Goal: Task Accomplishment & Management: Complete application form

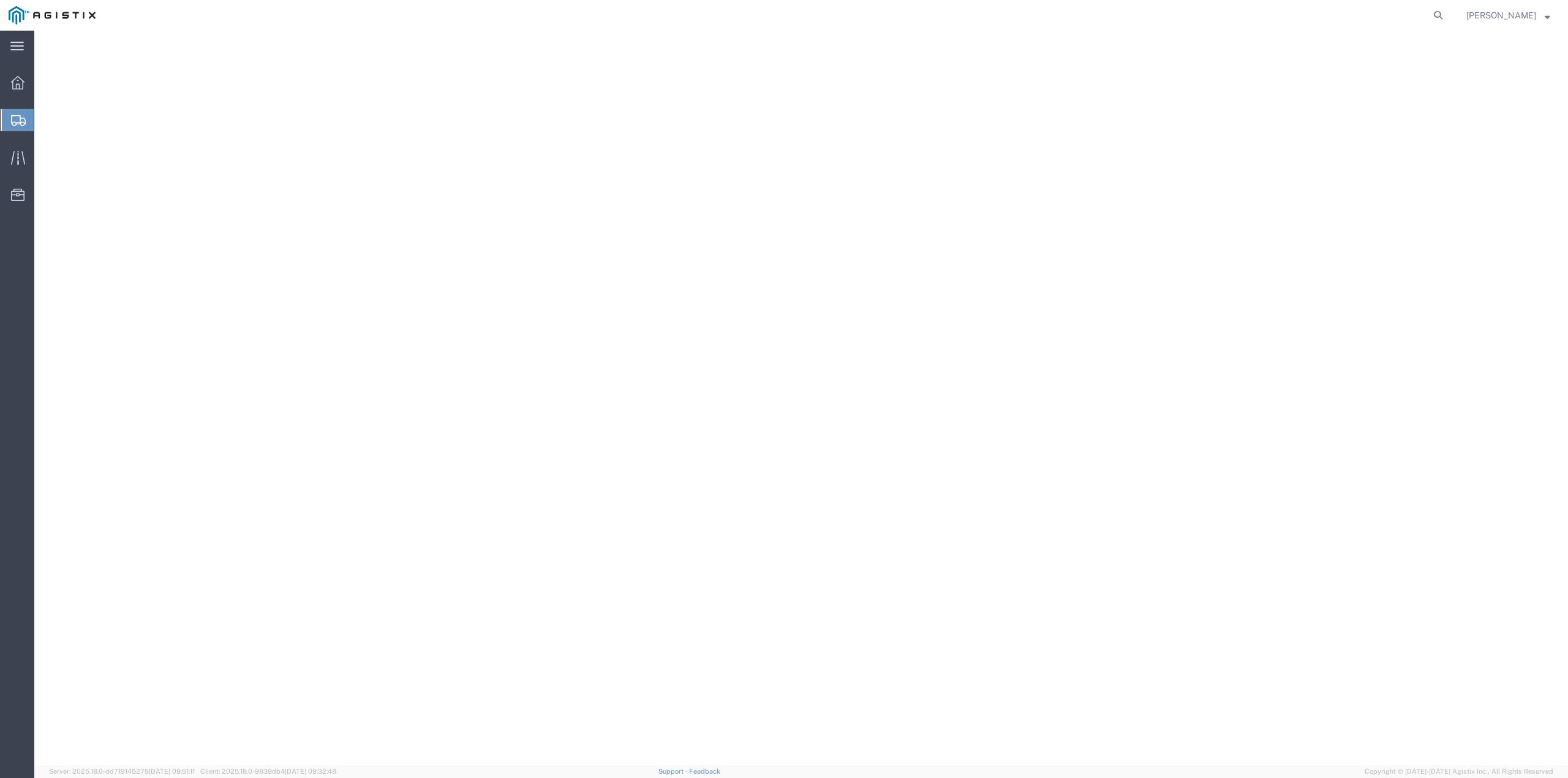
select select
select select "65511"
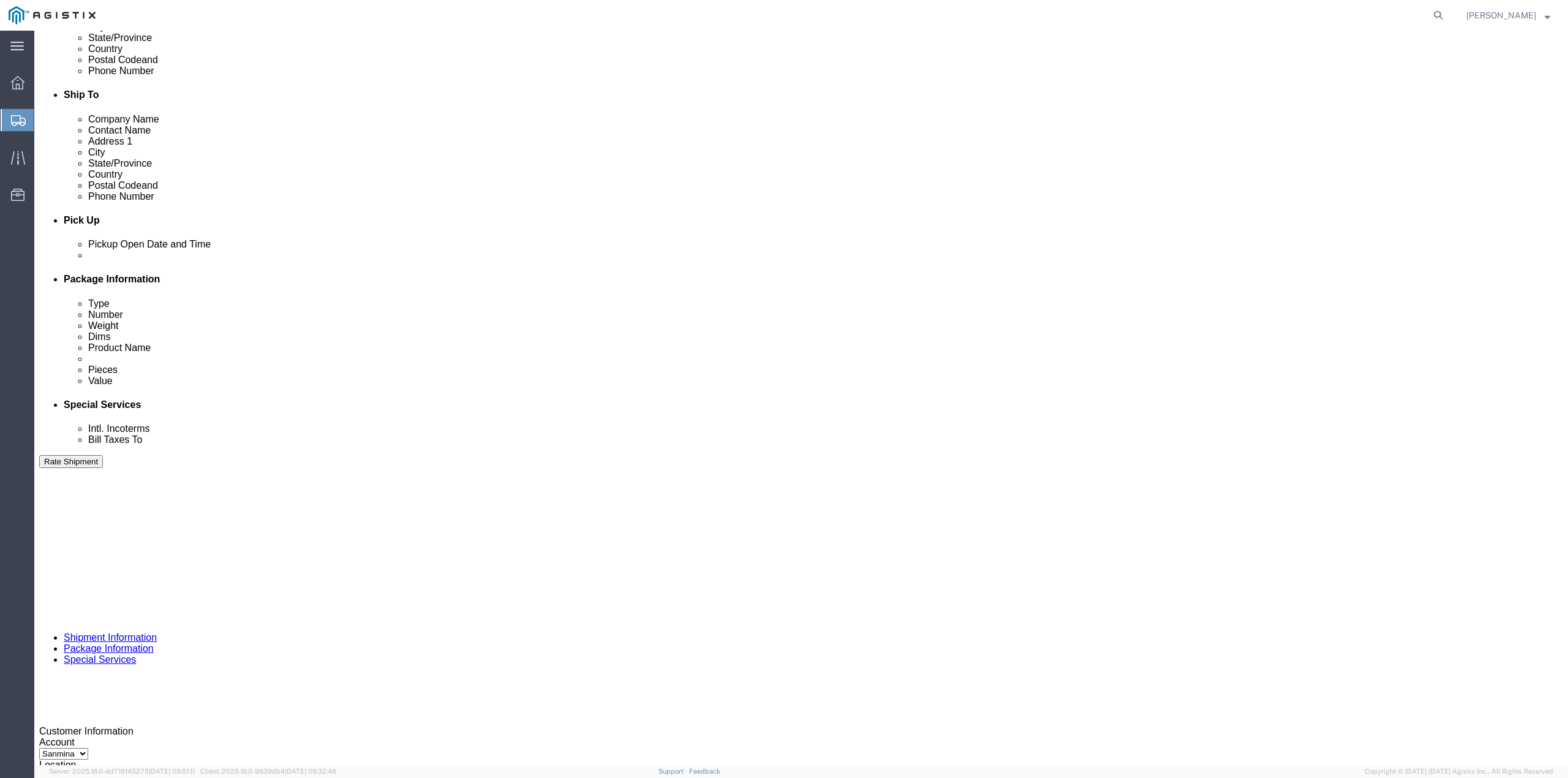
scroll to position [408, 0]
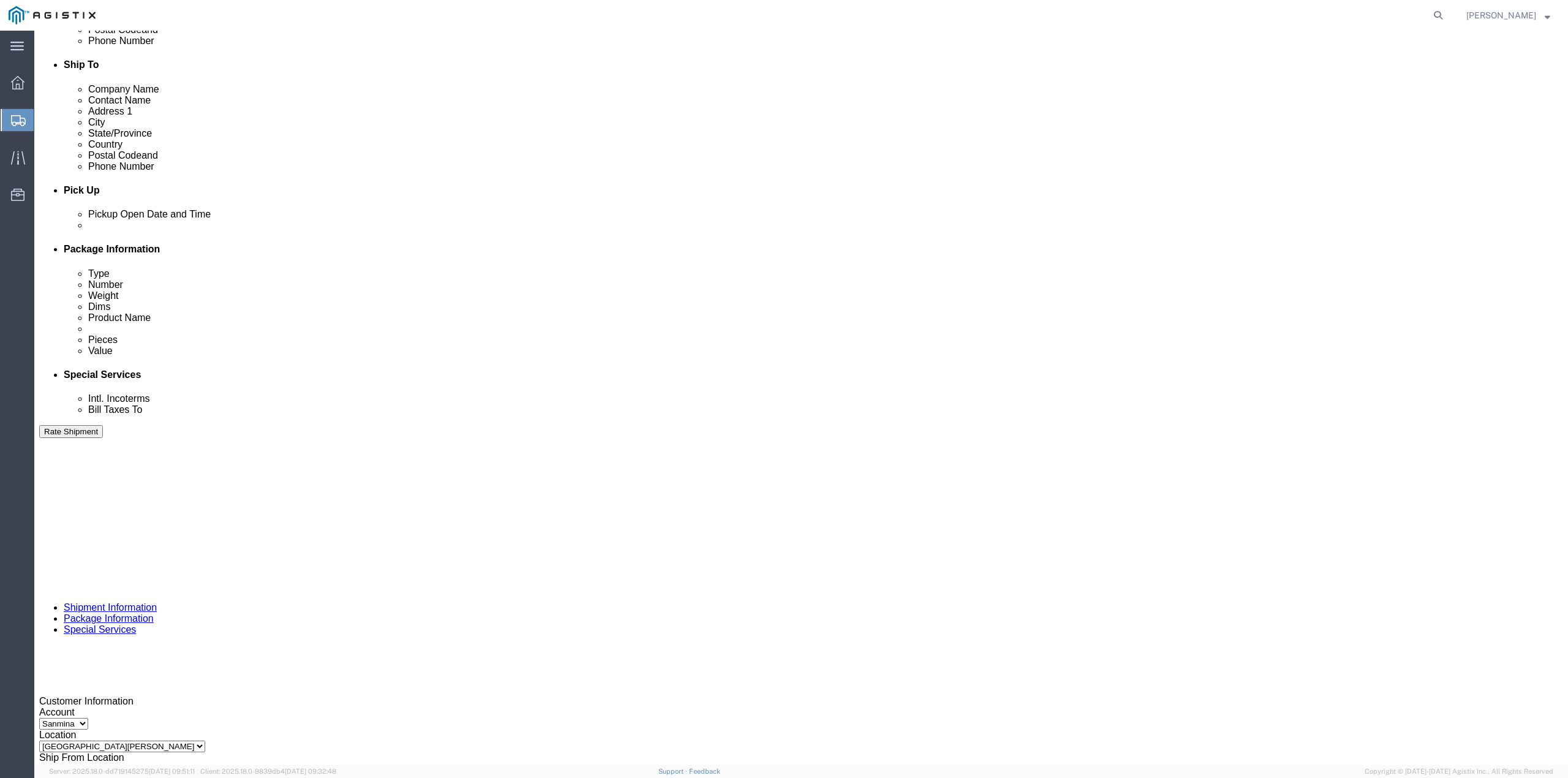
click icon "button"
drag, startPoint x: 704, startPoint y: 452, endPoint x: 693, endPoint y: 455, distance: 11.4
click input "C057991"
drag, startPoint x: 696, startPoint y: 451, endPoint x: 620, endPoint y: 452, distance: 76.0
click div "Select Account Type Activity ID Airline Appointment Number ASN Batch Request # …"
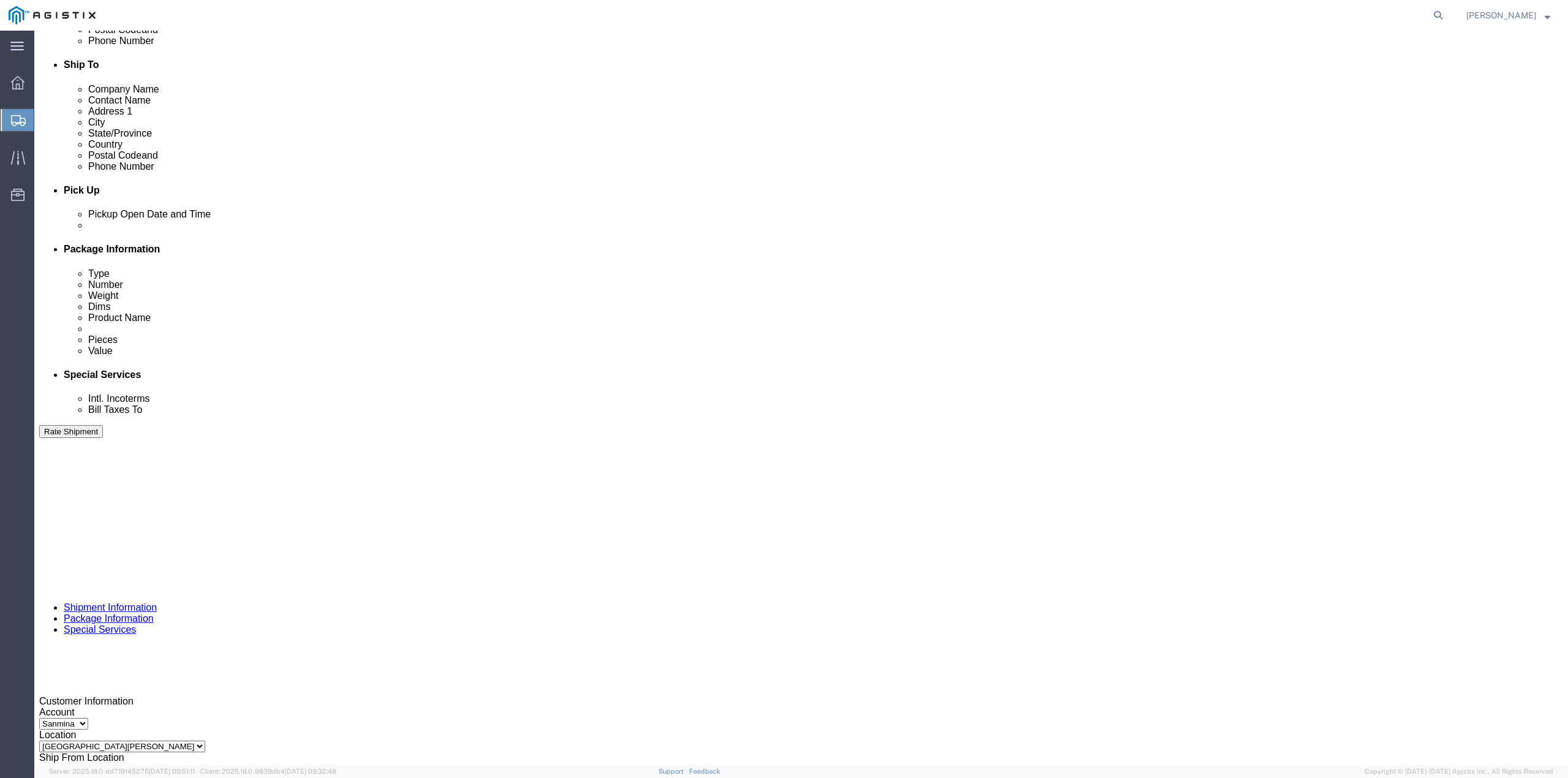
click input "text"
paste input "C065328"
type input "C065328"
click div "Select Account Type Activity ID Airline Appointment Number ASN Batch Request # …"
click icon
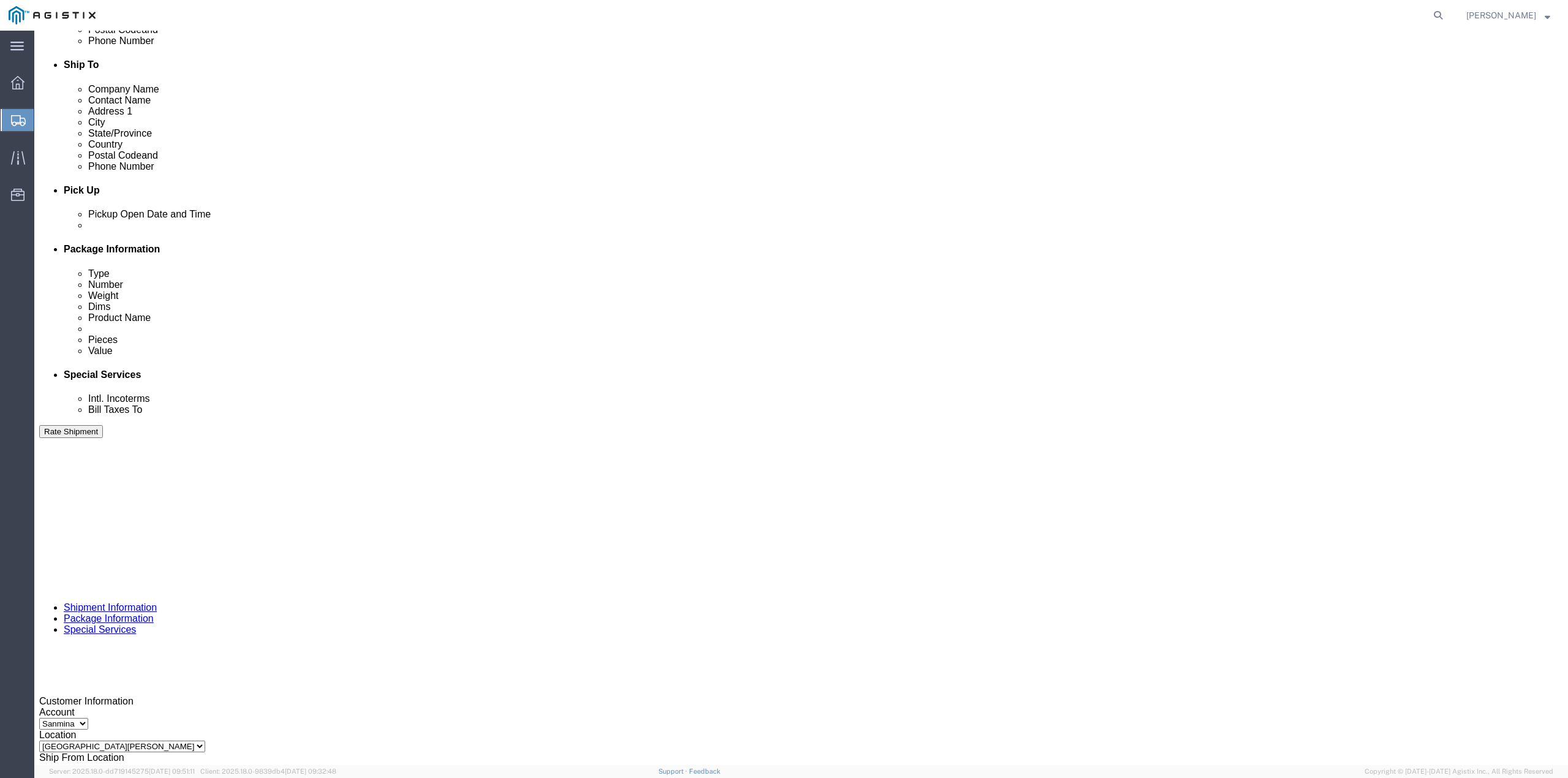
click div "Sep 11 2025 9:28 PM"
click input "9:28 PM"
type input "11:00 AM"
click button "Apply"
click div "[DATE] 12:00 PM"
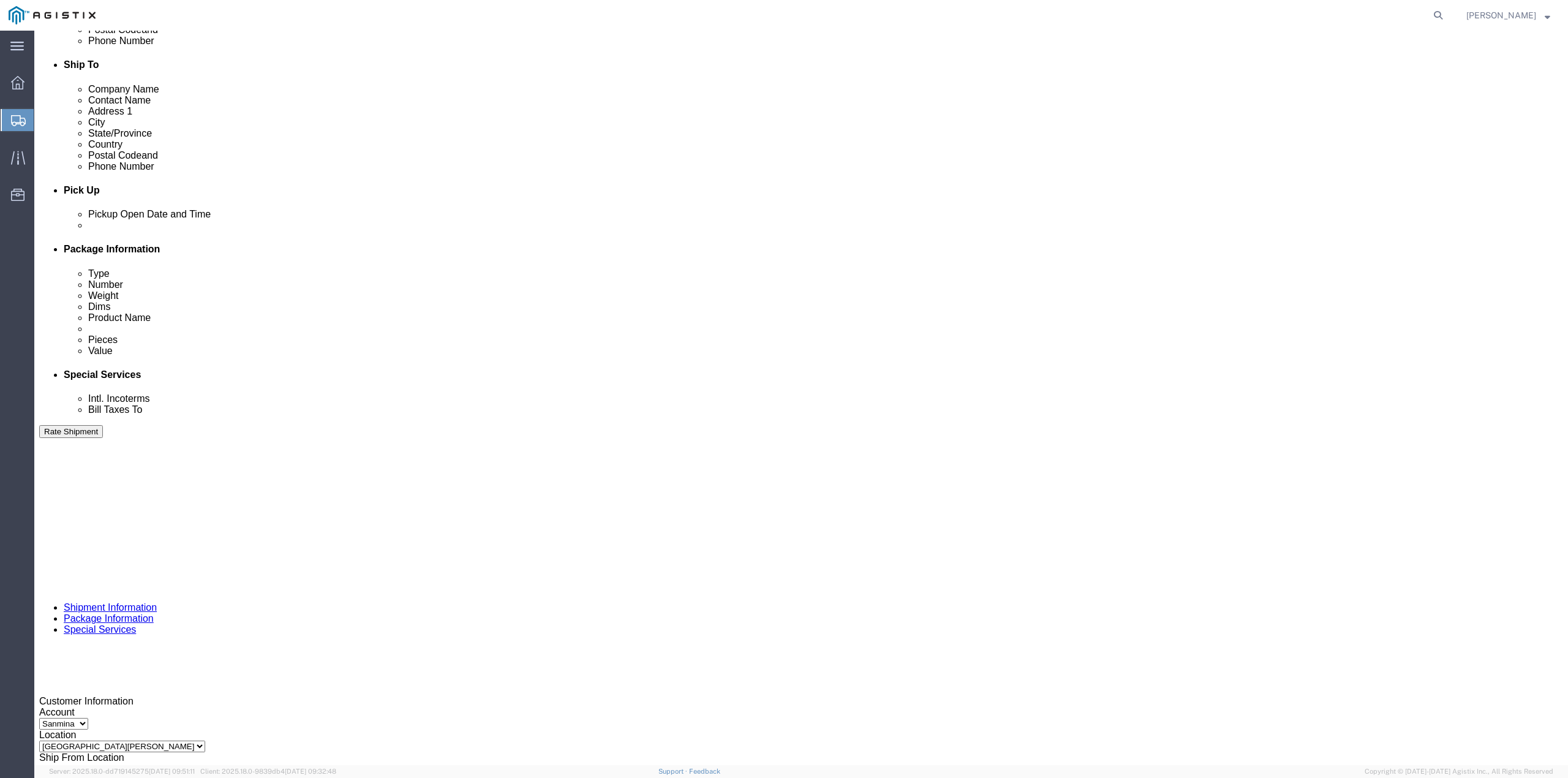
click input "11:30 PM"
type input "11:30 AM"
click button "Apply"
click div
click button "Apply"
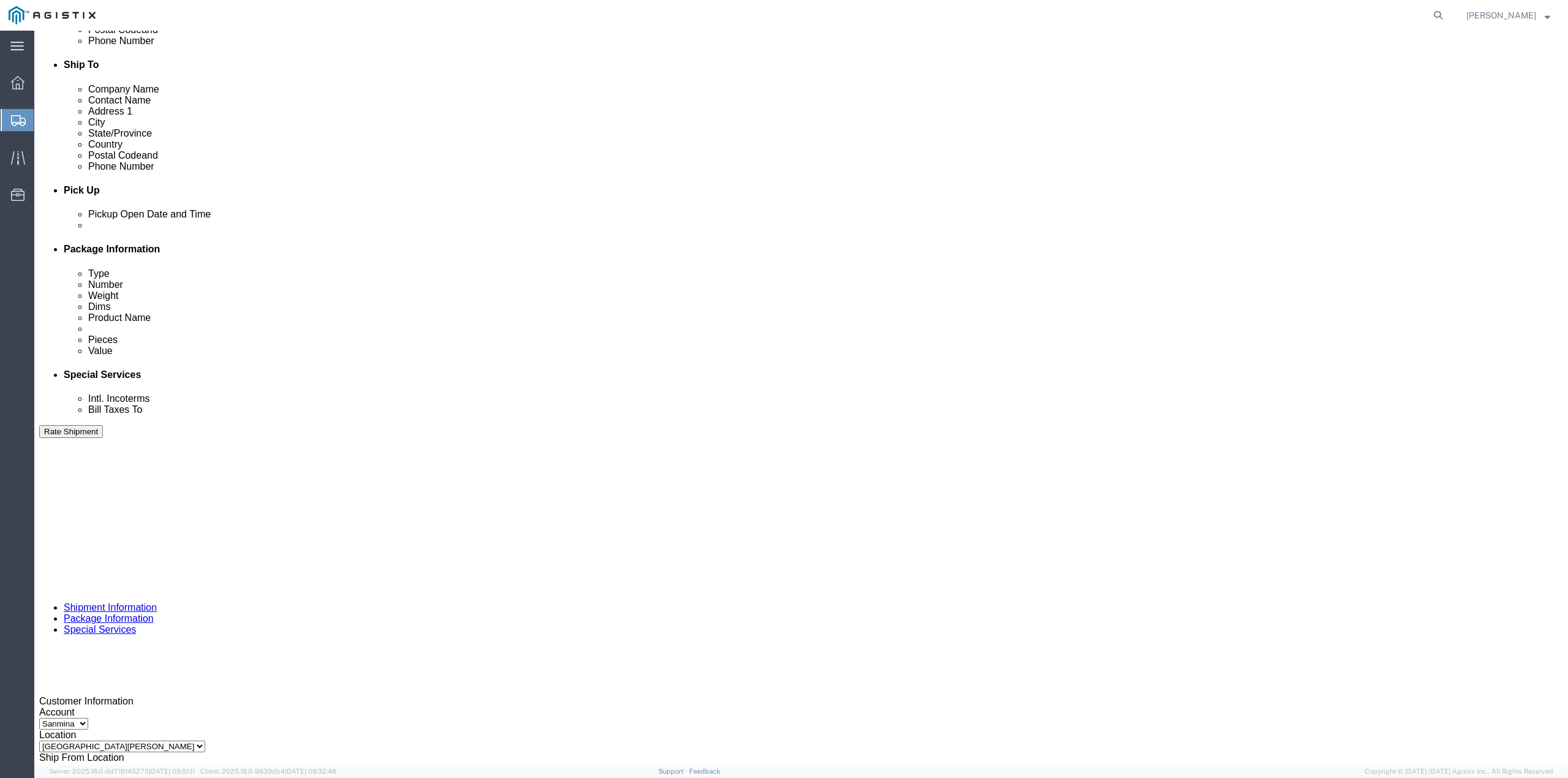
click icon
click div
click input "2:00 PM"
type input "3:30 PM"
click button "Apply"
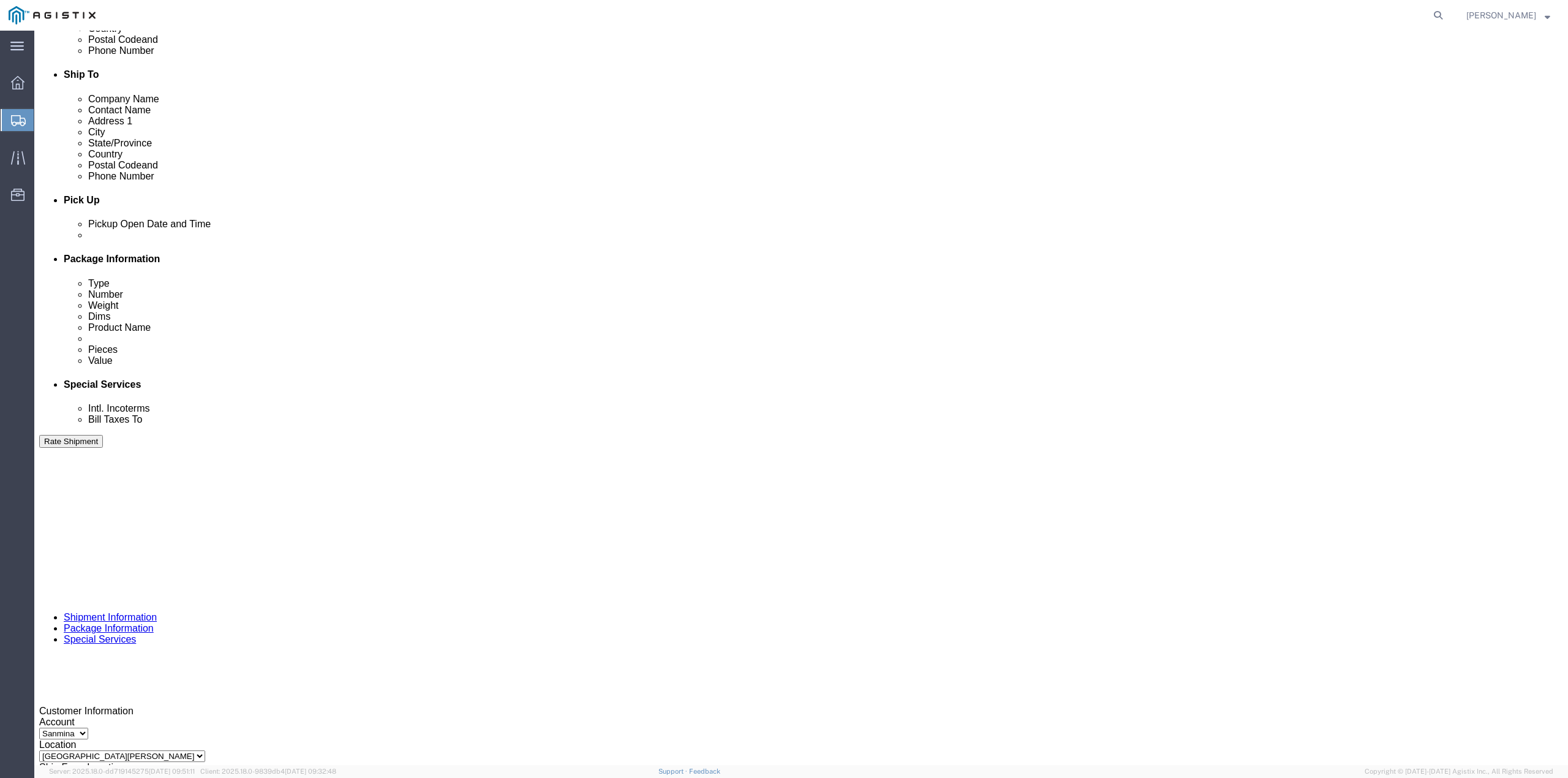
scroll to position [422, 0]
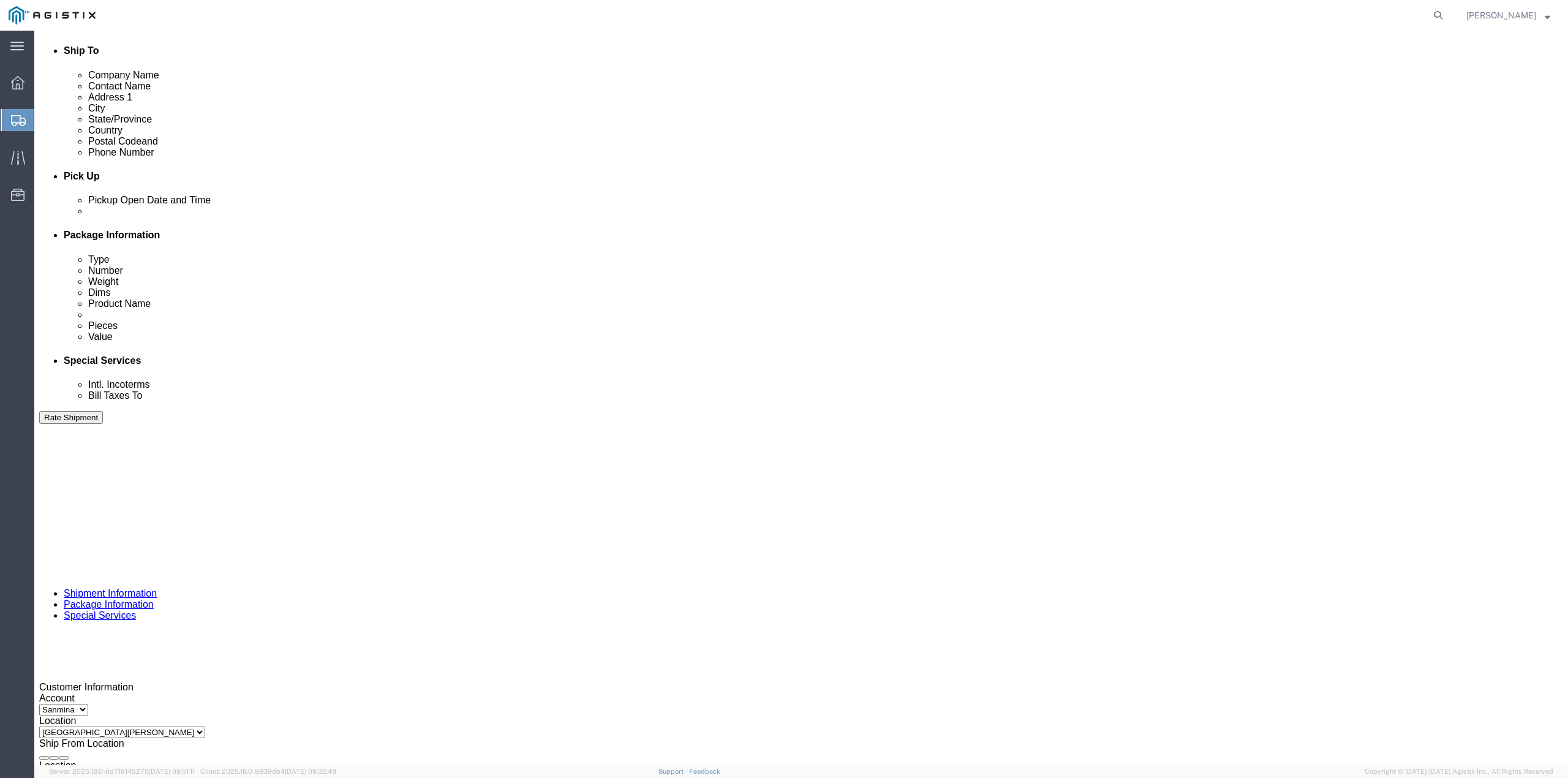
click button "Continue"
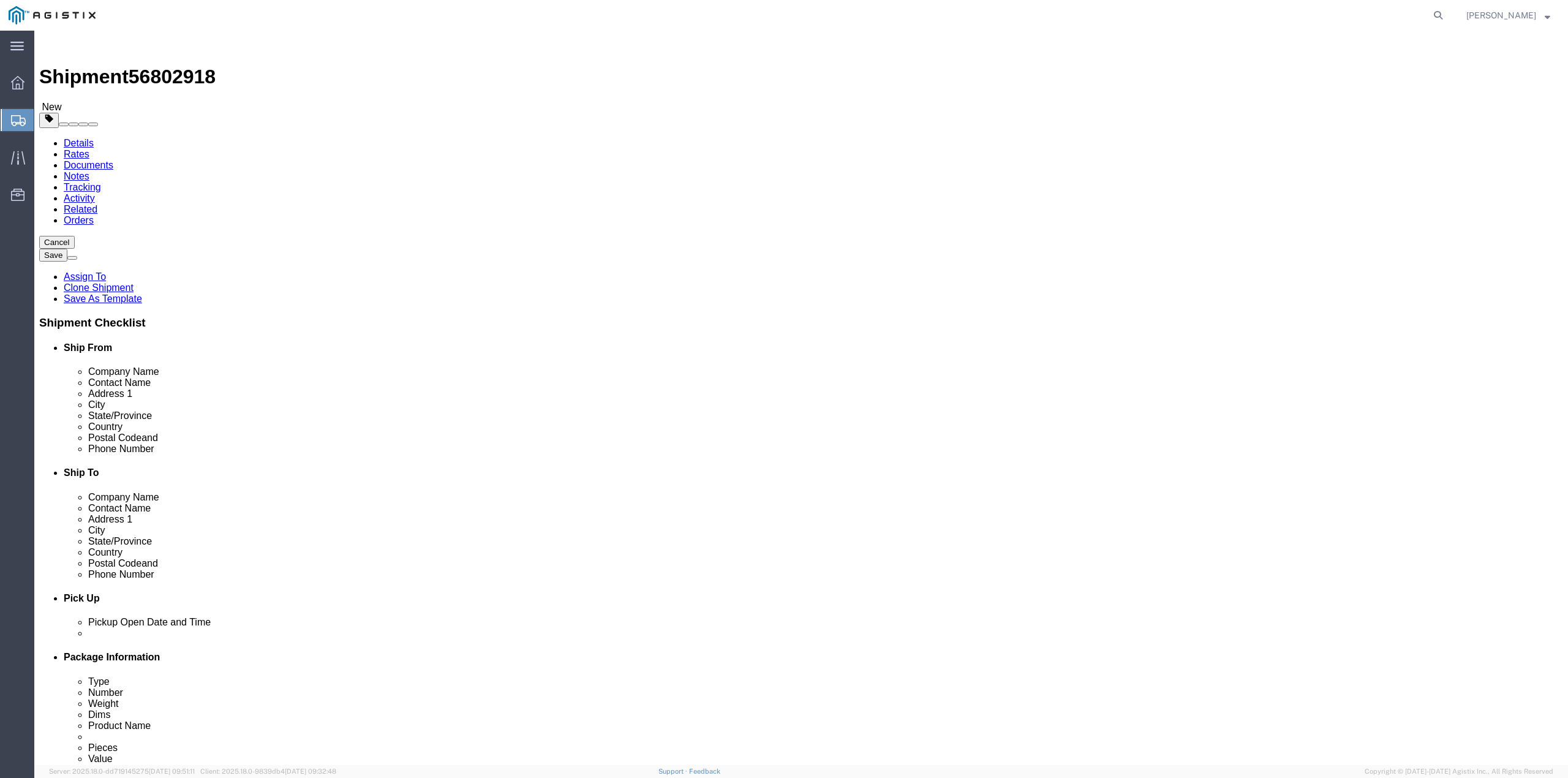
click dd "1.00 USD"
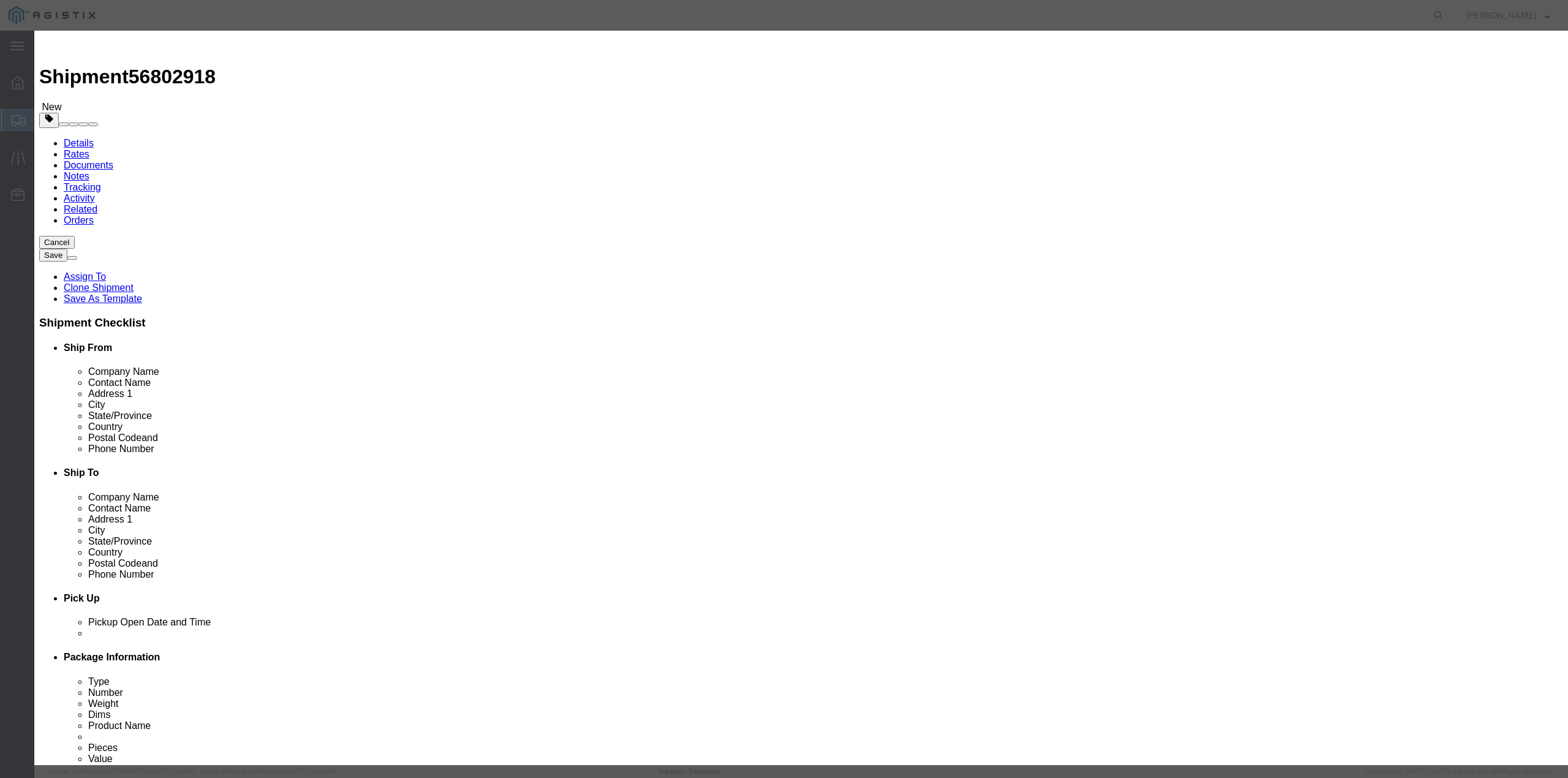
drag, startPoint x: 932, startPoint y: 180, endPoint x: 887, endPoint y: 180, distance: 45.0
click input "C057991"
paste input "65328"
type input "C065328"
drag, startPoint x: 704, startPoint y: 298, endPoint x: 654, endPoint y: 292, distance: 50.4
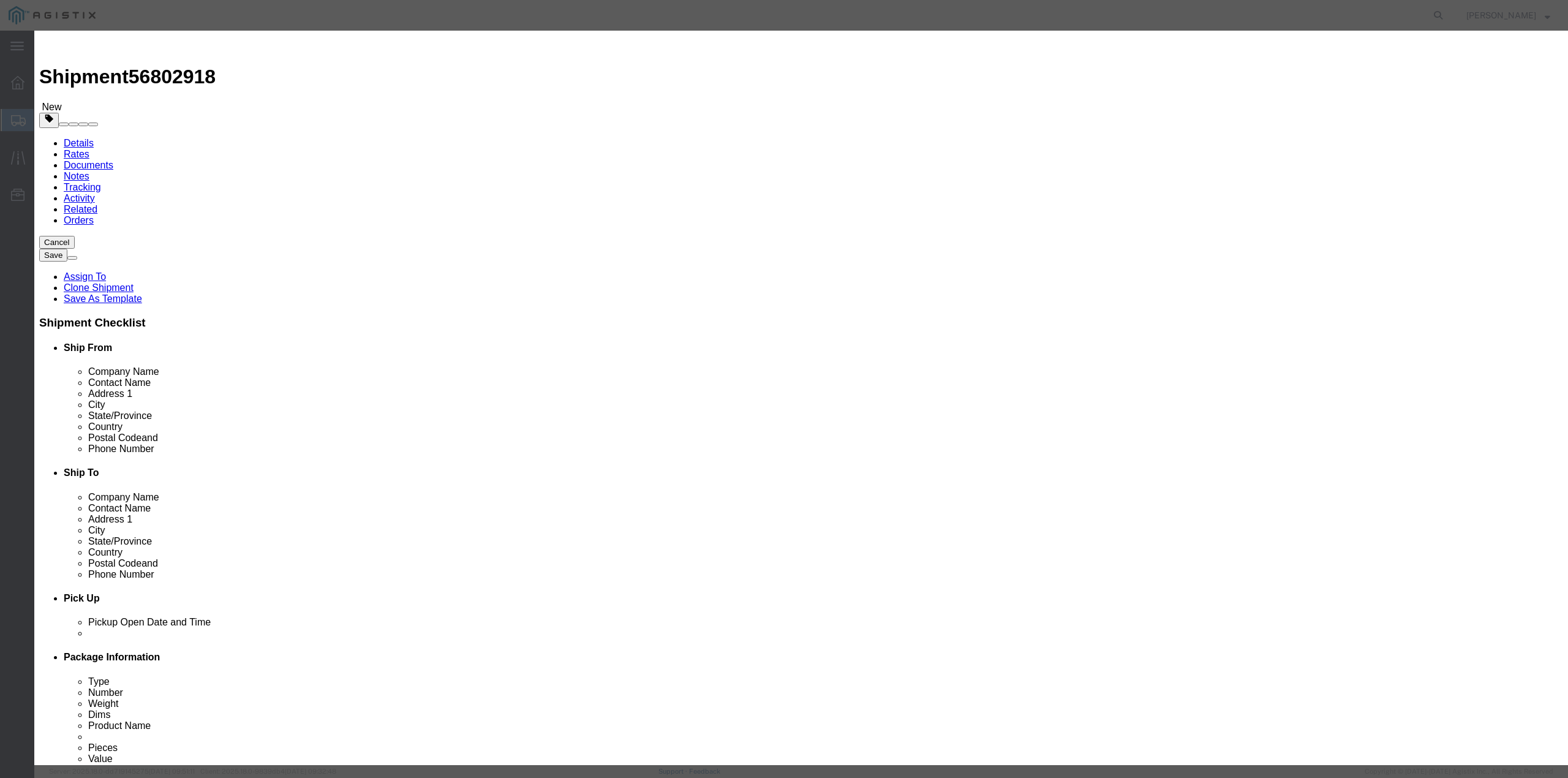
click textarea "B12 SH100004916, S/N: C057991"
paste textarea "65328"
type textarea "B12 SH100004916, S/N: C065328"
click textarea "B12 - SH100004916"
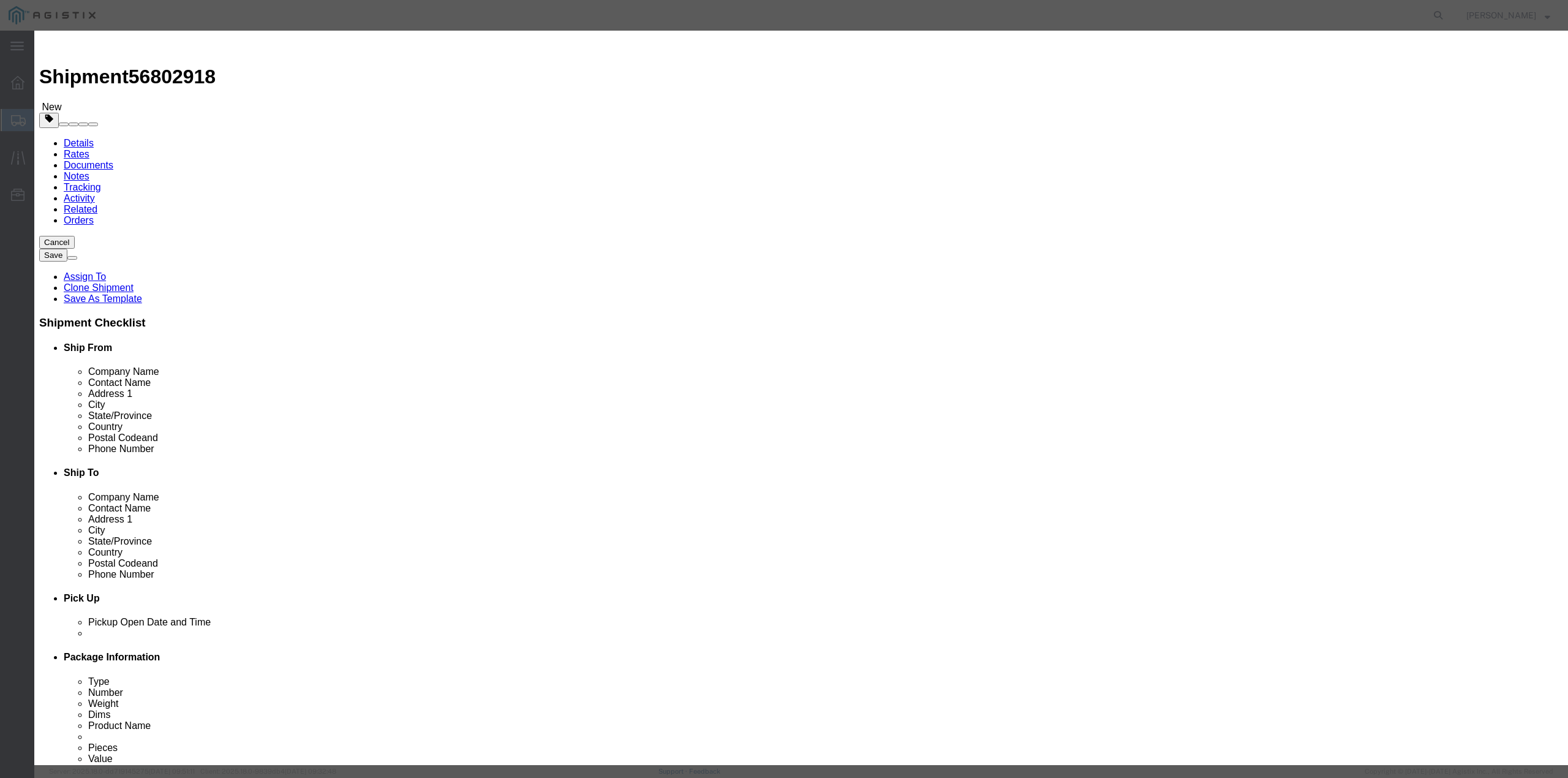
paste textarea "3000021380"
type textarea "B12 - SH100004916, PO# 3000021380"
click button "Save & Close"
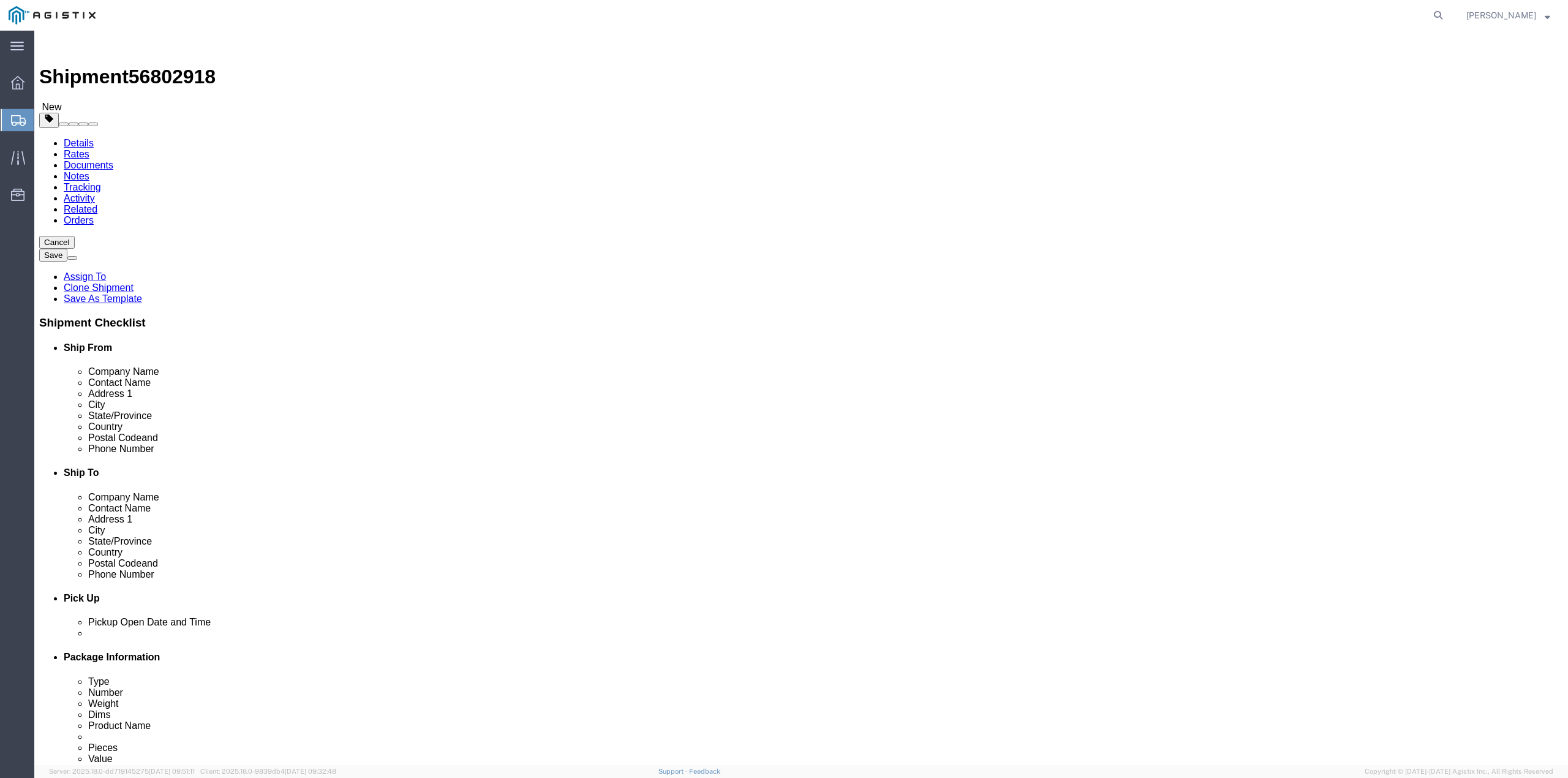
click dd "1.00 Each"
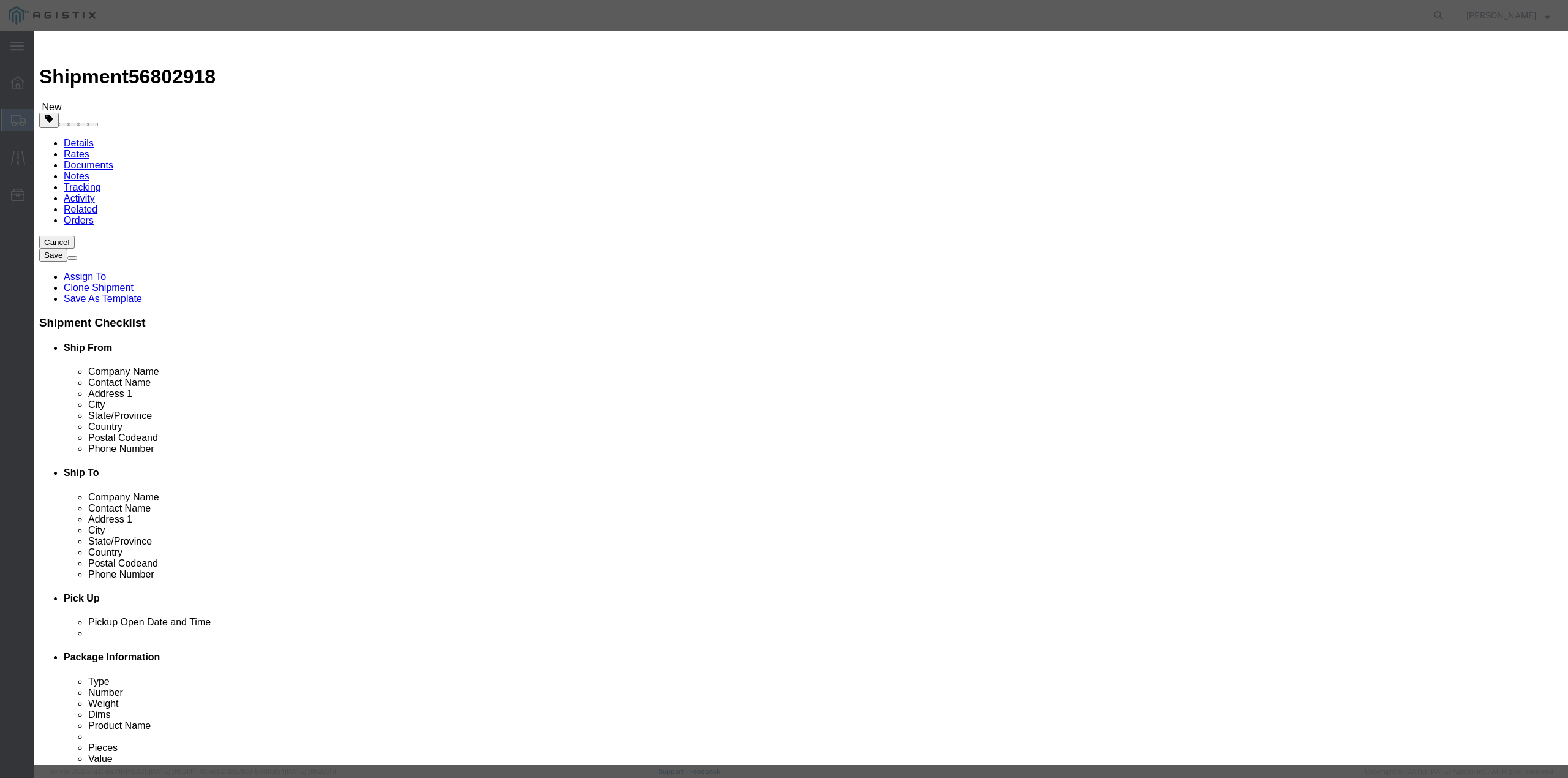
click button "Save & Close"
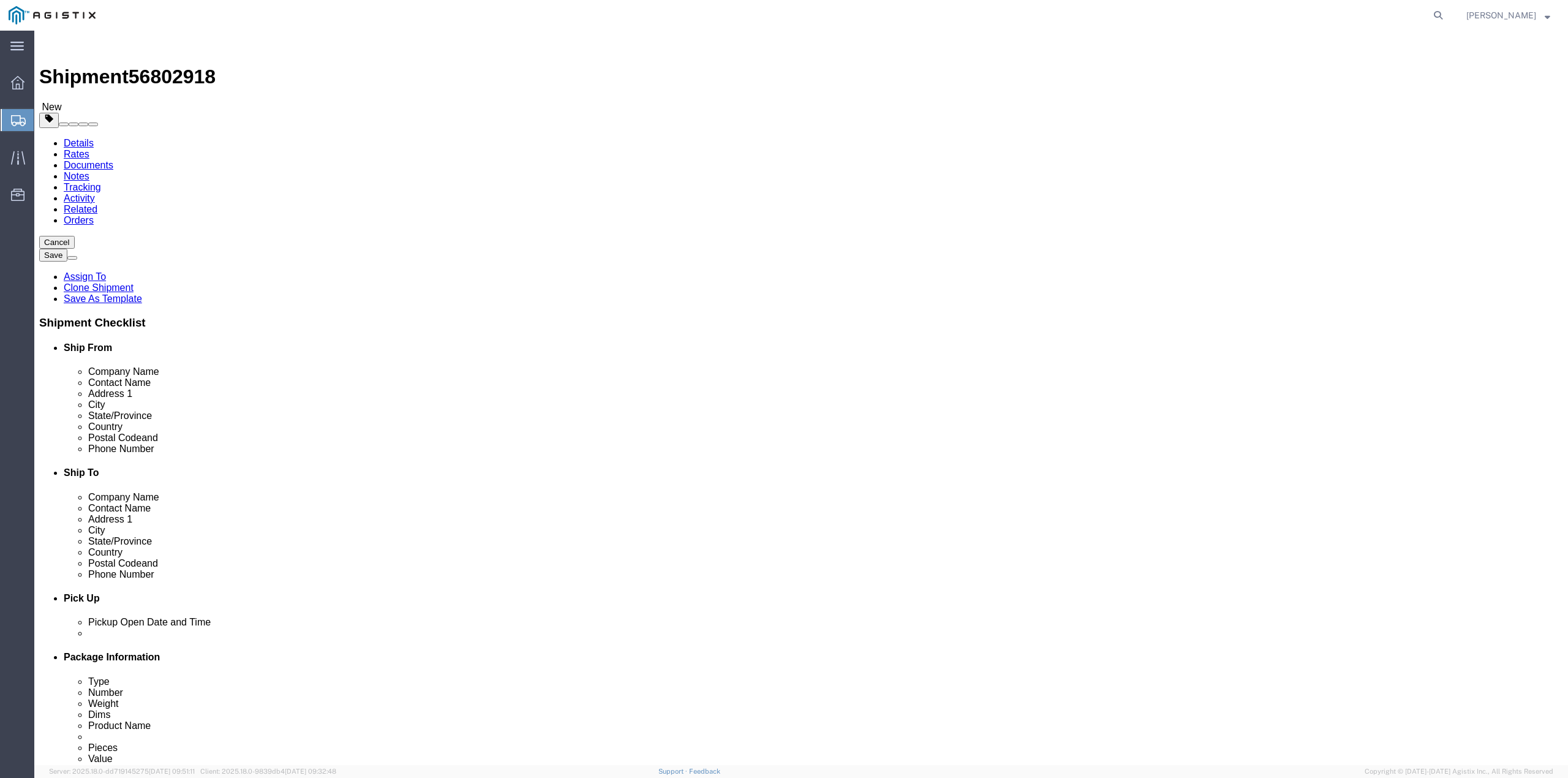
click button "Rate Shipment"
click span "button"
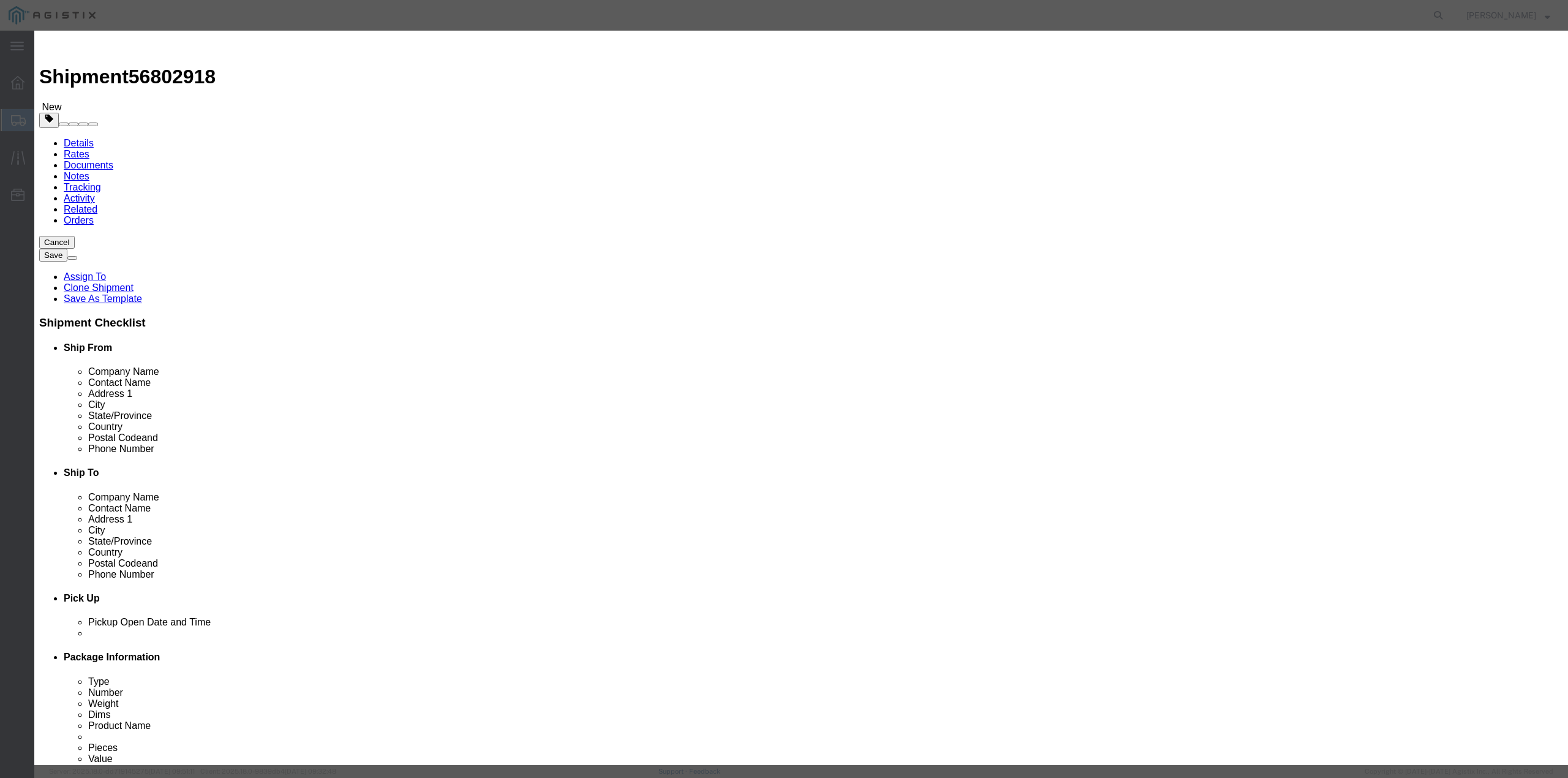
click button "Yes"
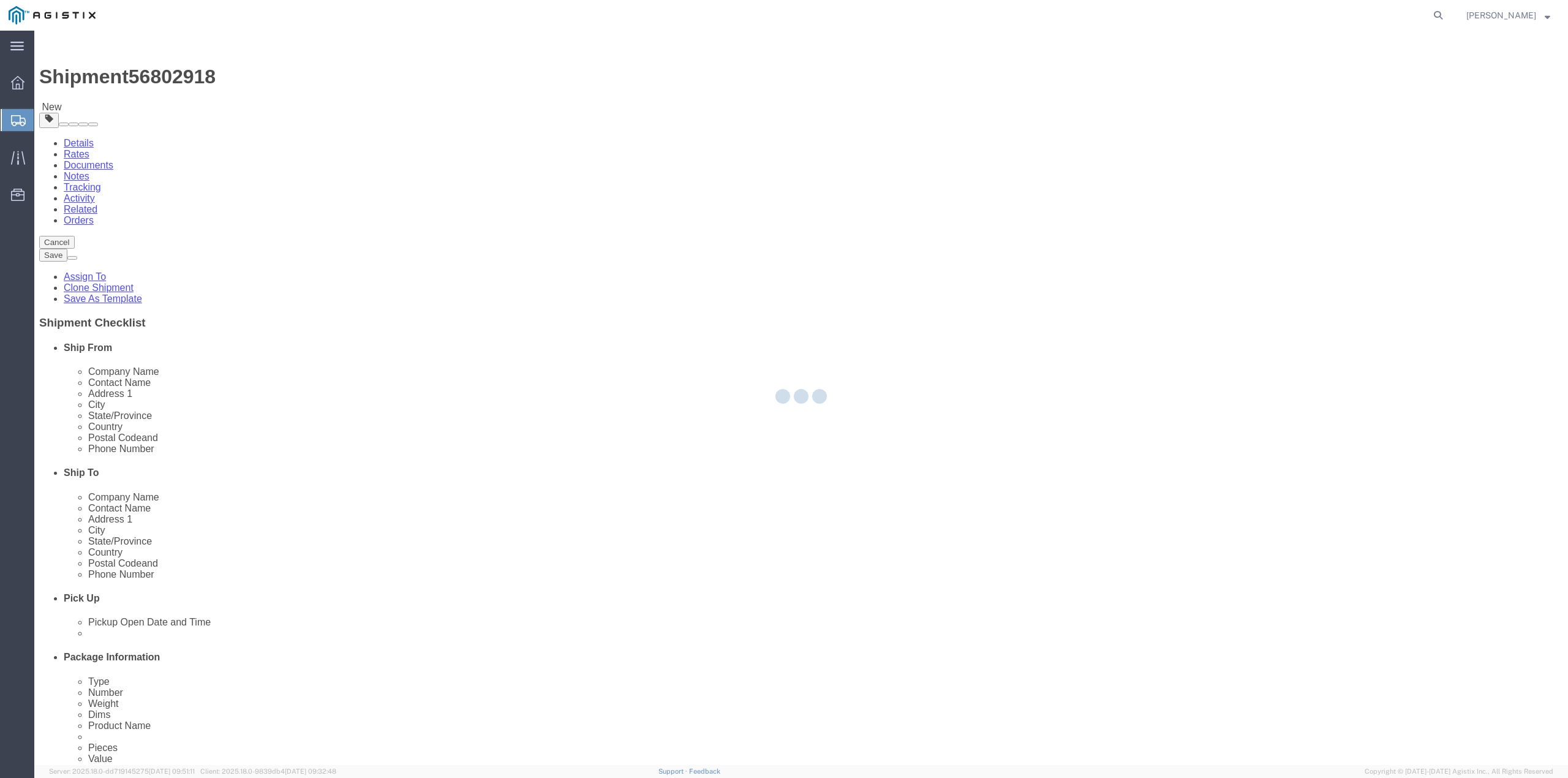
select select "CRAT"
select select "CBOX"
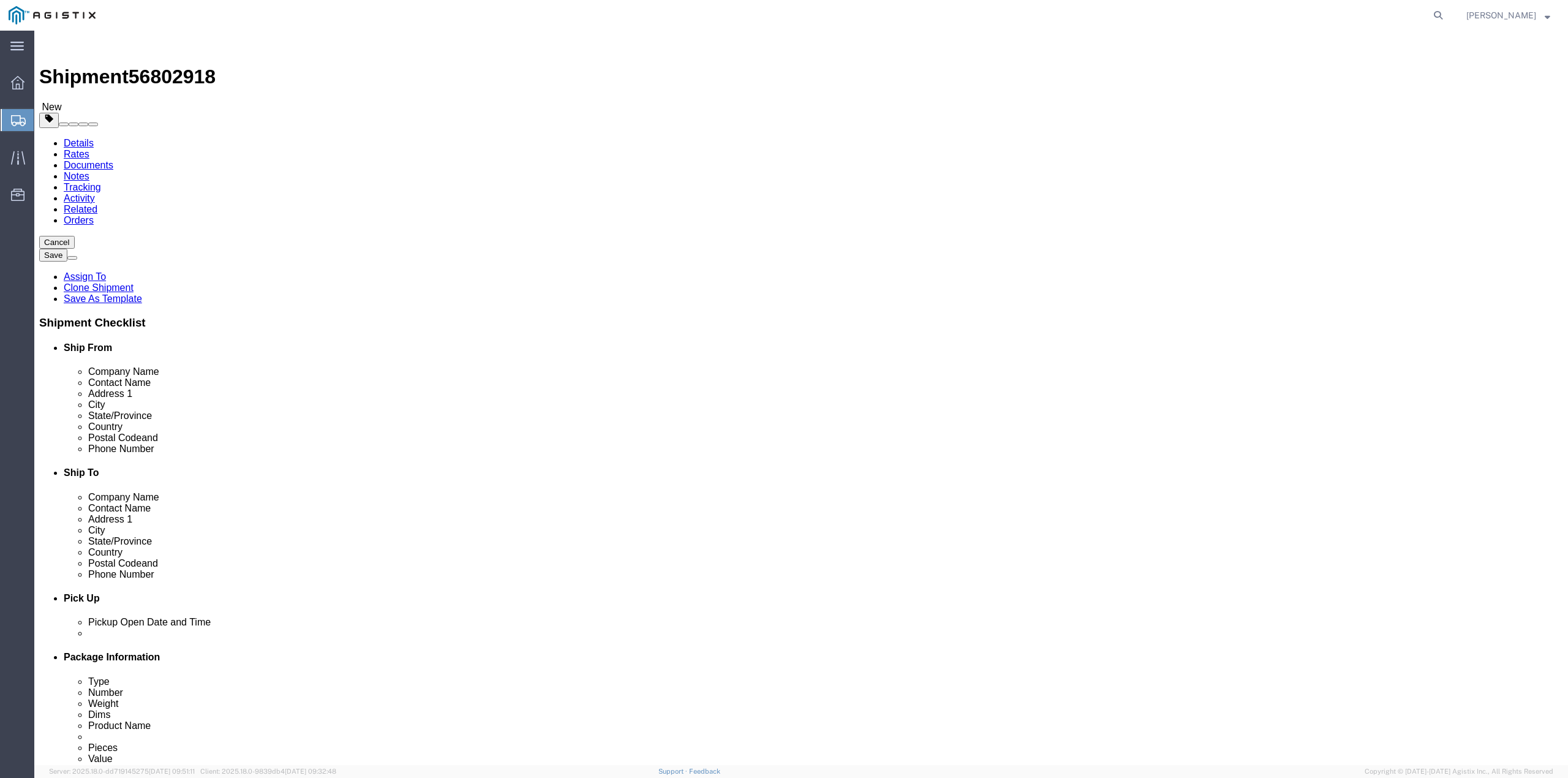
click span "button"
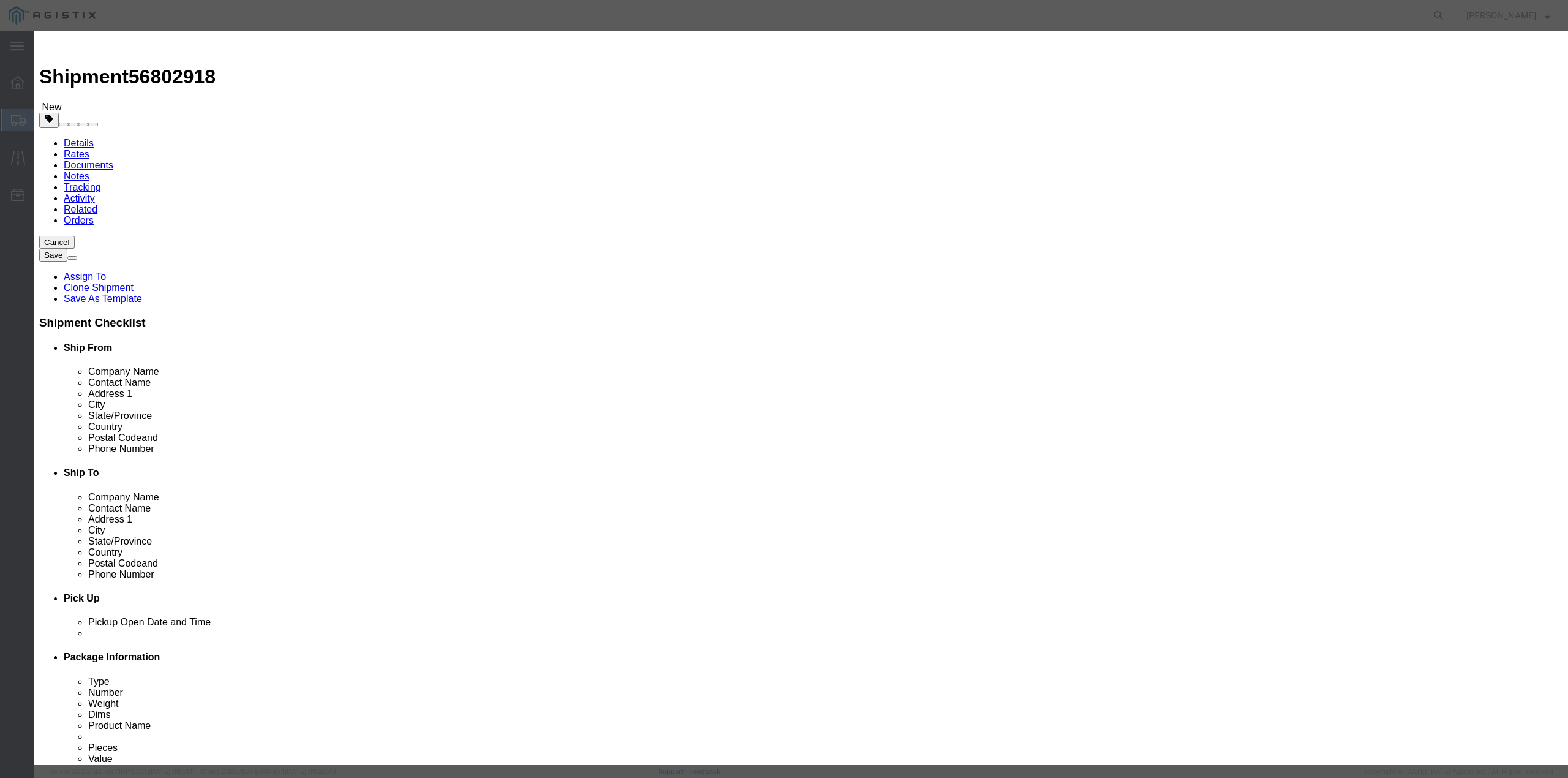
click button "Yes"
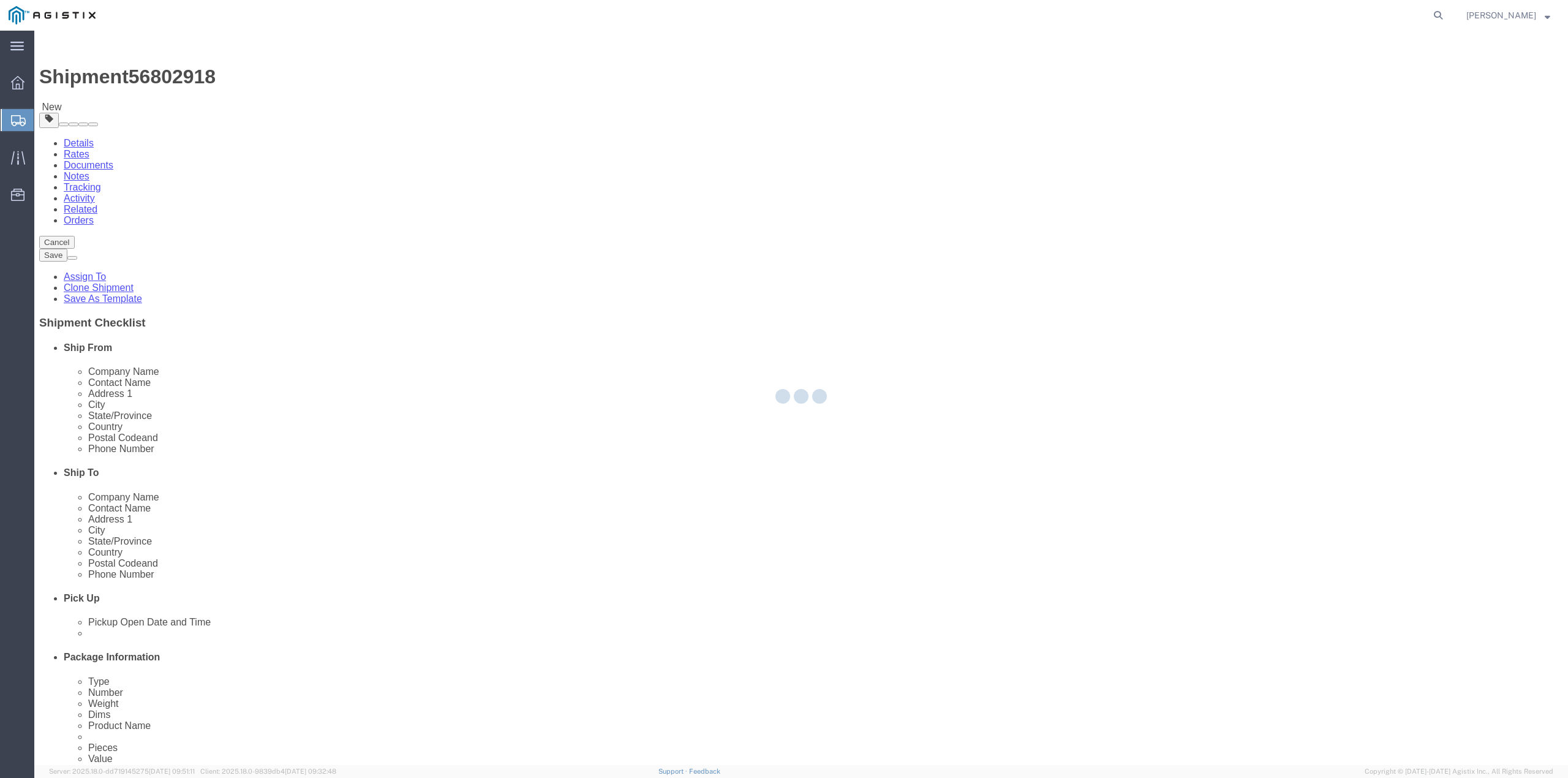
select select "CRAT"
click at [759, 144] on div at bounding box center [801, 398] width 1534 height 734
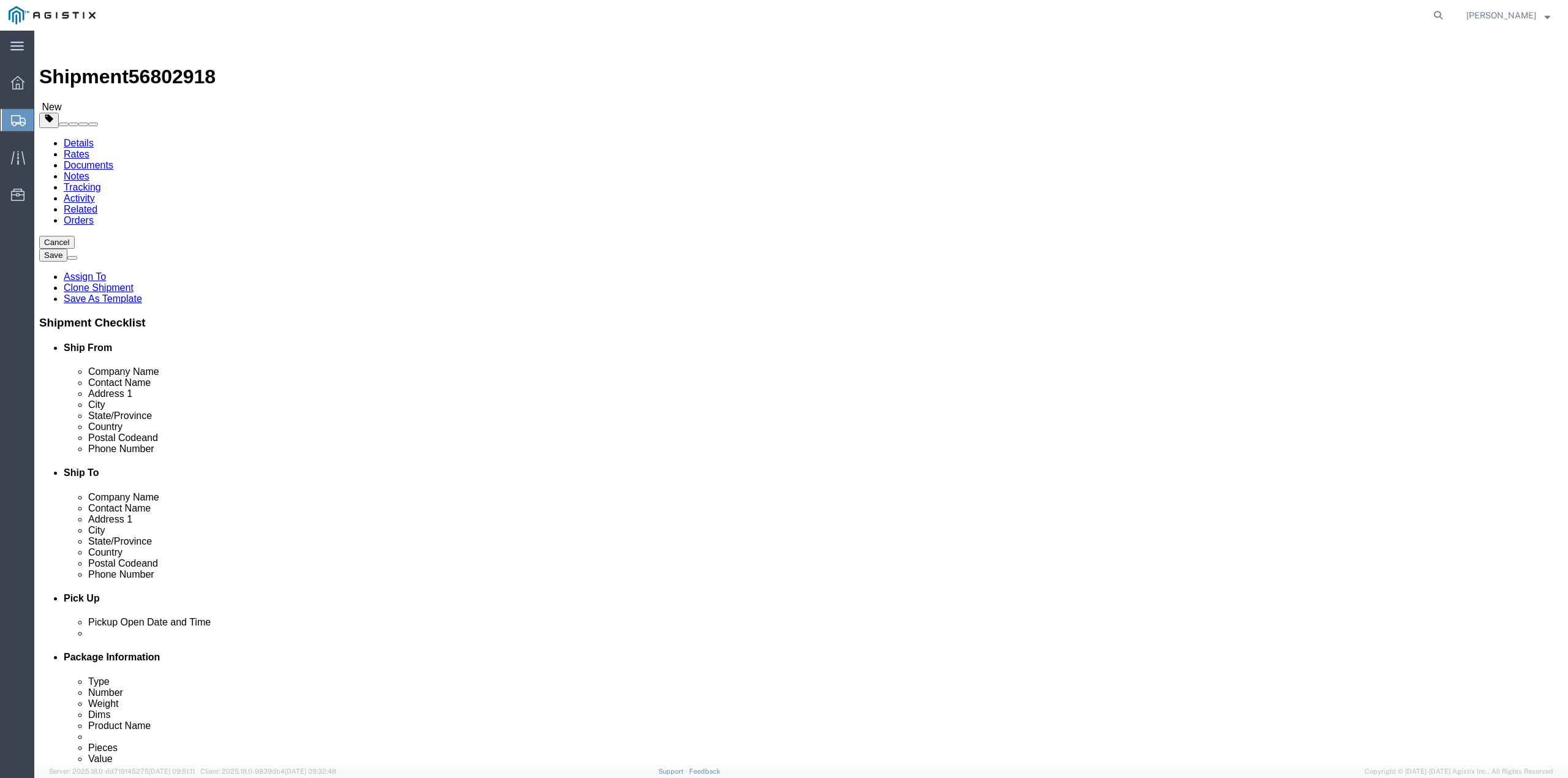
click dd "1.00 USD"
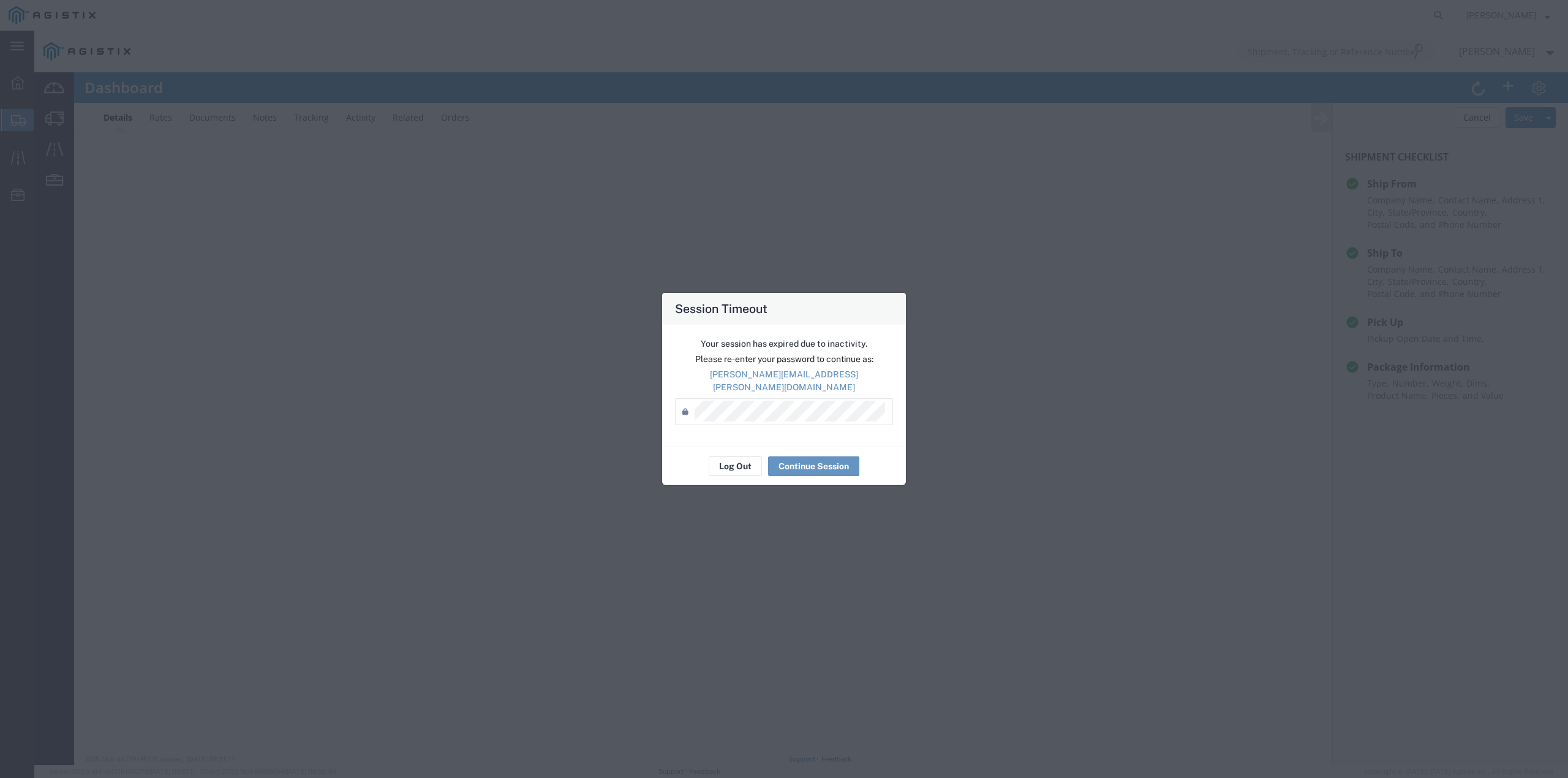
scroll to position [44, 0]
click at [740, 459] on button "Log Out" at bounding box center [735, 466] width 53 height 20
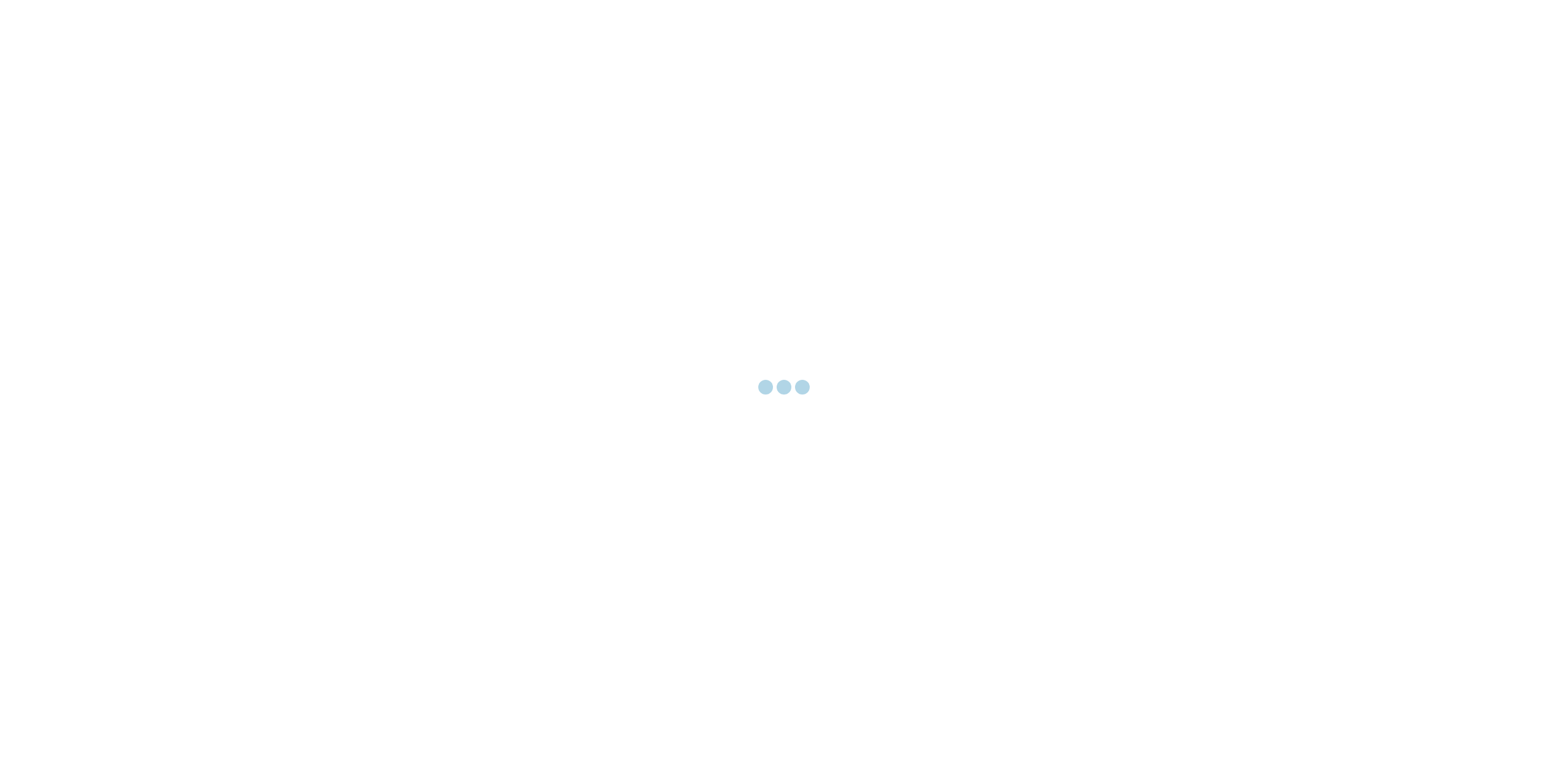
click at [628, 265] on div at bounding box center [784, 389] width 1568 height 778
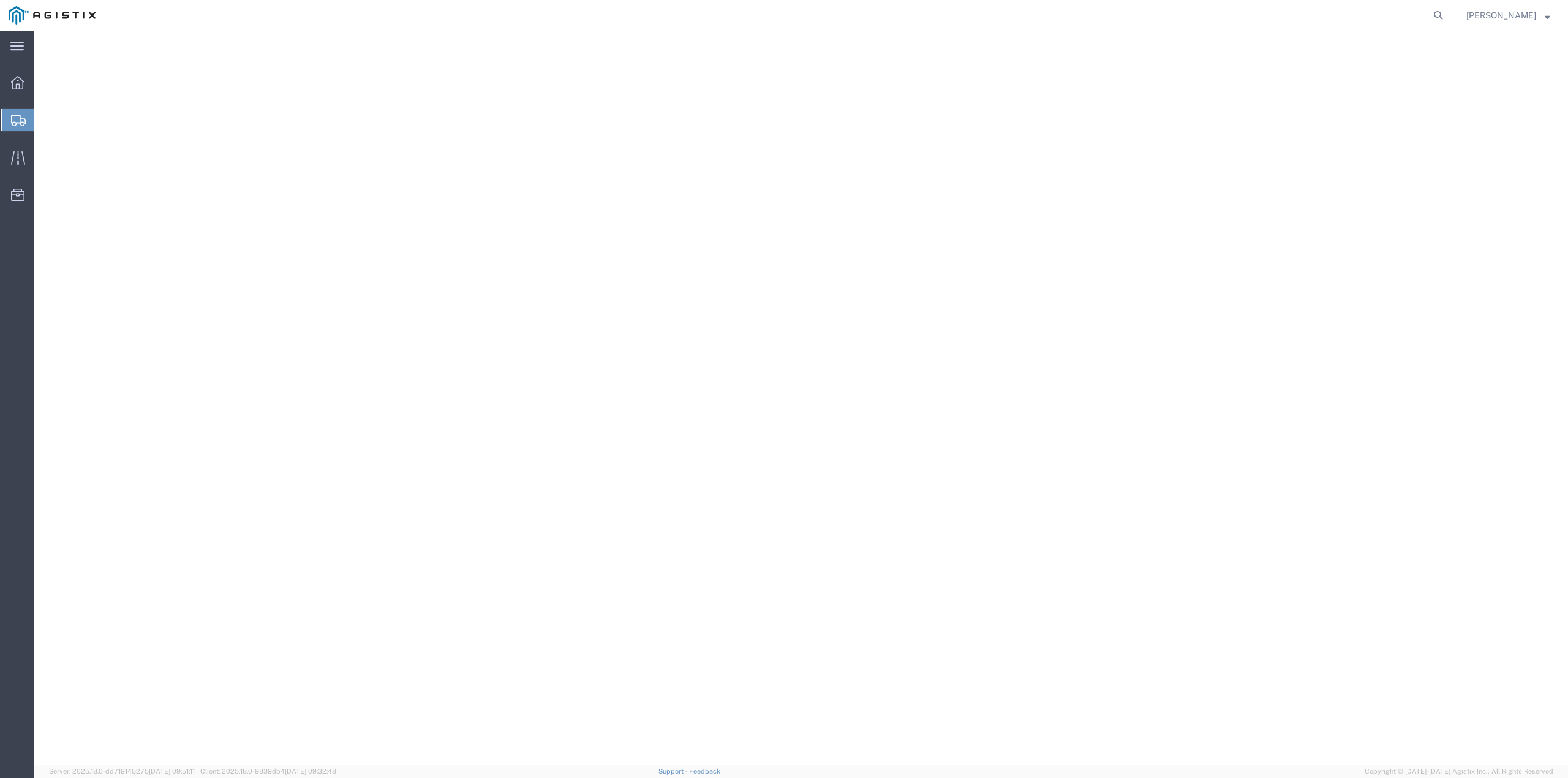
select select
select select "65511"
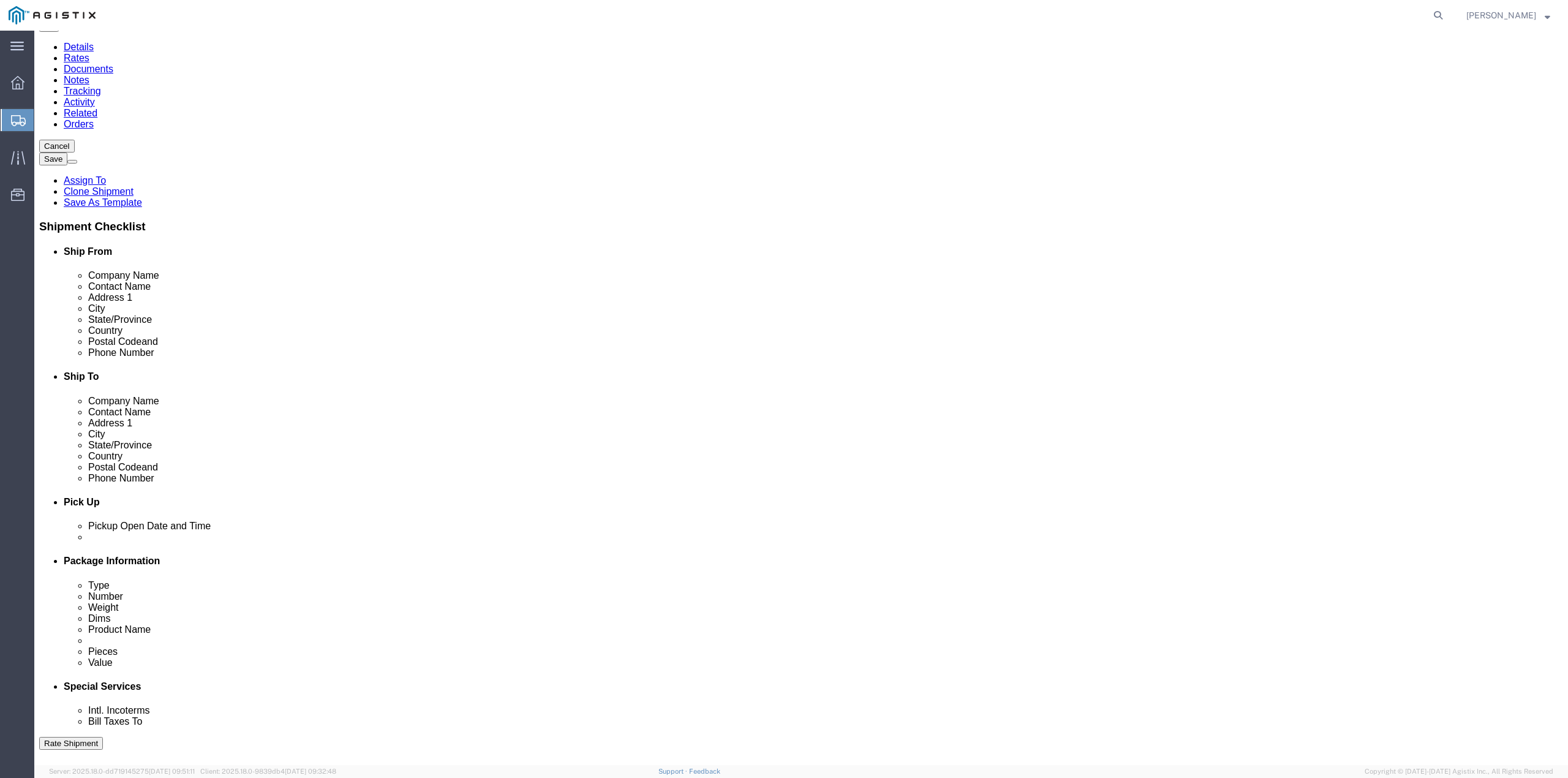
scroll to position [422, 0]
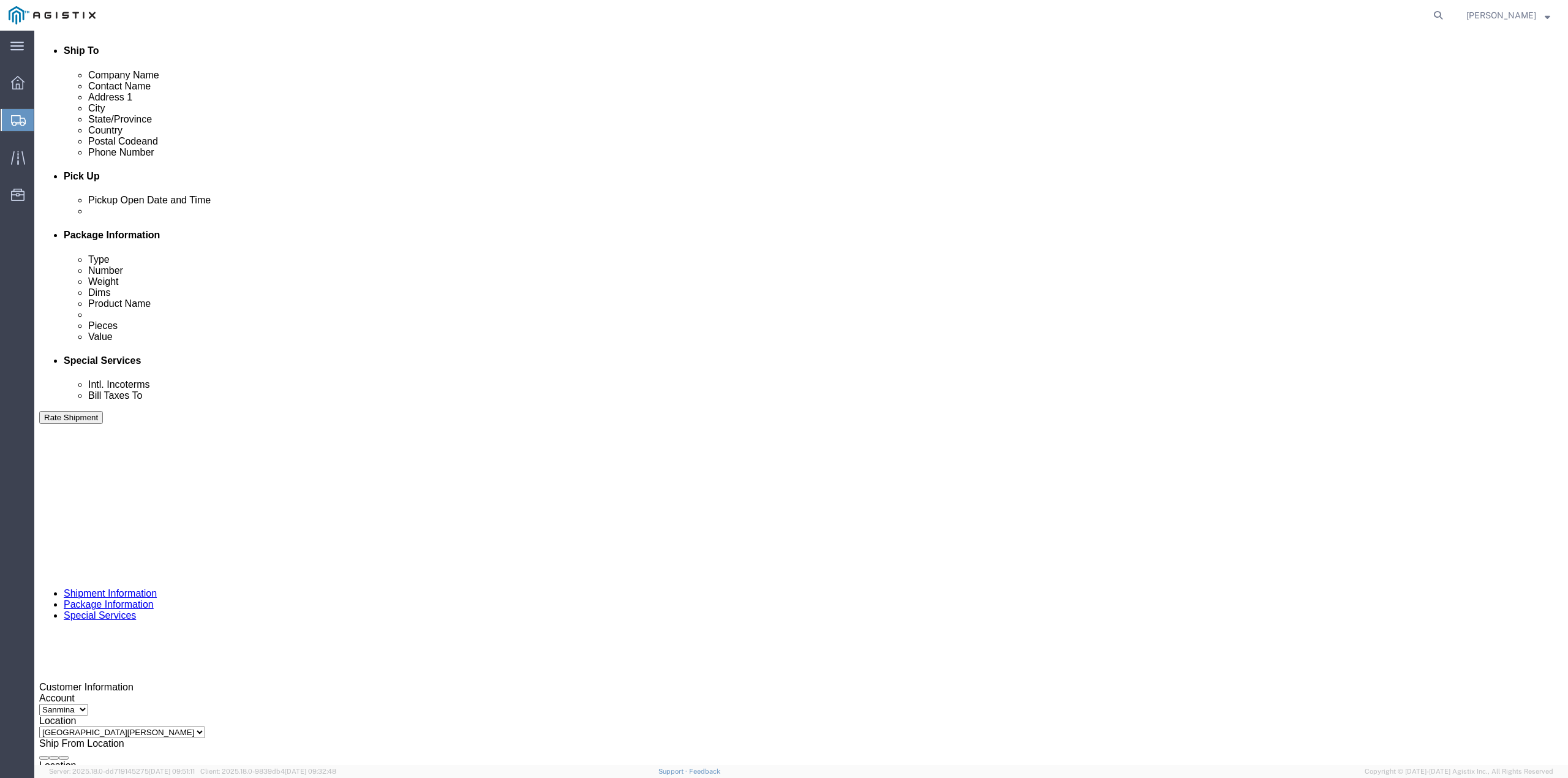
click button "Continue"
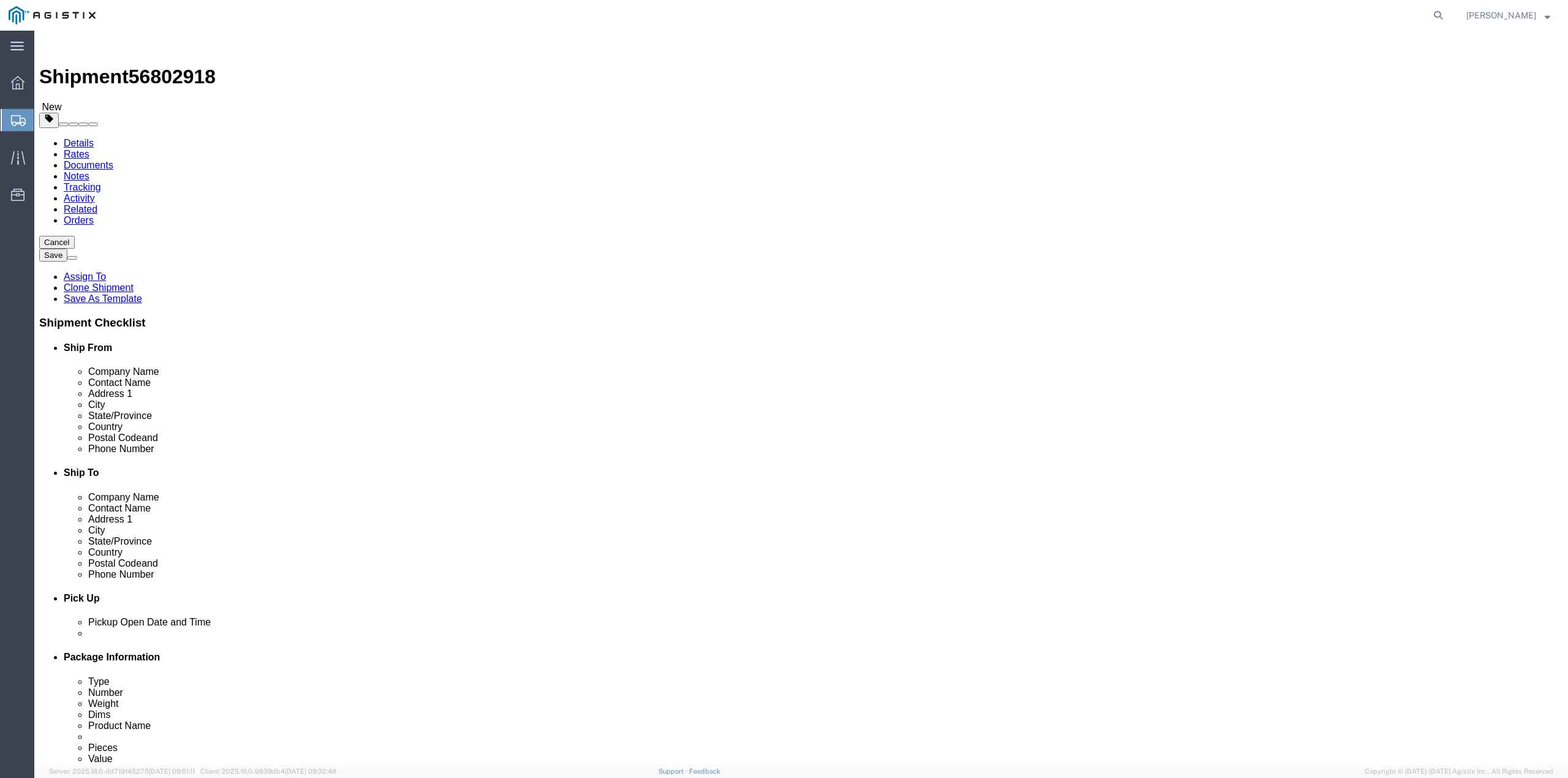
click dd "1.00 Each"
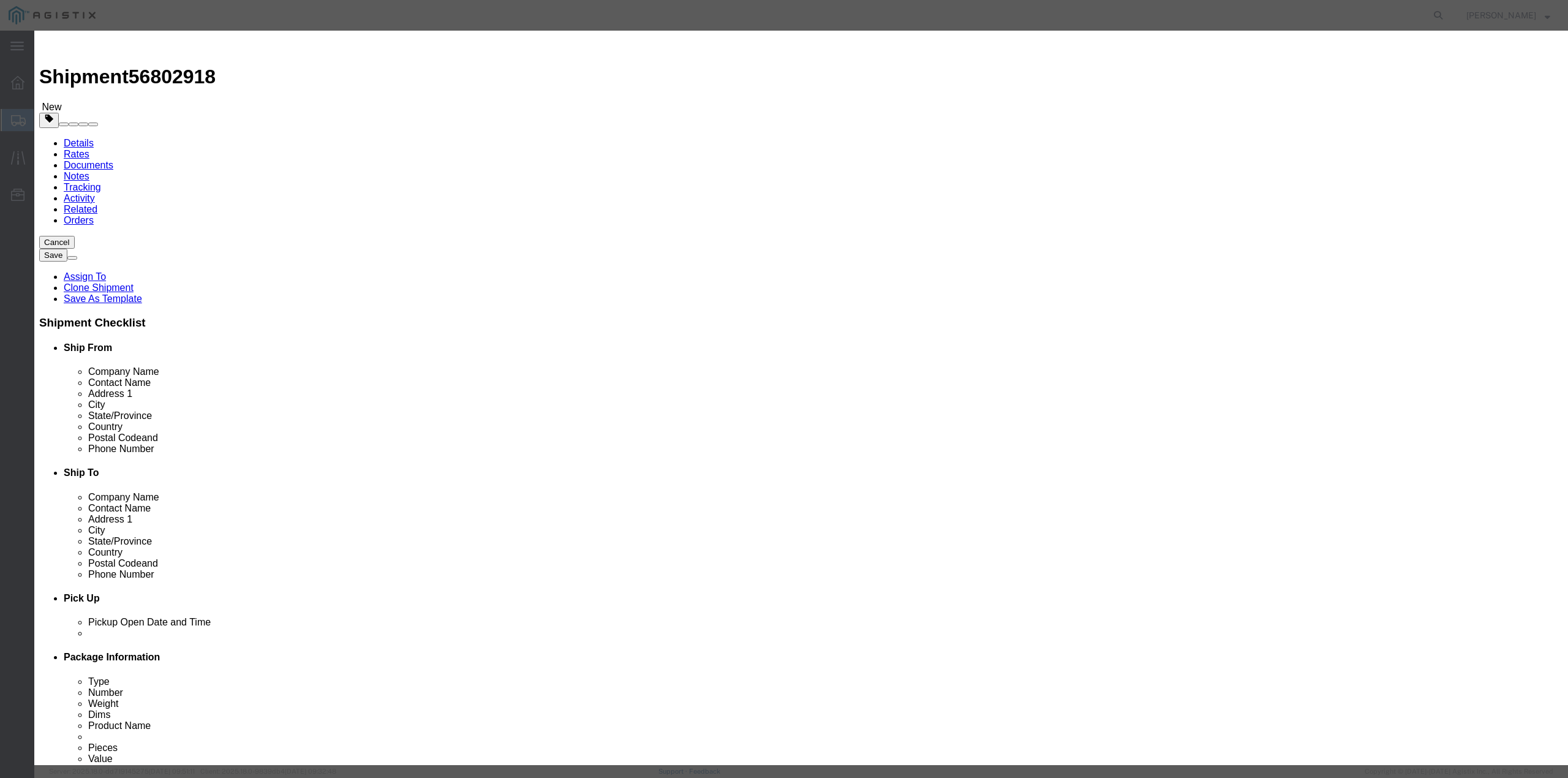
click button "Save & Close"
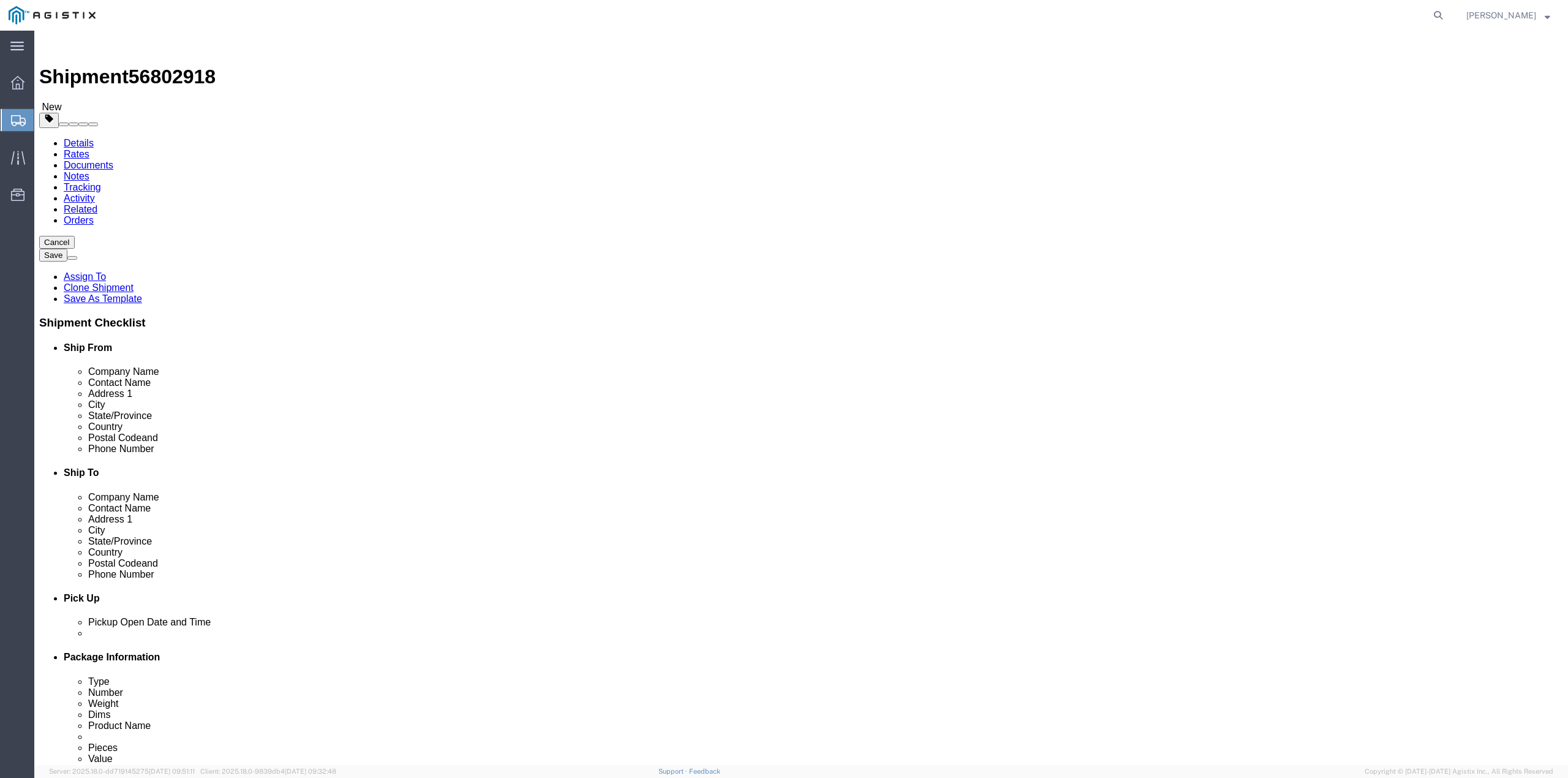
click link "Documents"
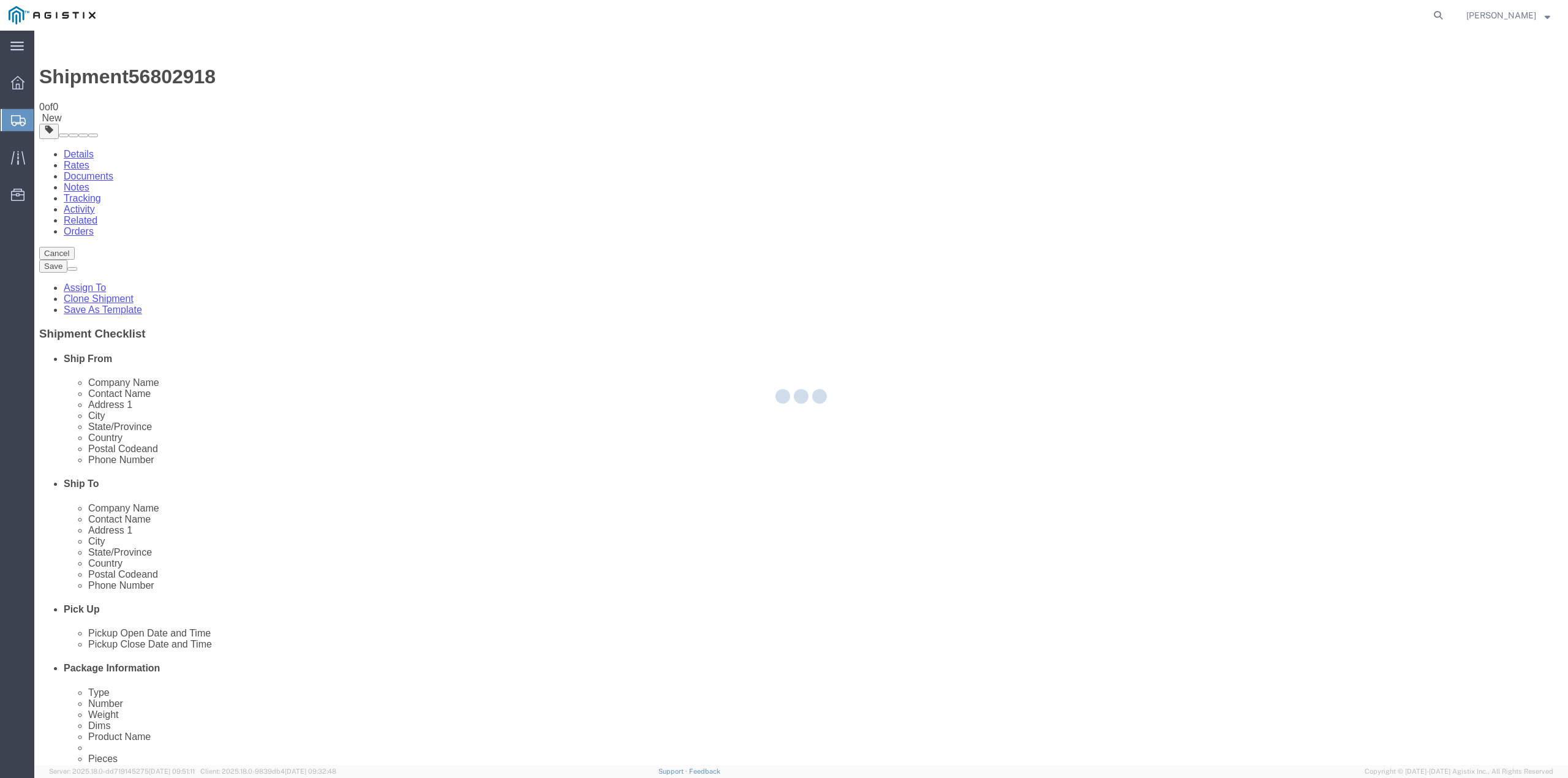
click at [85, 80] on div at bounding box center [801, 398] width 1534 height 734
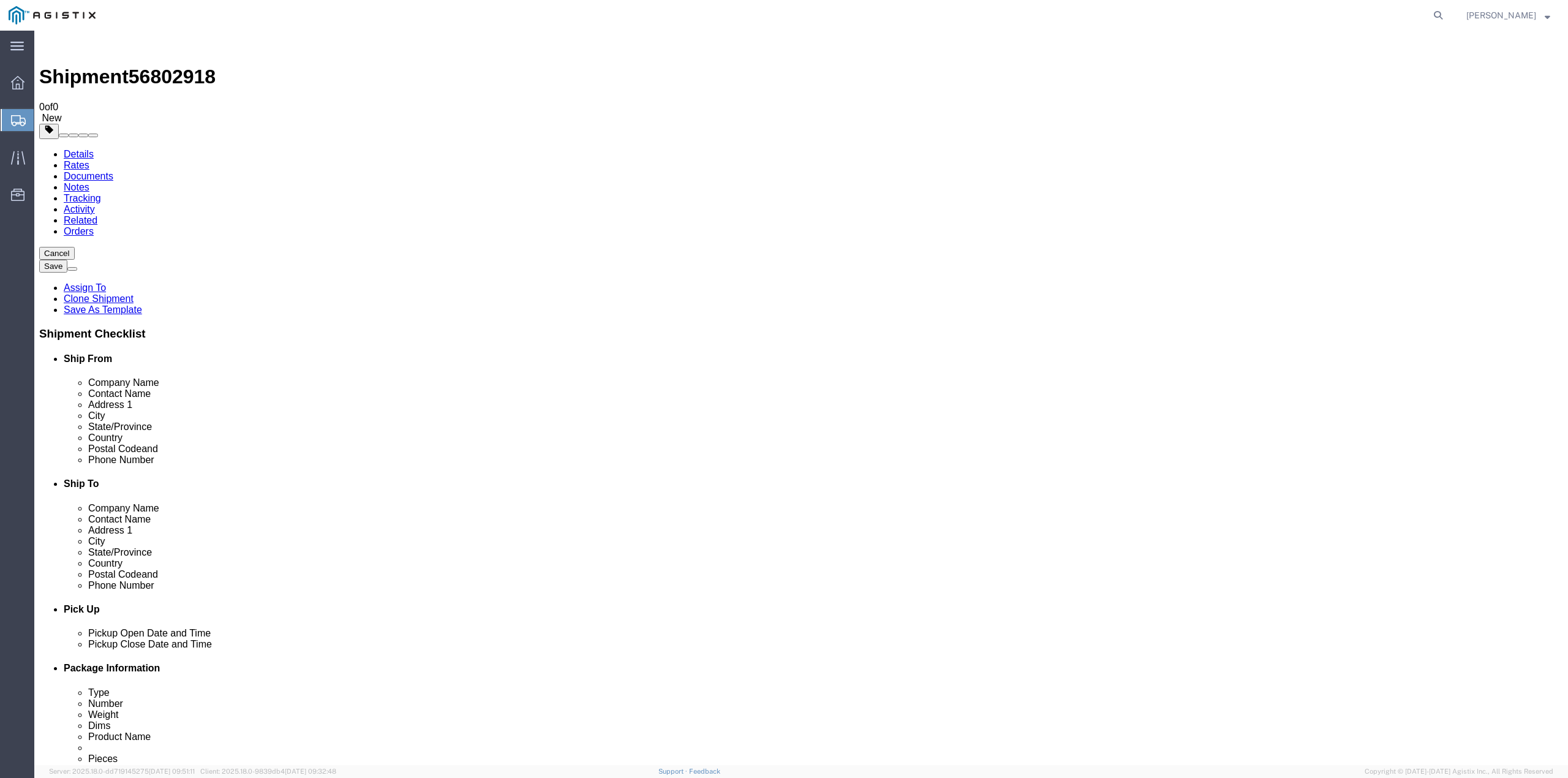
click at [74, 149] on link "Details" at bounding box center [79, 154] width 30 height 10
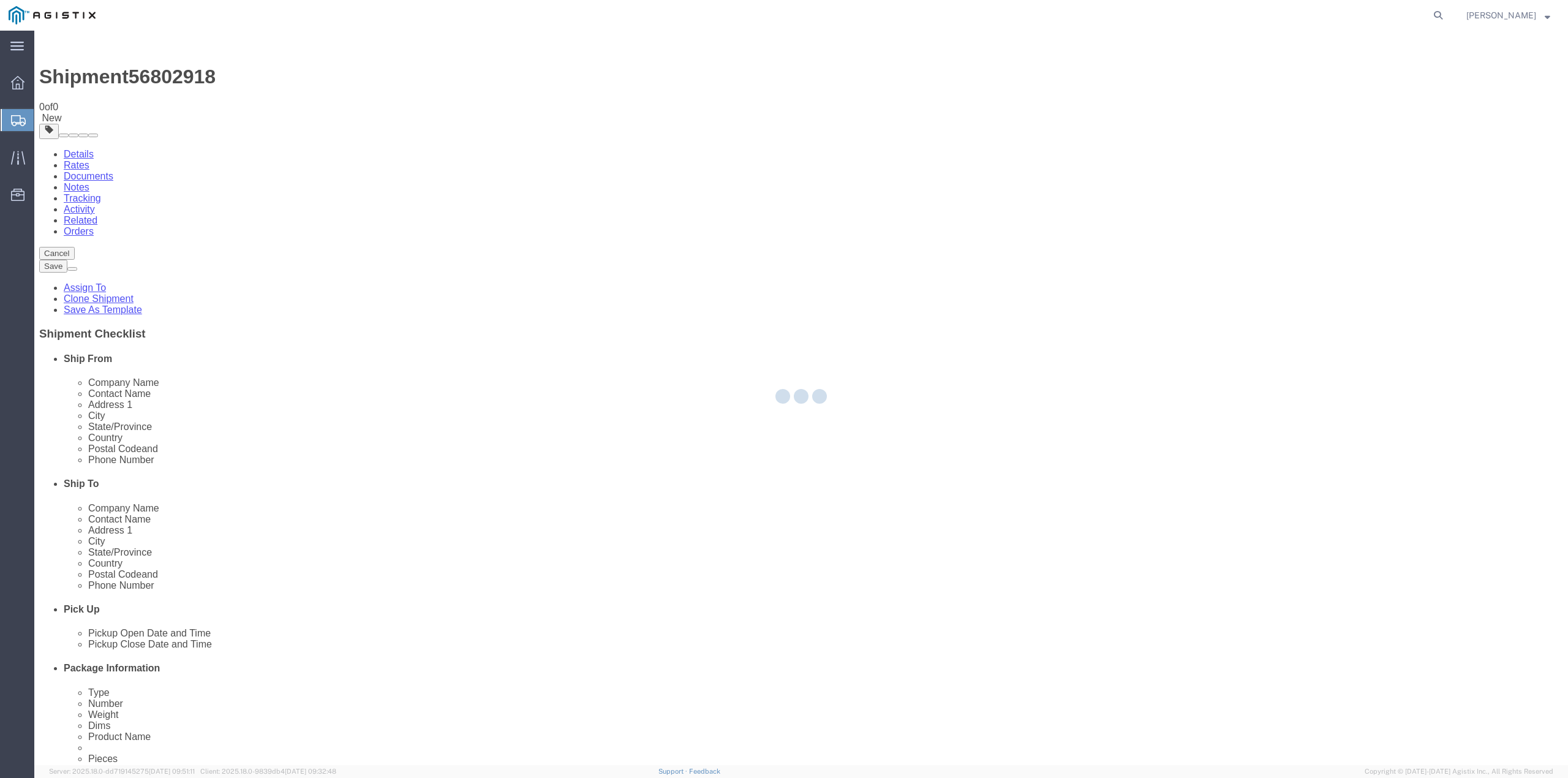
select select "65511"
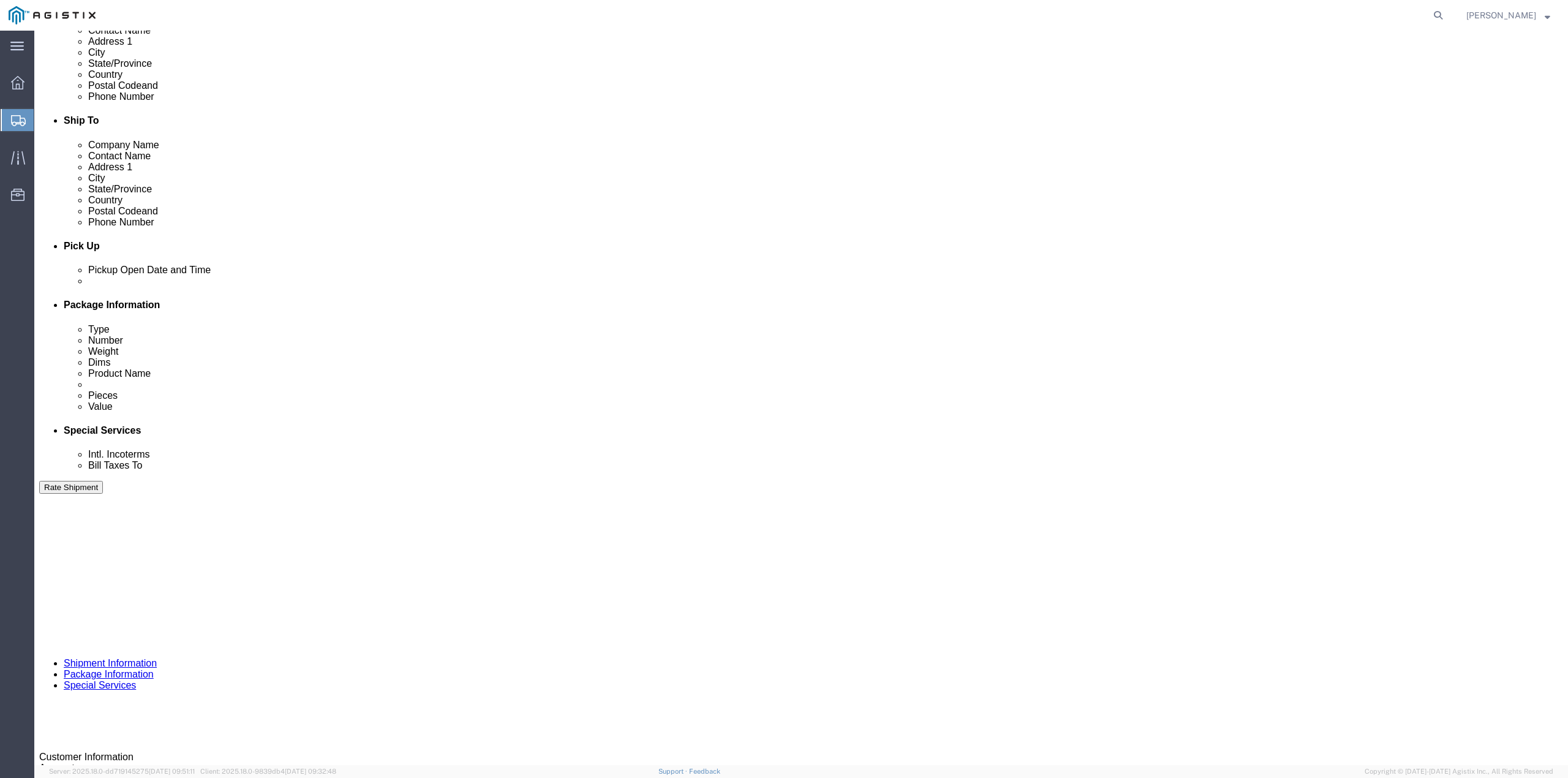
scroll to position [422, 0]
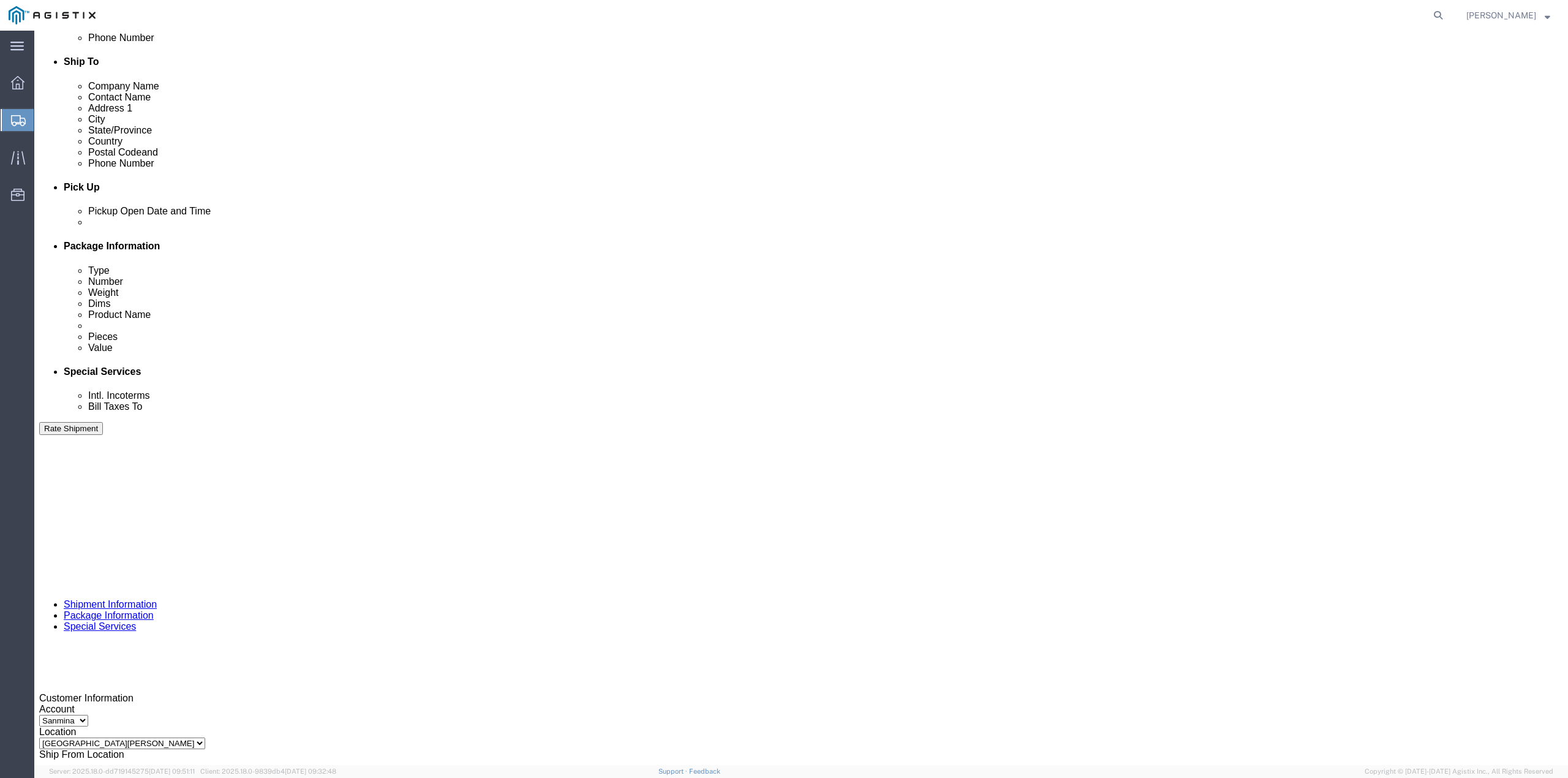
click button "Continue"
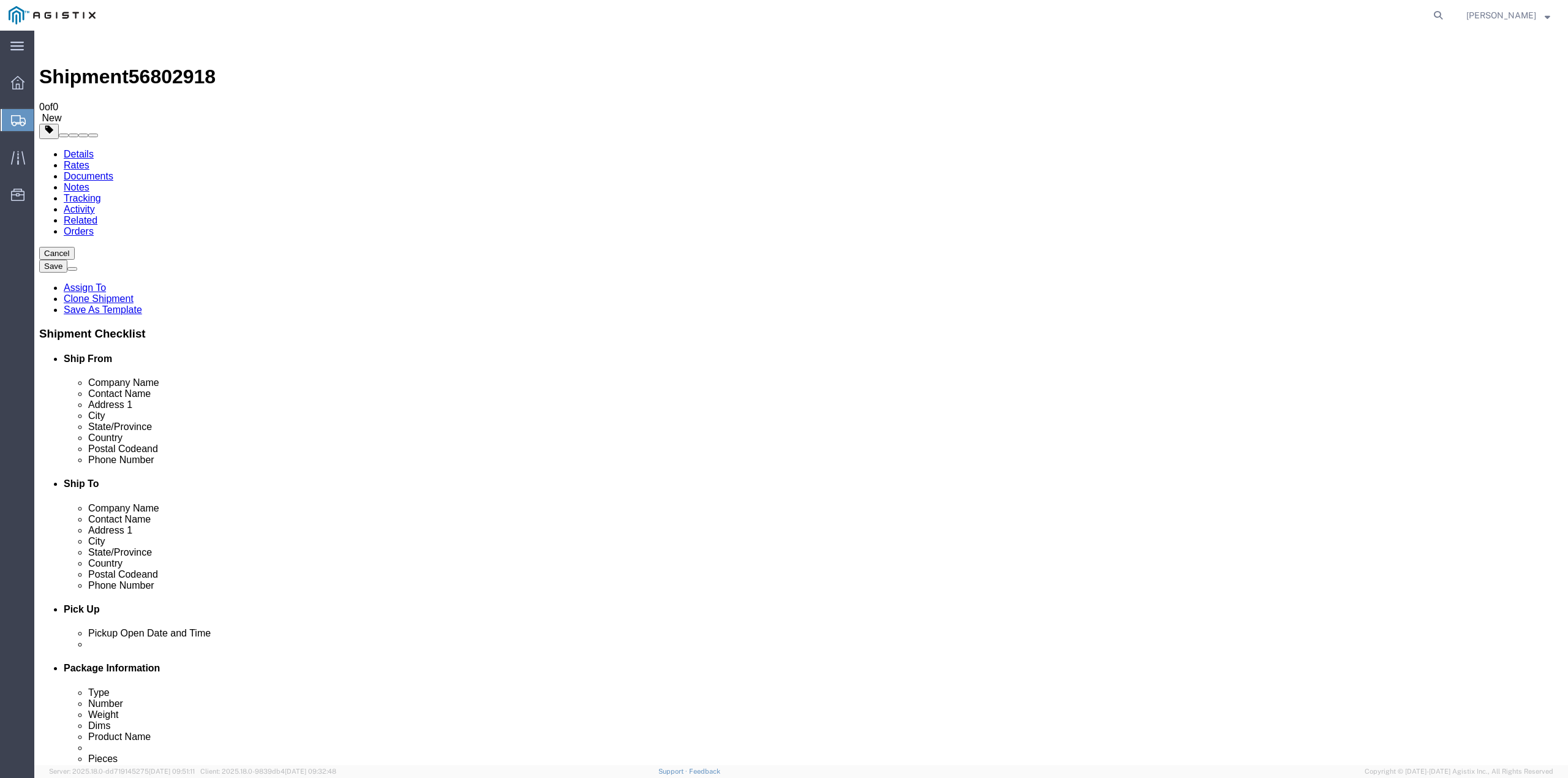
click dd "1.00 Each"
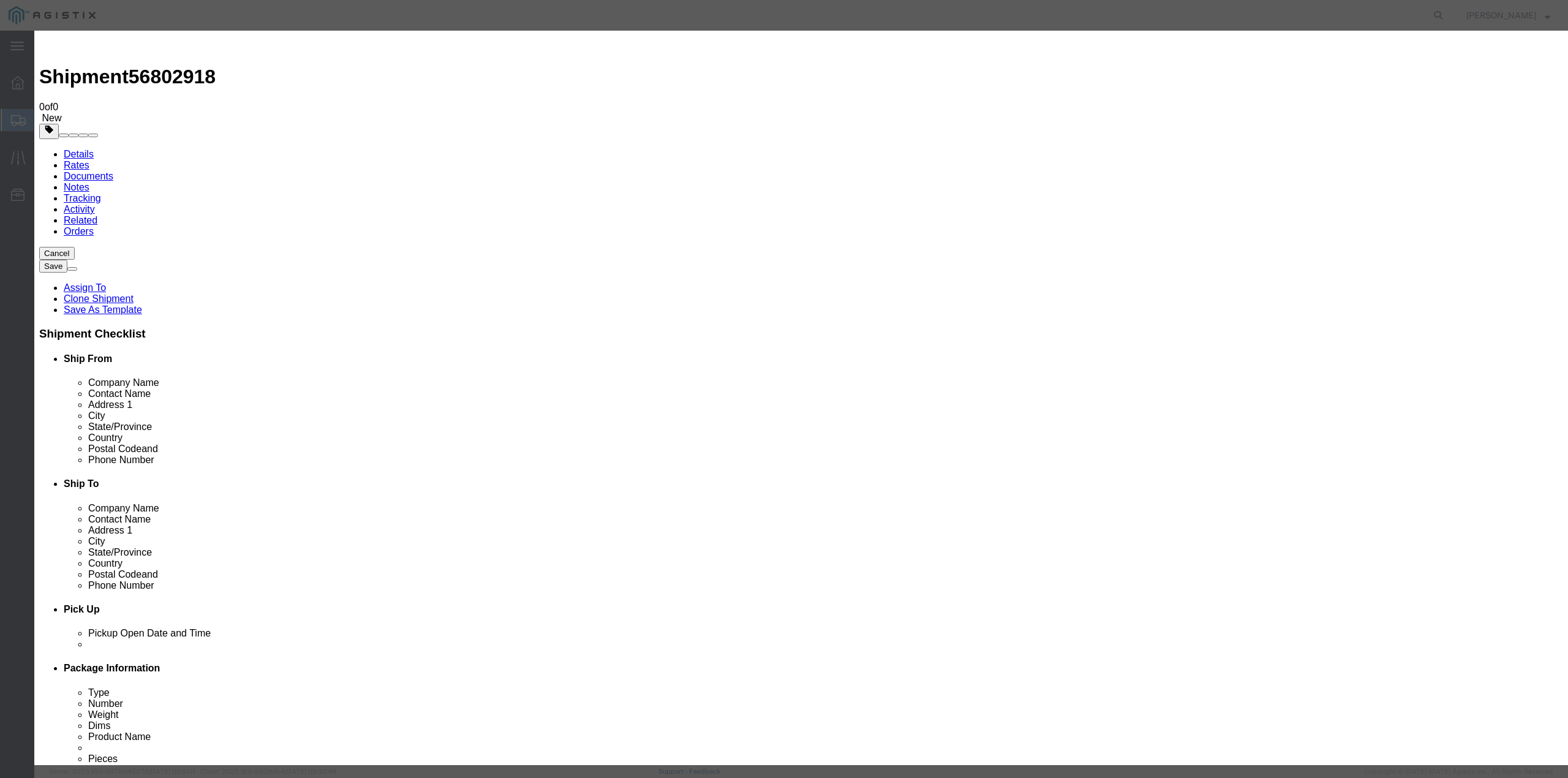
click button "Save & Close"
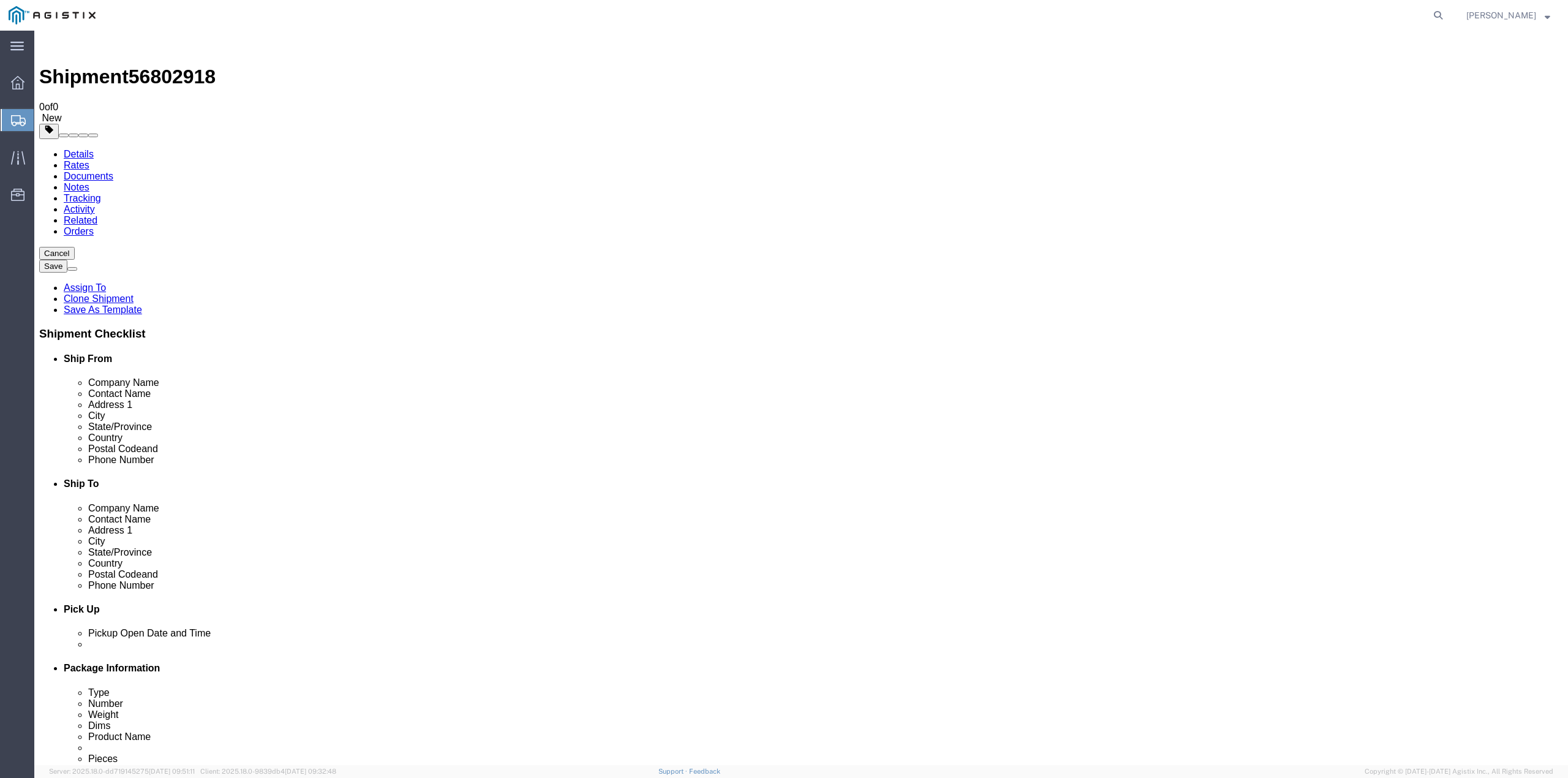
click button "Rate Shipment"
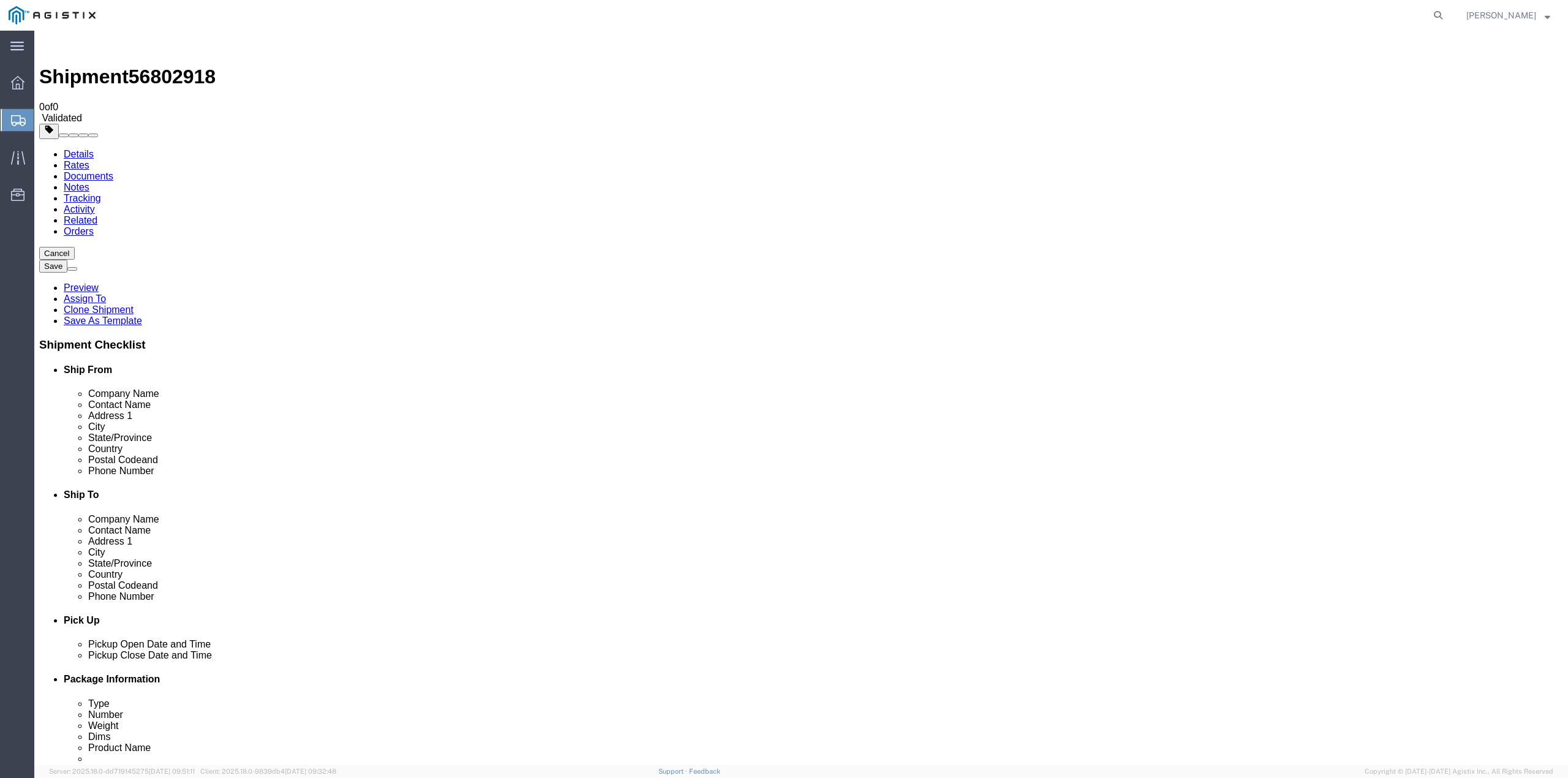
click at [114, 171] on link "Documents" at bounding box center [89, 176] width 50 height 10
click at [15, 116] on icon at bounding box center [18, 121] width 15 height 11
click at [0, 0] on span "Create from Template" at bounding box center [0, 0] width 0 height 0
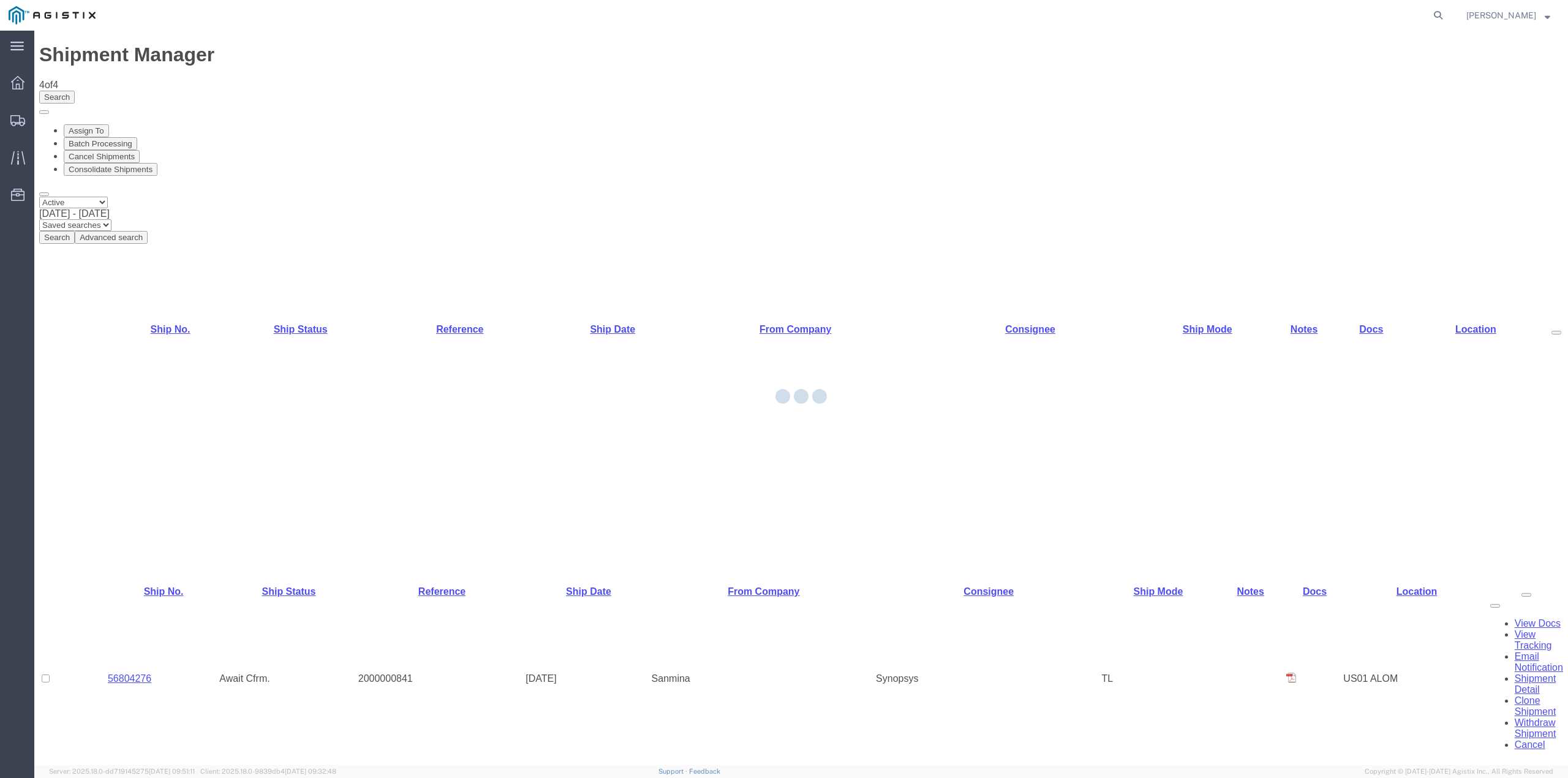
select select "65511"
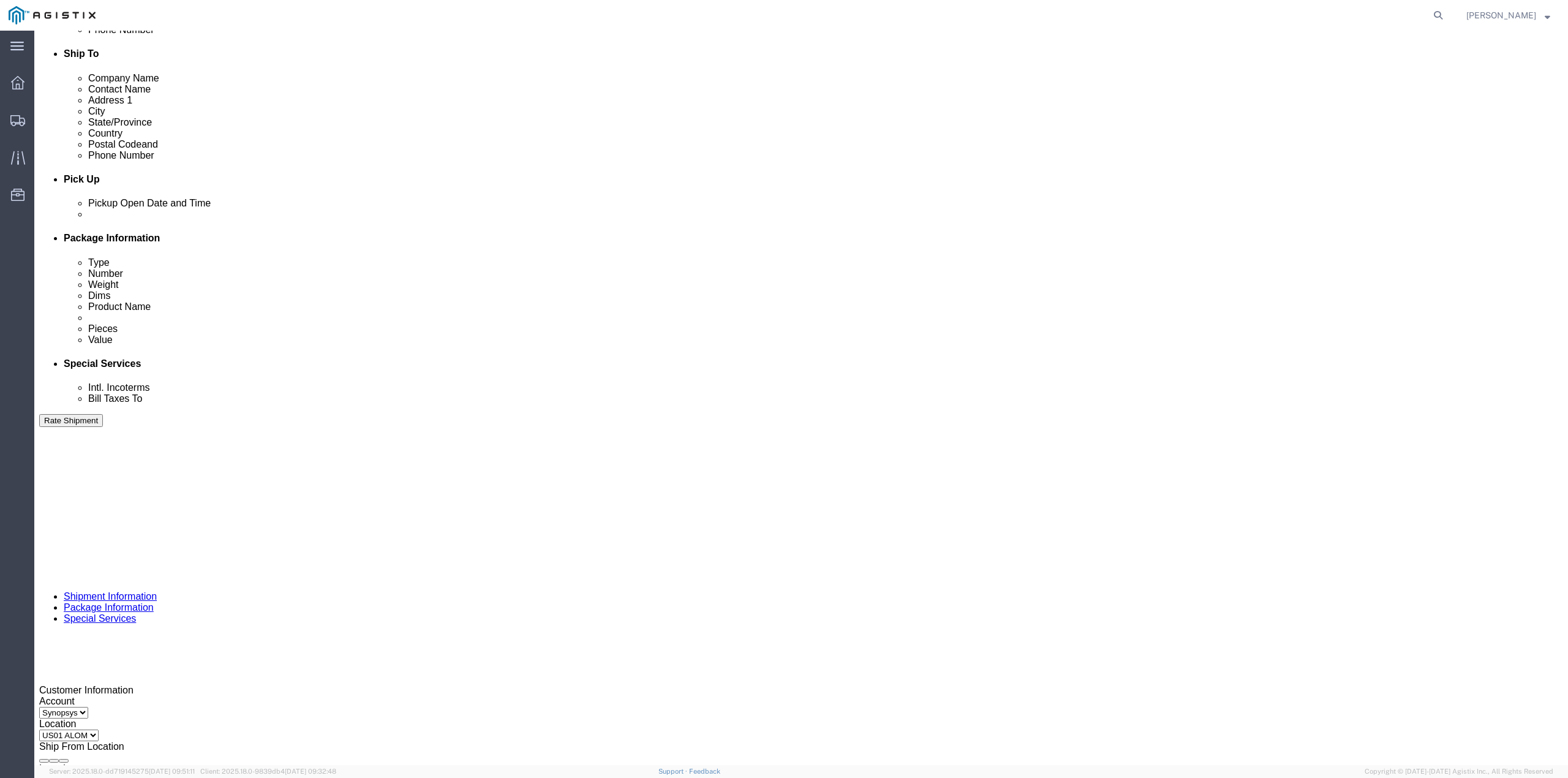
scroll to position [422, 0]
click icon "button"
drag, startPoint x: 716, startPoint y: 440, endPoint x: 640, endPoint y: 445, distance: 76.2
click div "Select Account Type Activity ID Airline Appointment Number ASN Batch Request # …"
click input "text"
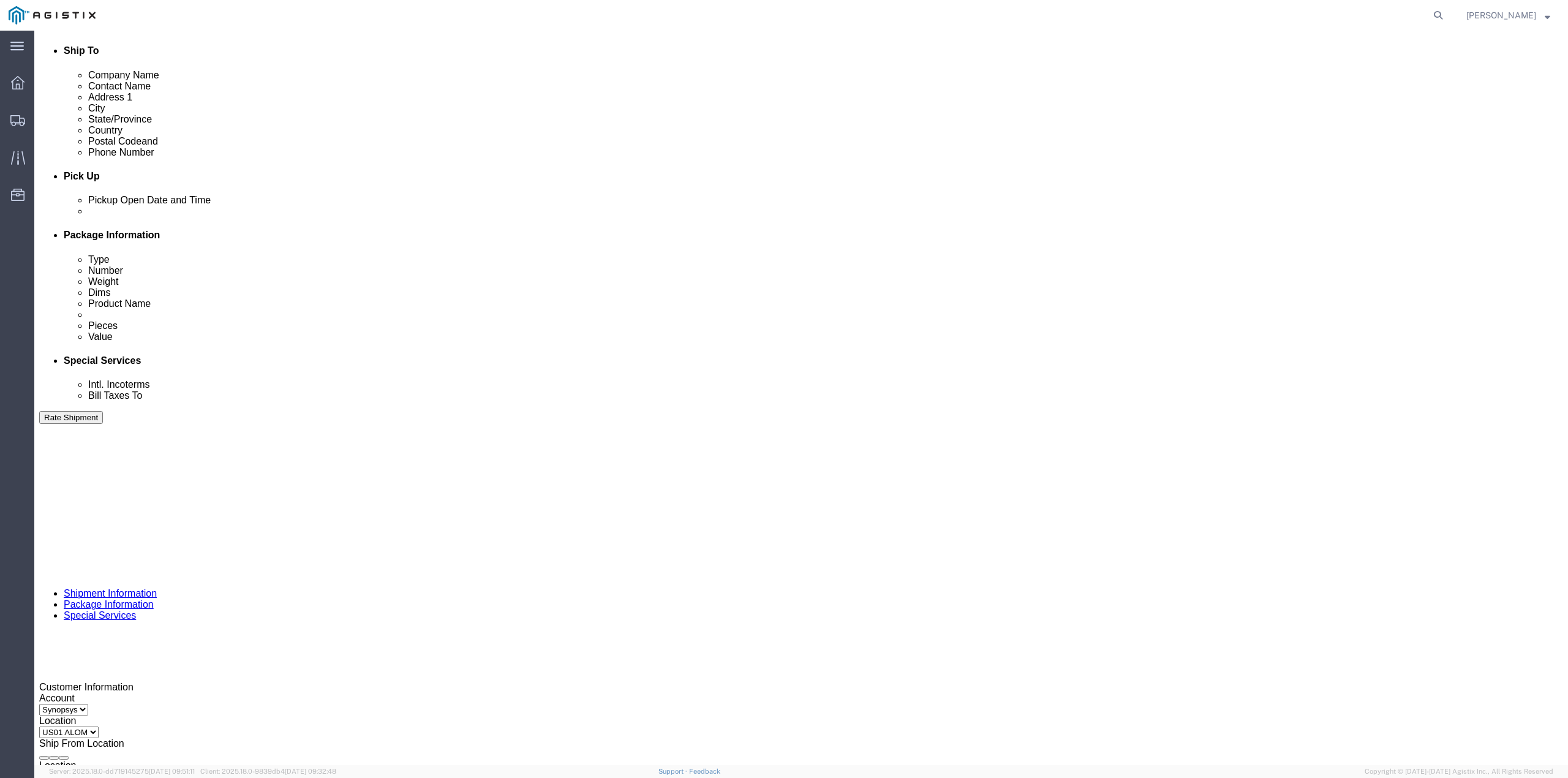
paste input "C006786"
type input "C006786"
click div "Sep 11 2025 11:46 PM"
click input "11:46 PM"
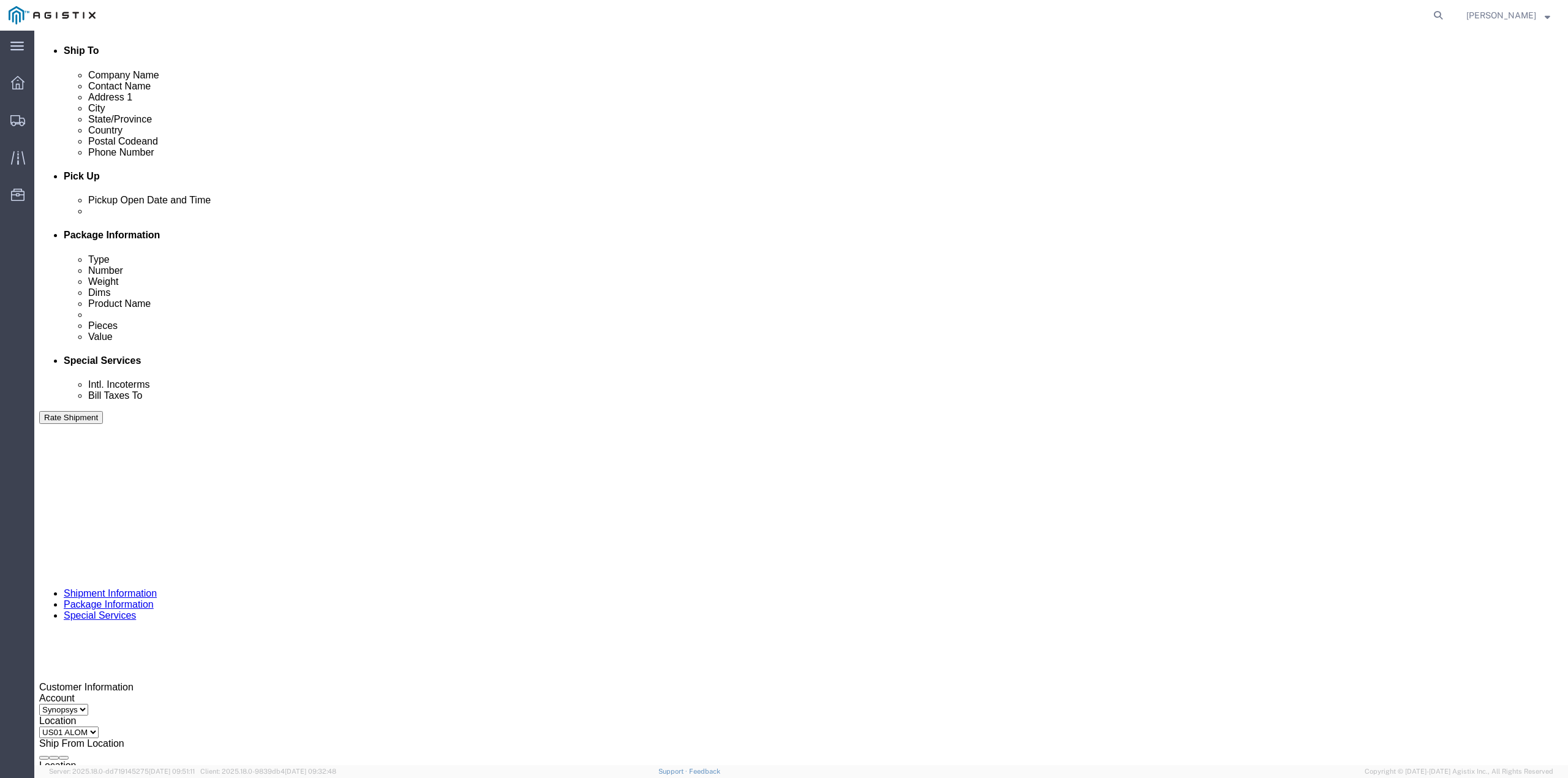
type input "11:00 am"
click button "Apply"
click div "[DATE] 12:00 PM"
click input "11:30 PM"
type input "11:30 am"
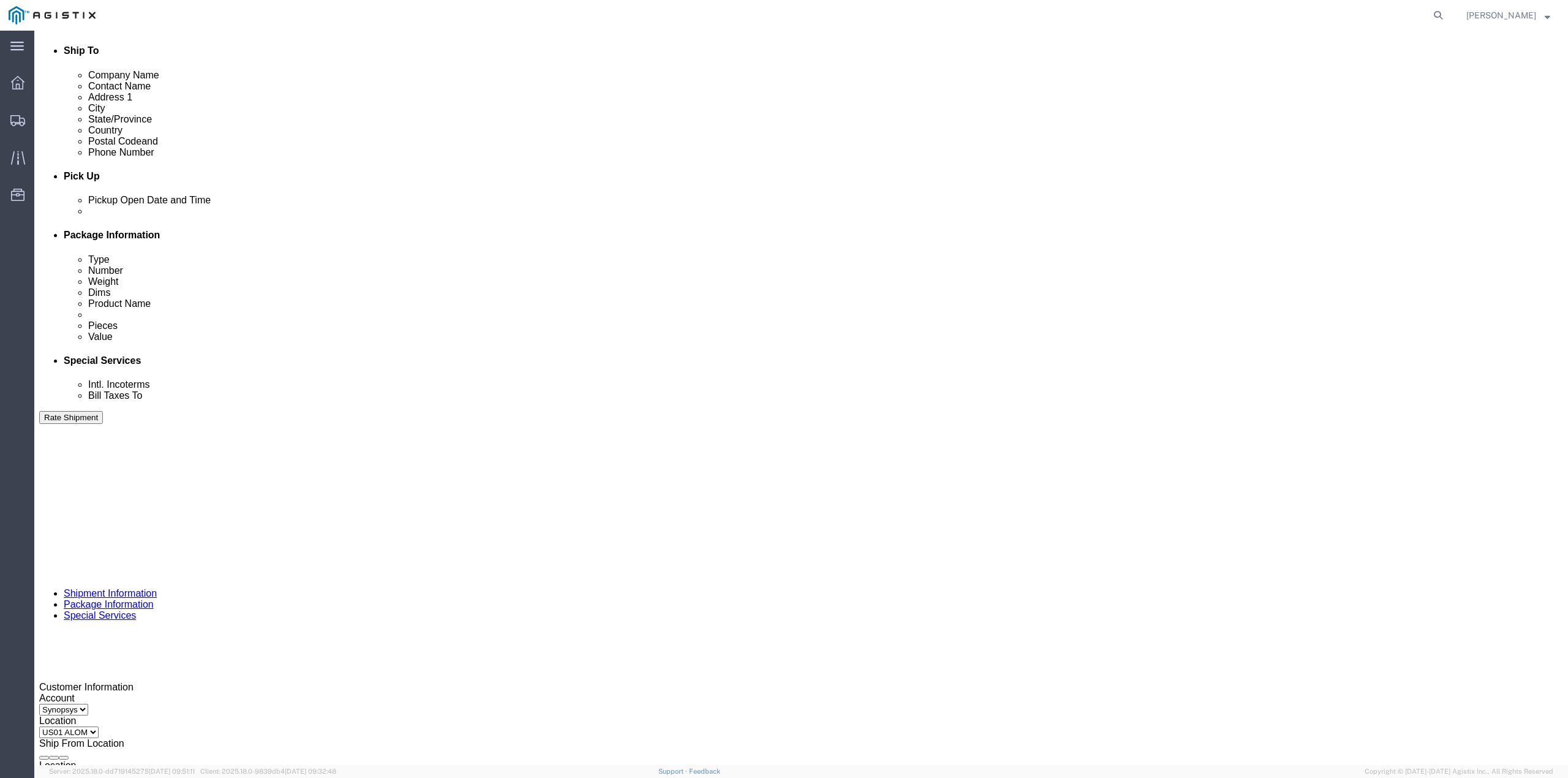
click button "Apply"
click icon
click div
drag, startPoint x: 805, startPoint y: 541, endPoint x: 813, endPoint y: 534, distance: 10.6
click button "Apply"
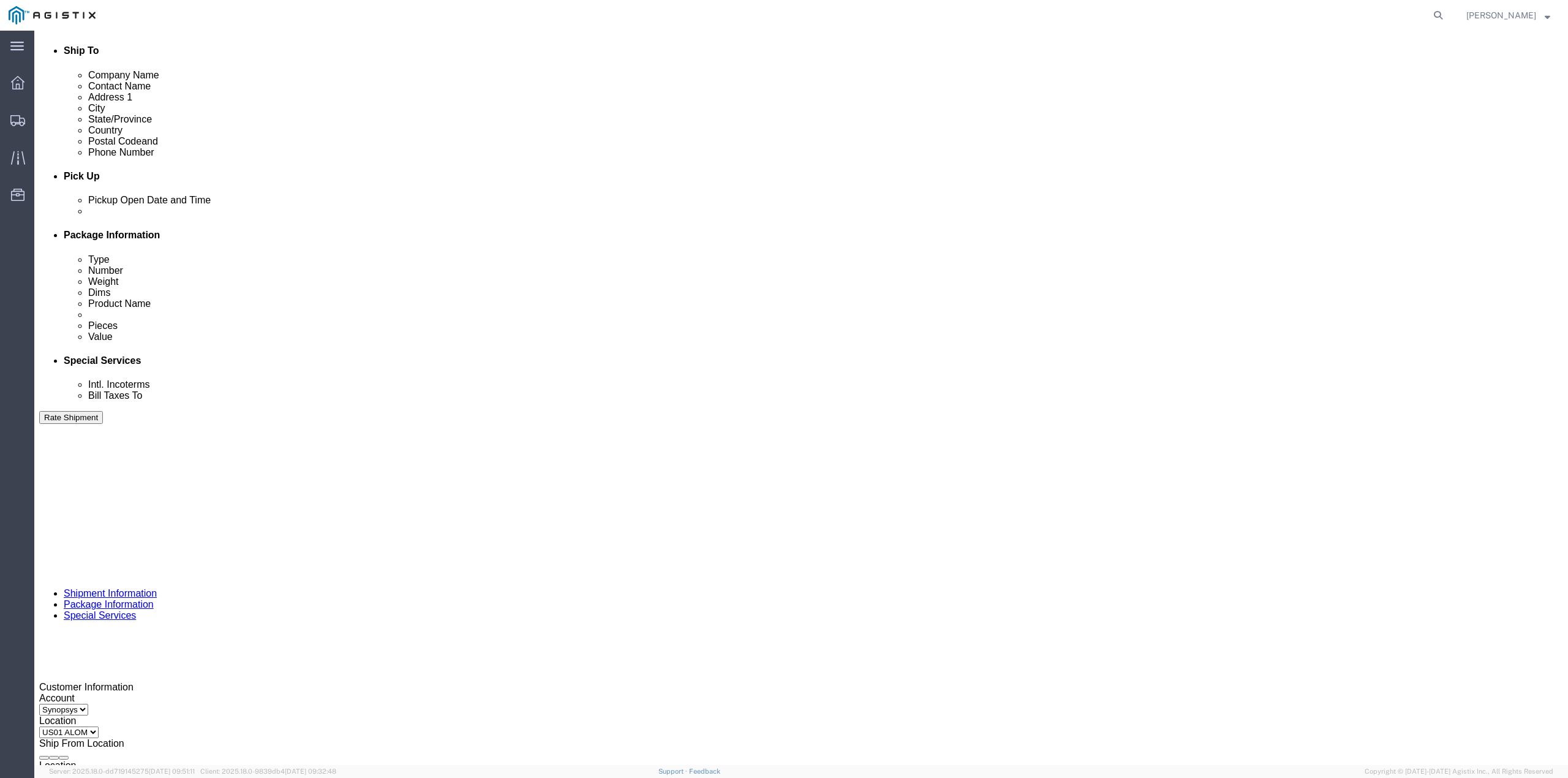
click div
type input "3:30 PM"
click div "Close Time 3:30 PM Sep 12 2025 2:00 PM - Sep 12 2025 2:00 PM Cancel Apply"
click button "Apply"
click button "Continue"
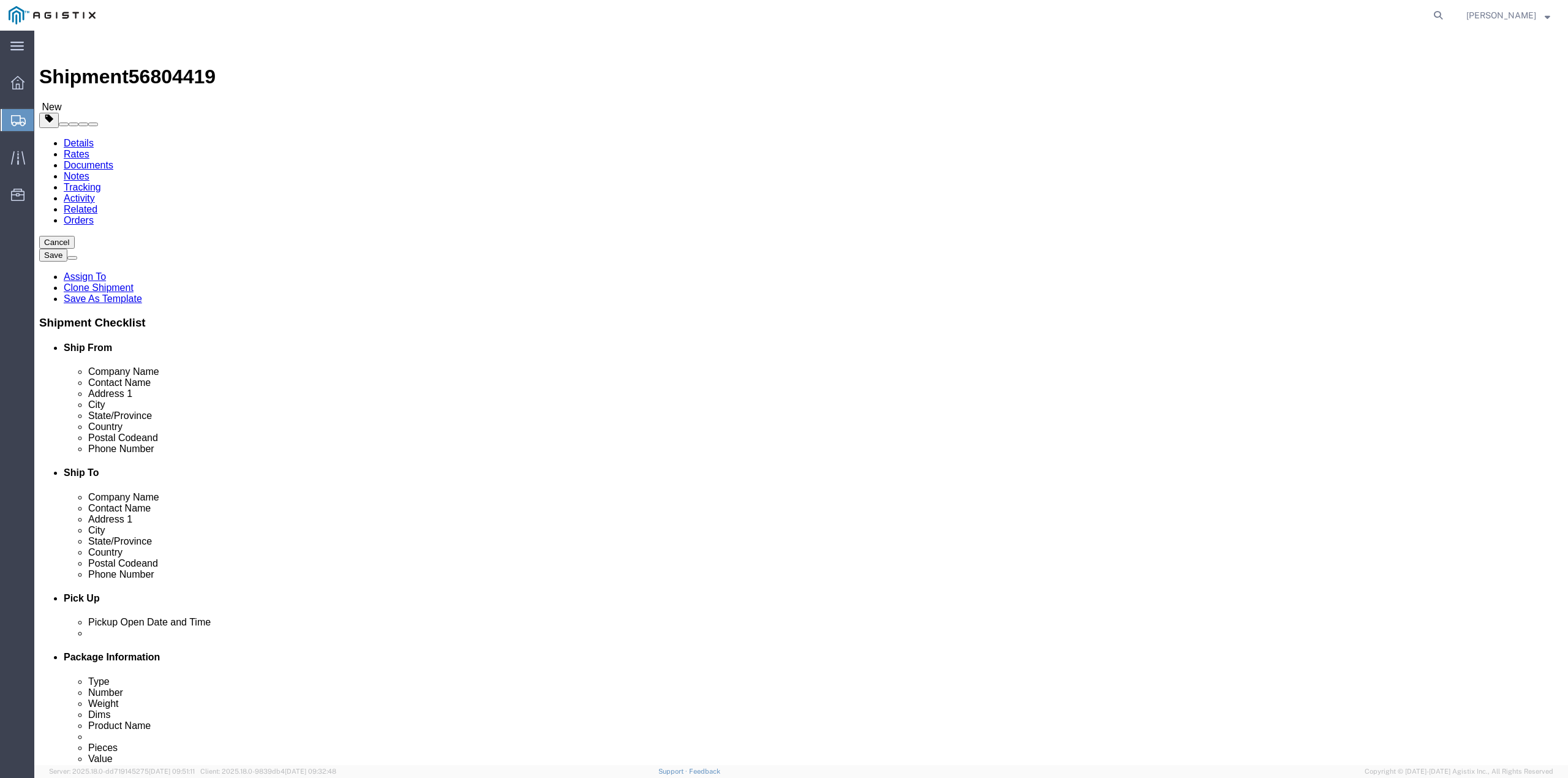
click dd "1.00 USD"
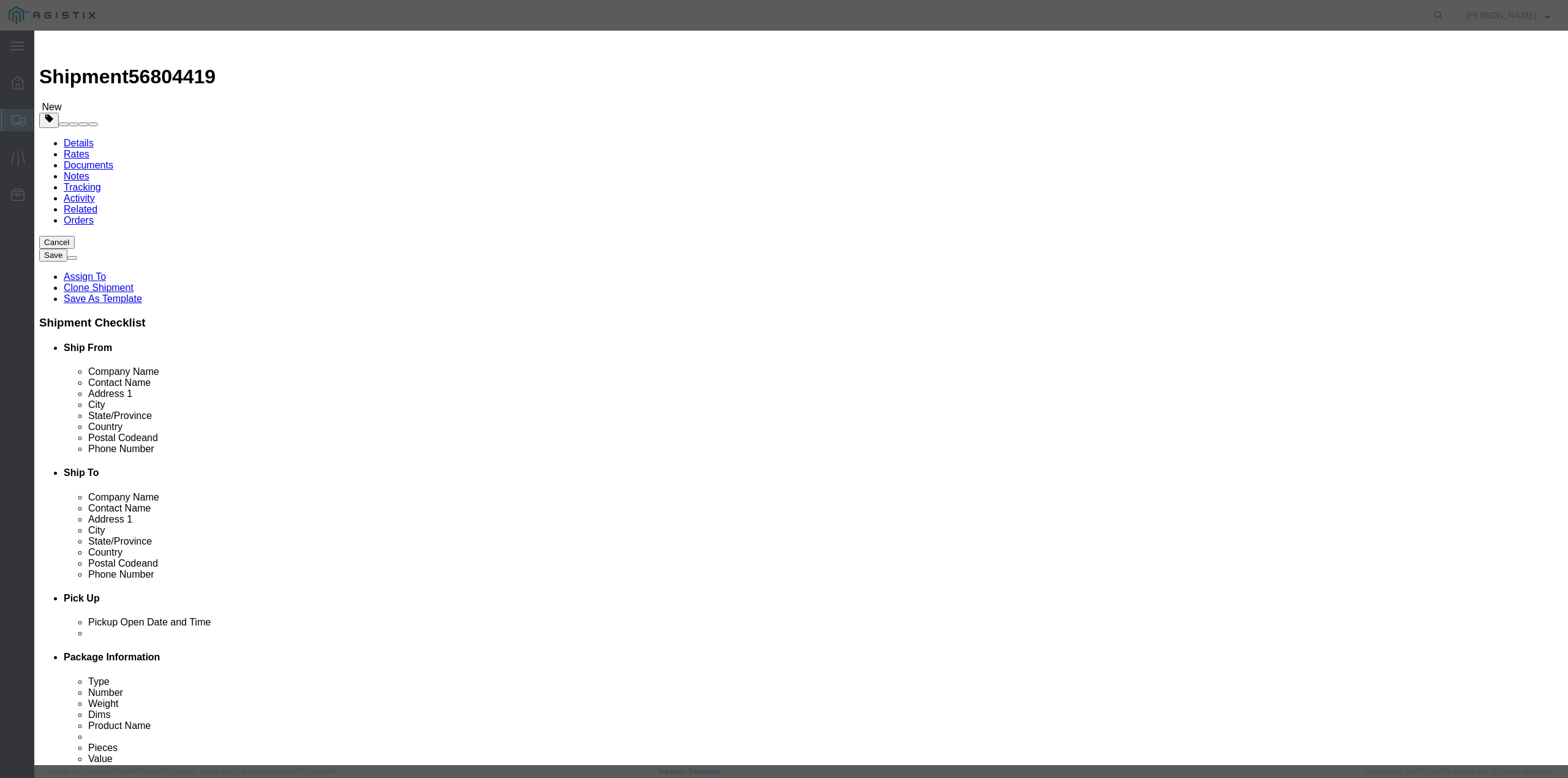
drag, startPoint x: 697, startPoint y: 292, endPoint x: 662, endPoint y: 304, distance: 37.0
click textarea "A12 DS000061 RMA S/N: C007236"
paste textarea "678"
type textarea "A12 DS000061 RMA S/N: C006786"
click textarea "A12 DS000061 RMA"
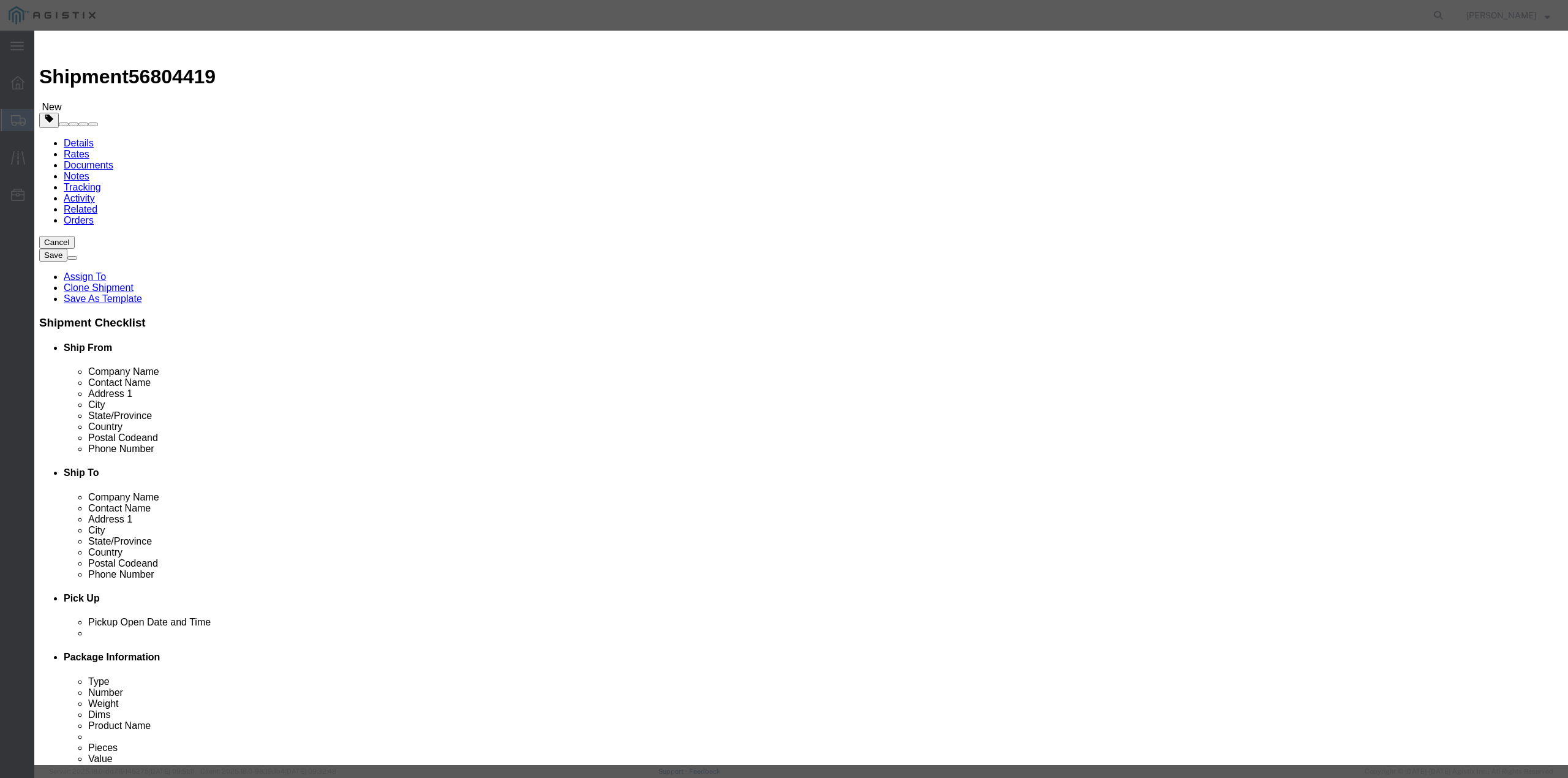
drag, startPoint x: 934, startPoint y: 178, endPoint x: 869, endPoint y: 174, distance: 65.1
click div "Serial C007236"
paste input "678"
type input "C006786"
click button "Save & Close"
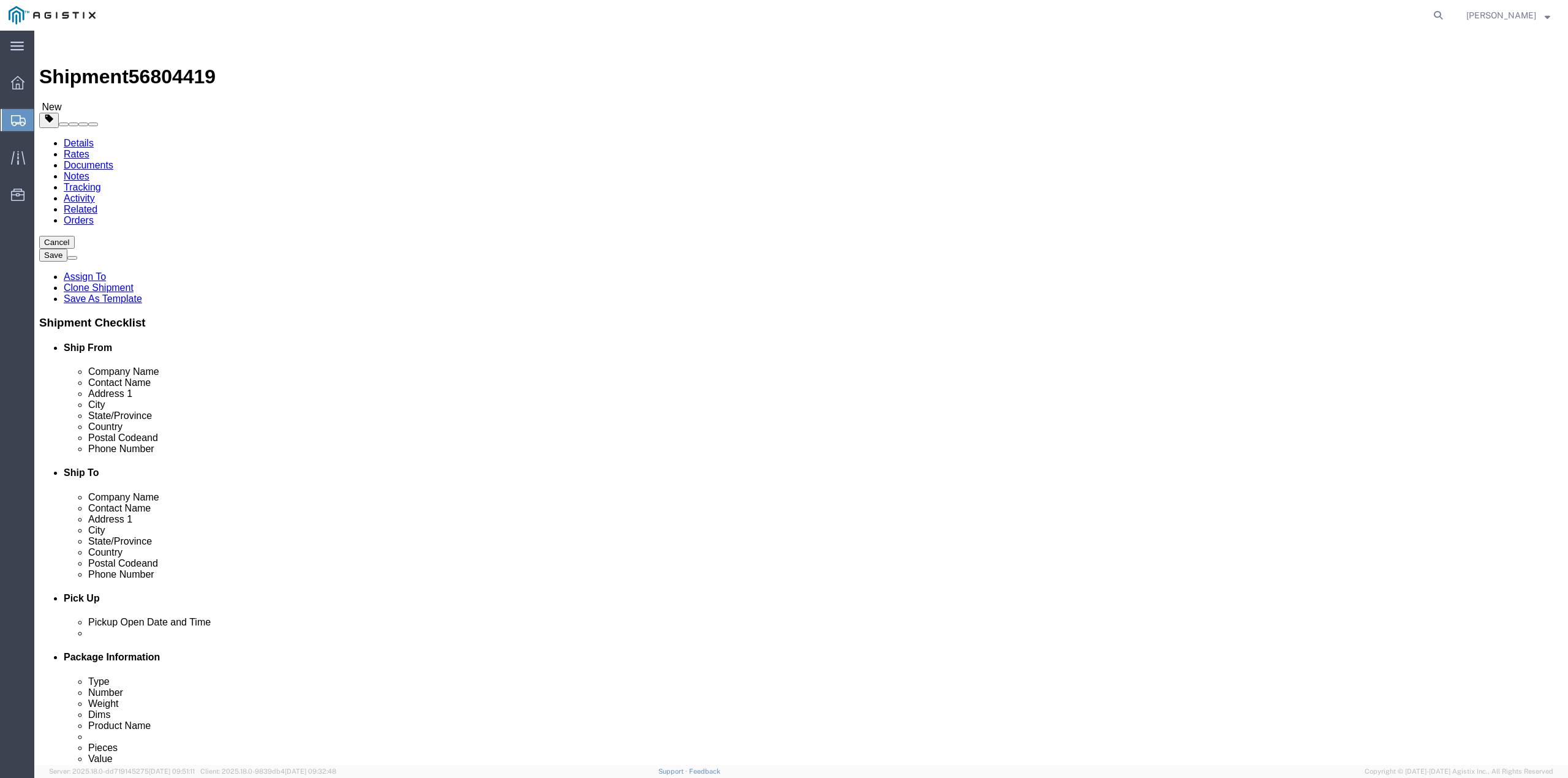
click button "Rate Shipment"
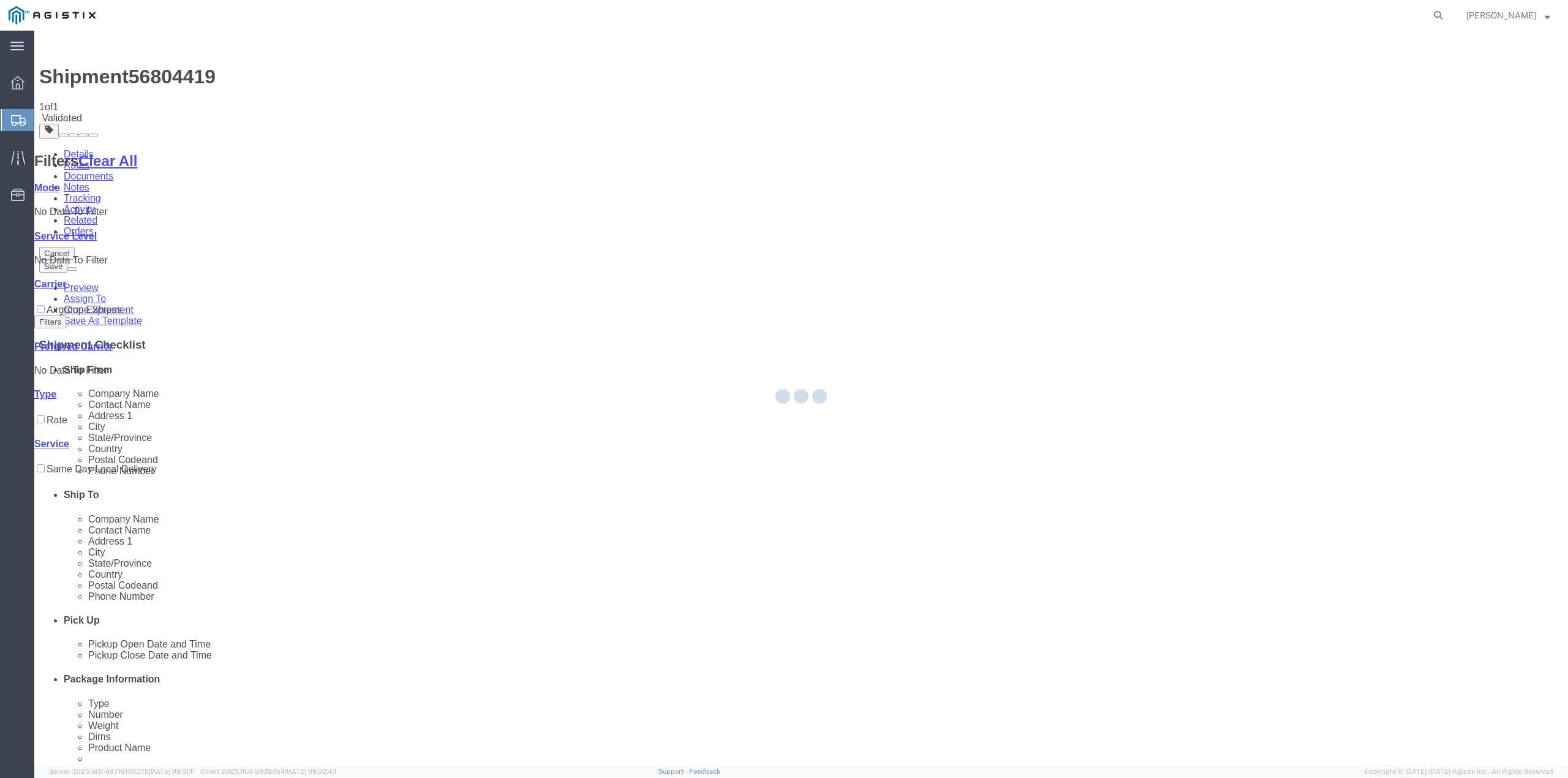
click at [1064, 175] on div at bounding box center [801, 398] width 1534 height 734
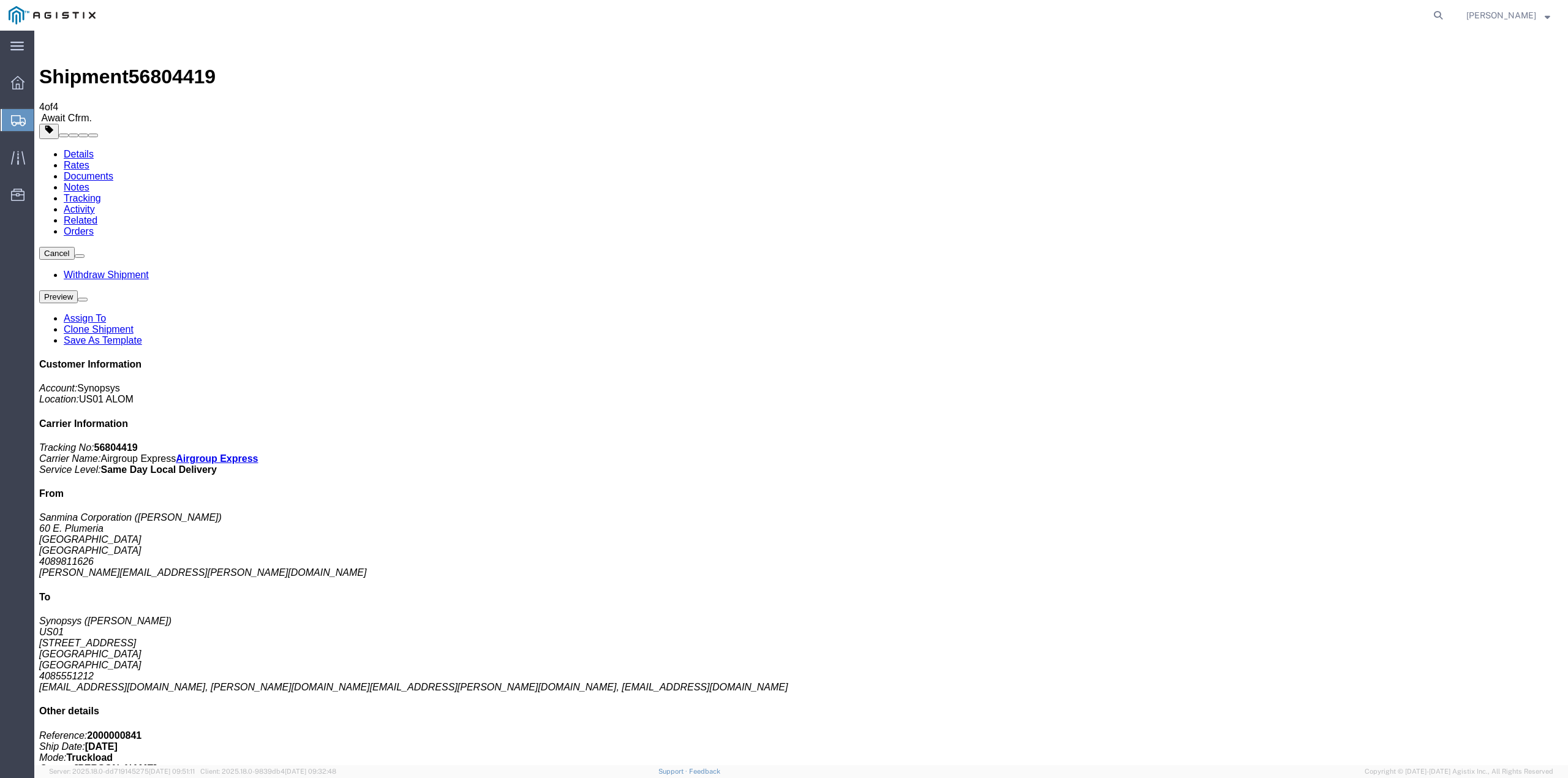
click at [114, 171] on link "Documents" at bounding box center [89, 176] width 50 height 10
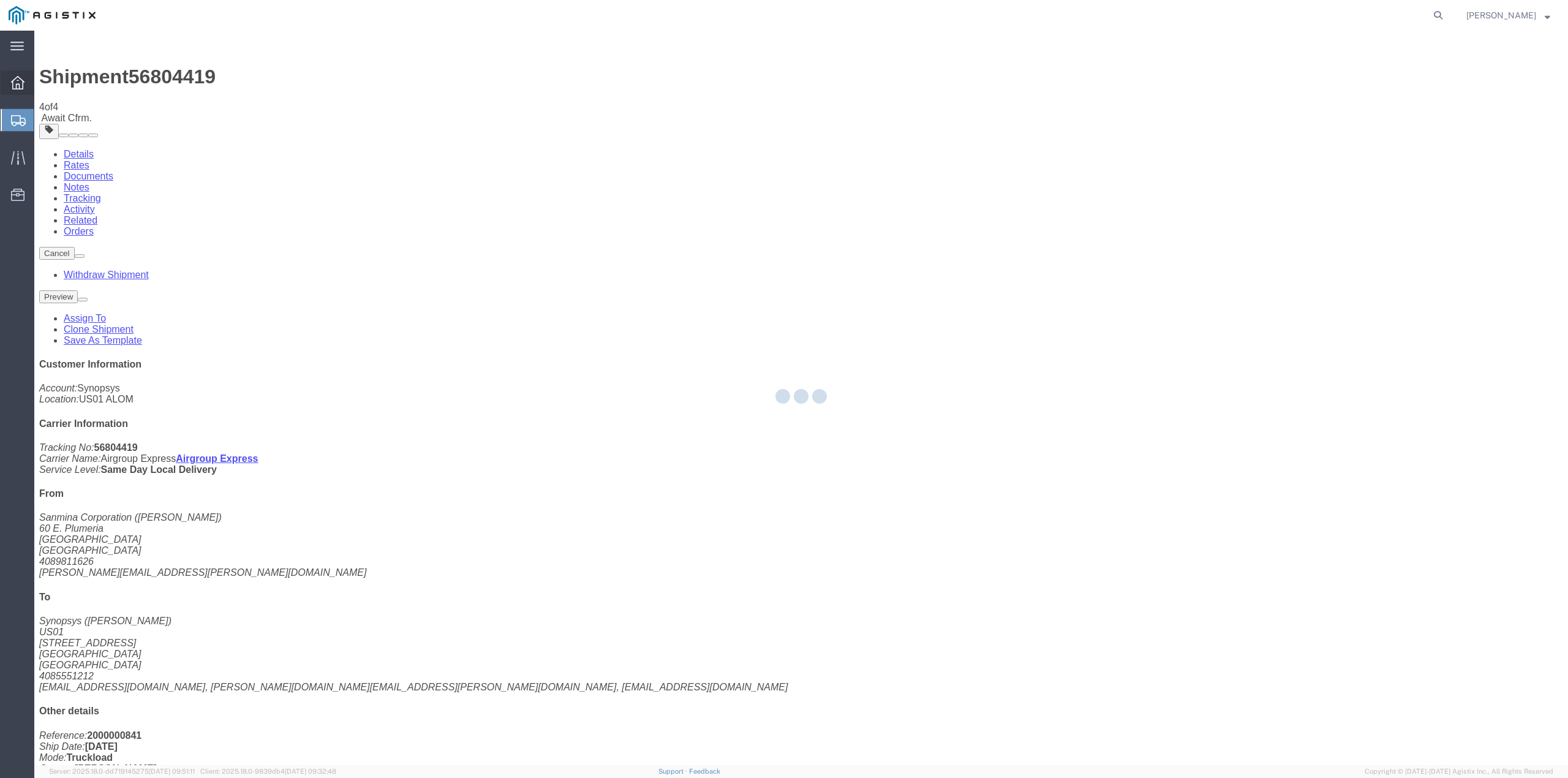
click at [25, 84] on div at bounding box center [18, 82] width 34 height 25
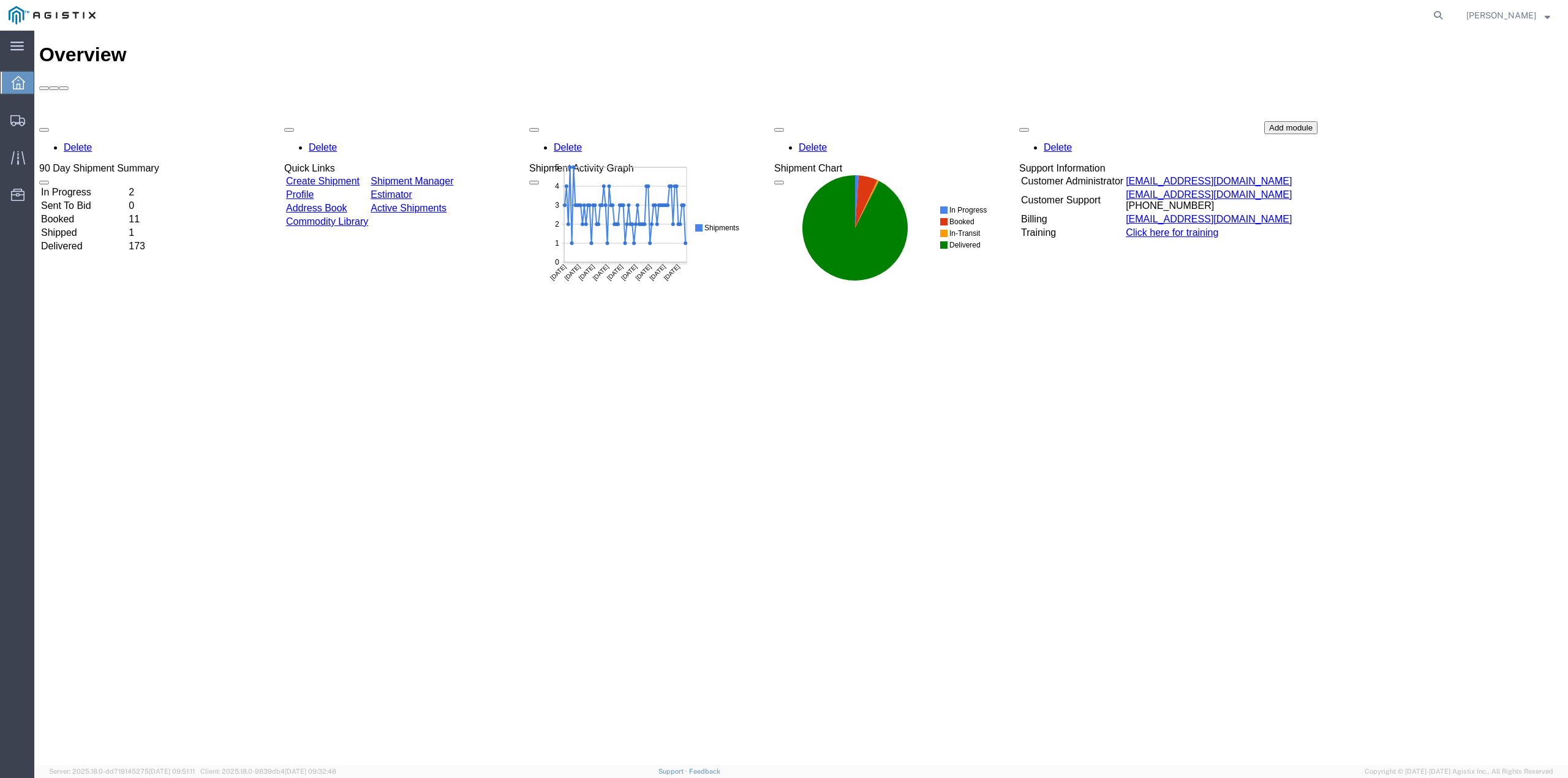
click at [101, 186] on td "In Progress" at bounding box center [83, 192] width 86 height 12
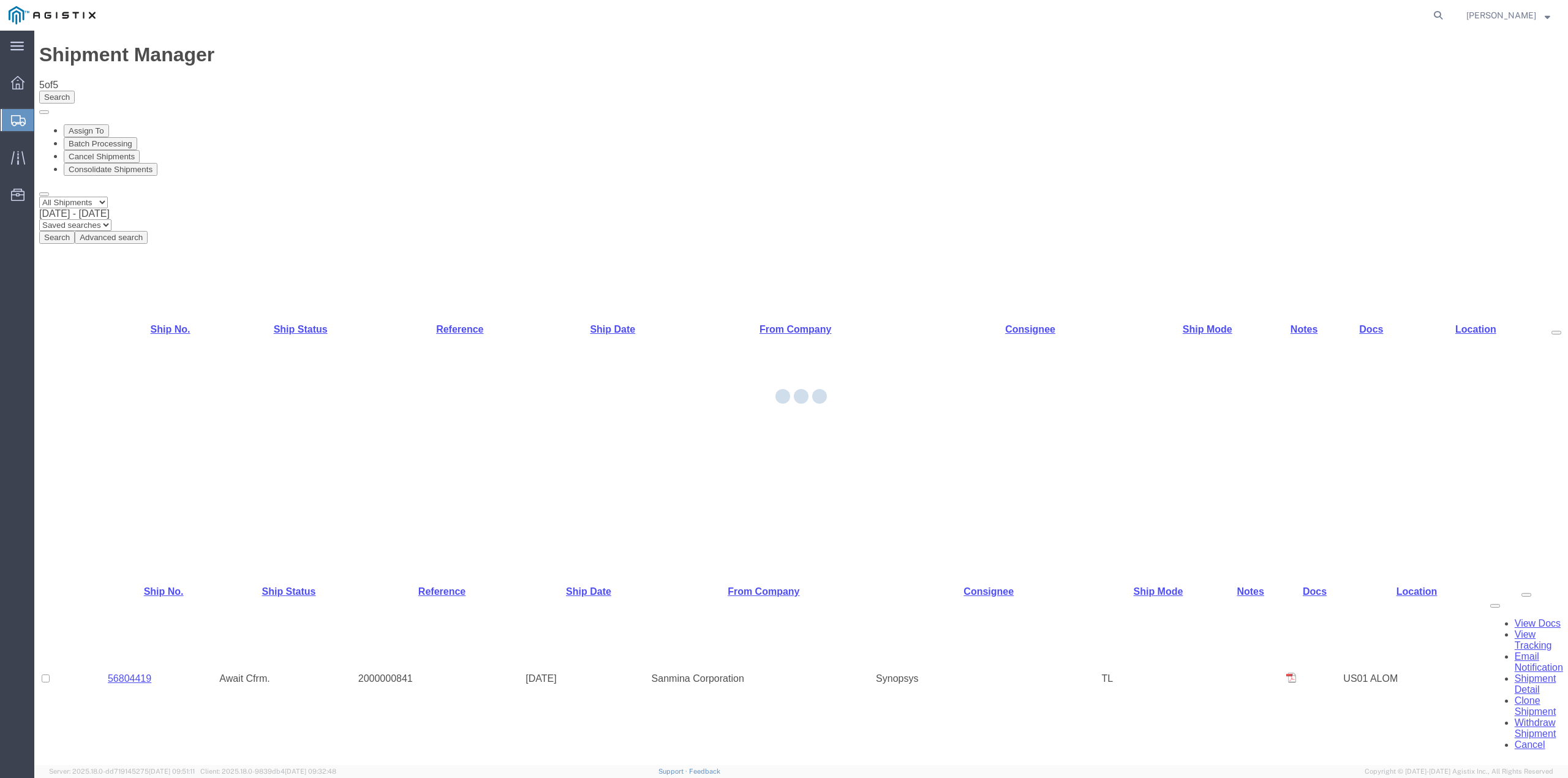
select select "70111"
select select "63192"
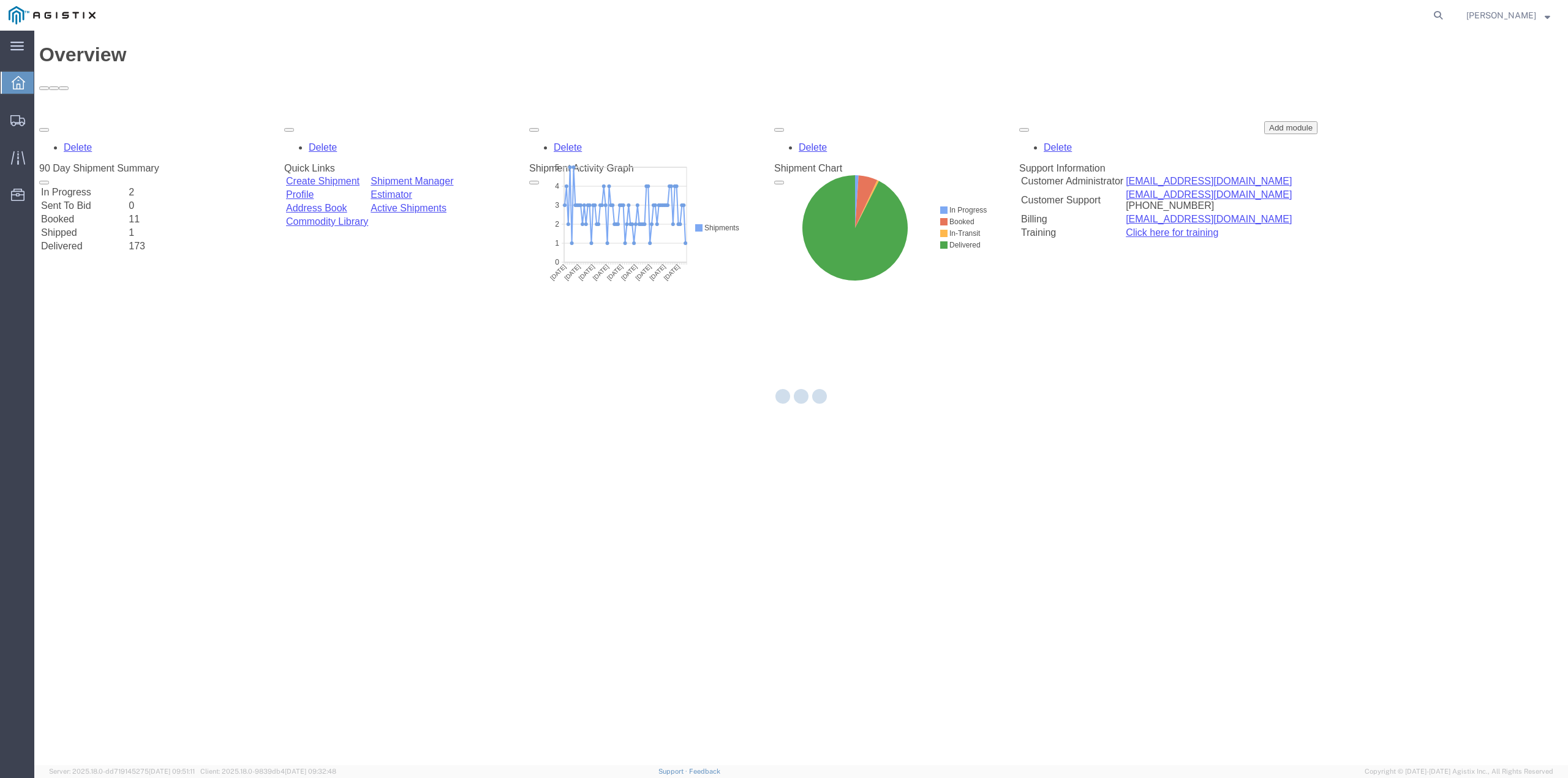
click at [118, 114] on div at bounding box center [801, 398] width 1534 height 734
click at [103, 114] on div at bounding box center [801, 398] width 1534 height 734
click at [94, 116] on div at bounding box center [801, 398] width 1534 height 734
click at [86, 116] on div at bounding box center [801, 398] width 1534 height 734
click at [77, 118] on div at bounding box center [801, 398] width 1534 height 734
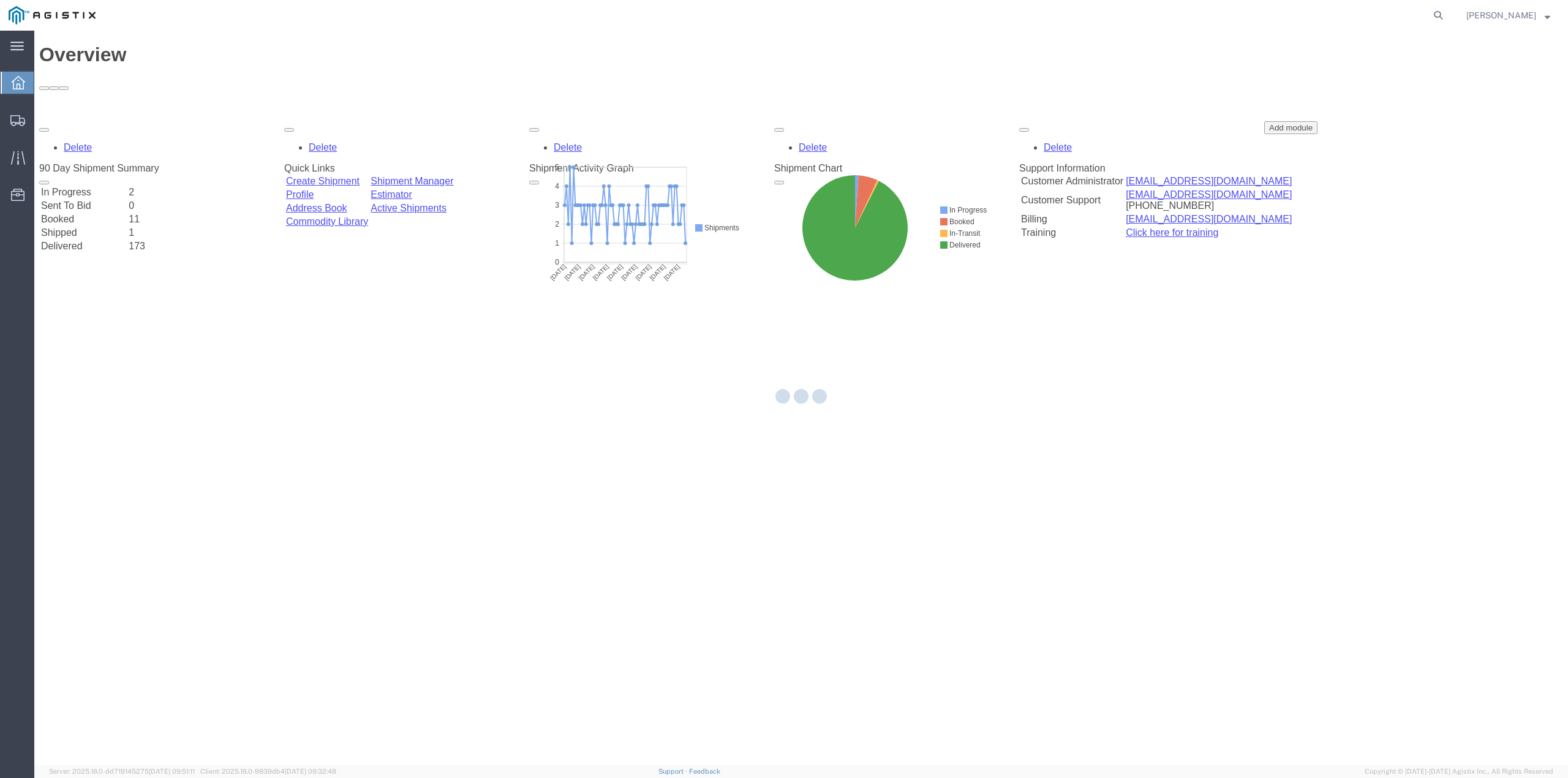
click at [77, 123] on div at bounding box center [801, 398] width 1534 height 734
click at [103, 120] on div at bounding box center [801, 398] width 1534 height 734
click at [104, 113] on div at bounding box center [801, 398] width 1534 height 734
click at [99, 113] on div at bounding box center [801, 398] width 1534 height 734
click at [18, 81] on icon at bounding box center [19, 83] width 14 height 14
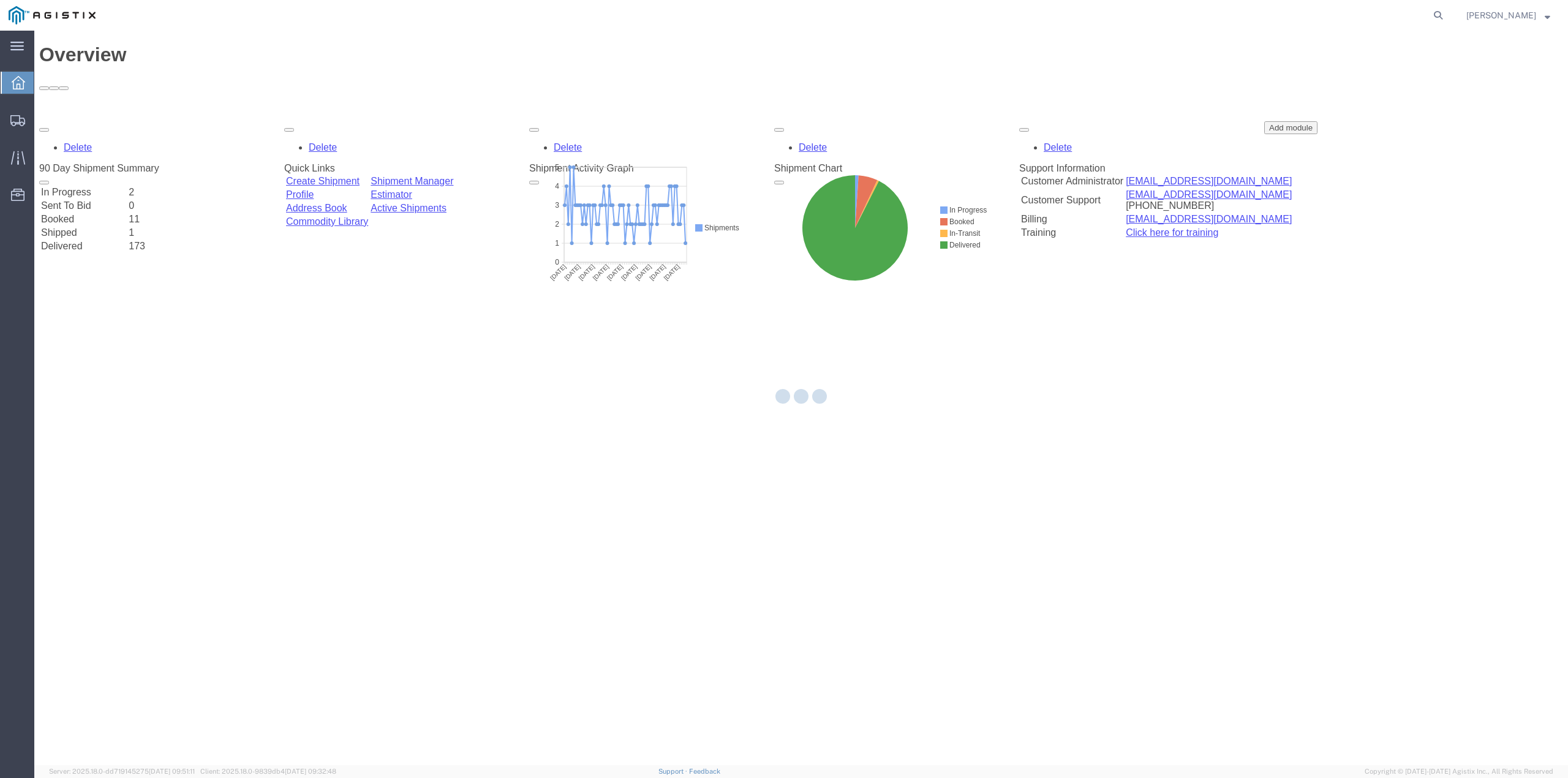
click at [218, 114] on div at bounding box center [801, 398] width 1534 height 734
click at [464, 114] on div at bounding box center [801, 398] width 1534 height 734
click at [18, 120] on icon at bounding box center [17, 121] width 15 height 11
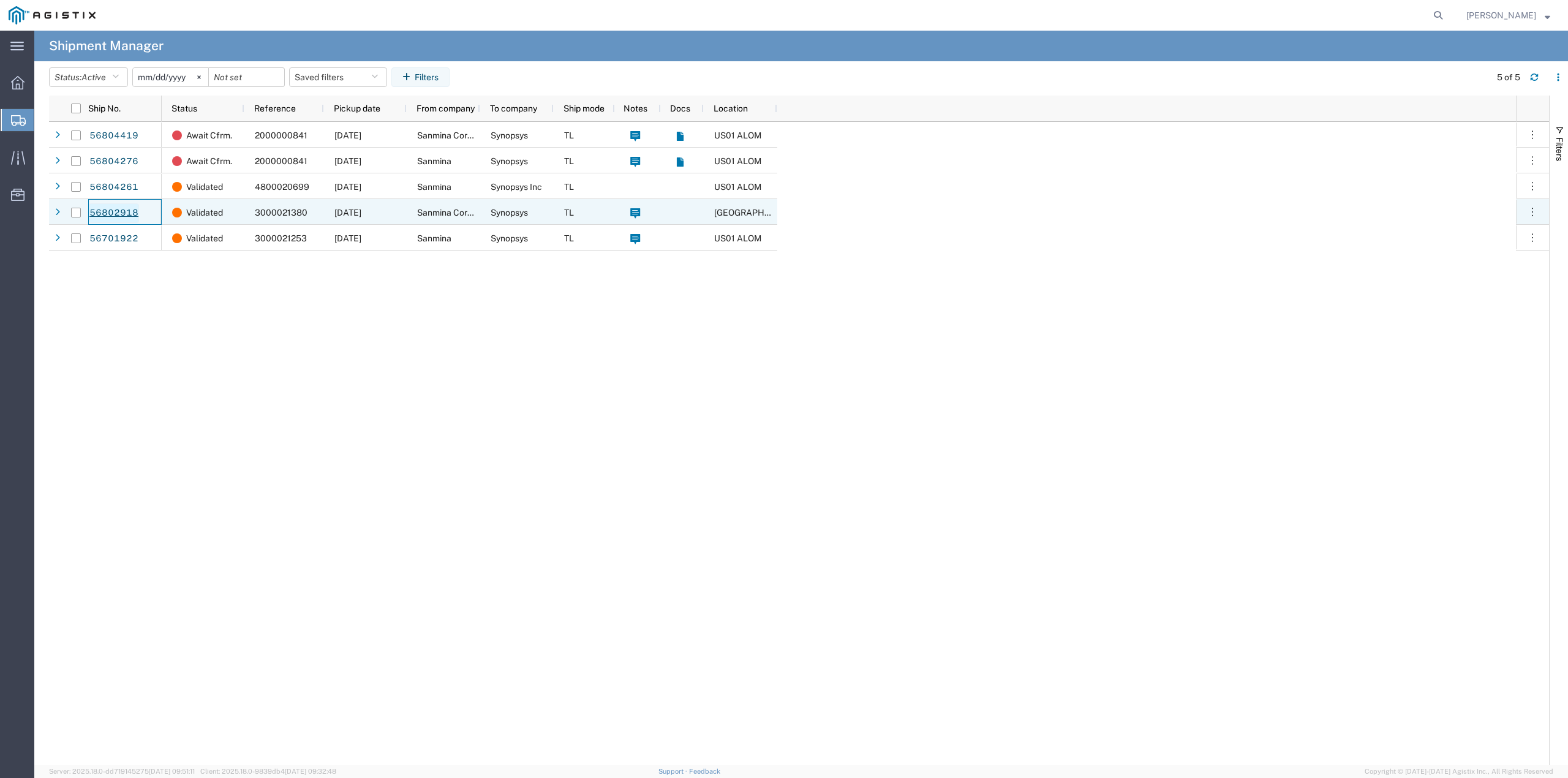
click at [127, 211] on link "56802918" at bounding box center [114, 213] width 50 height 20
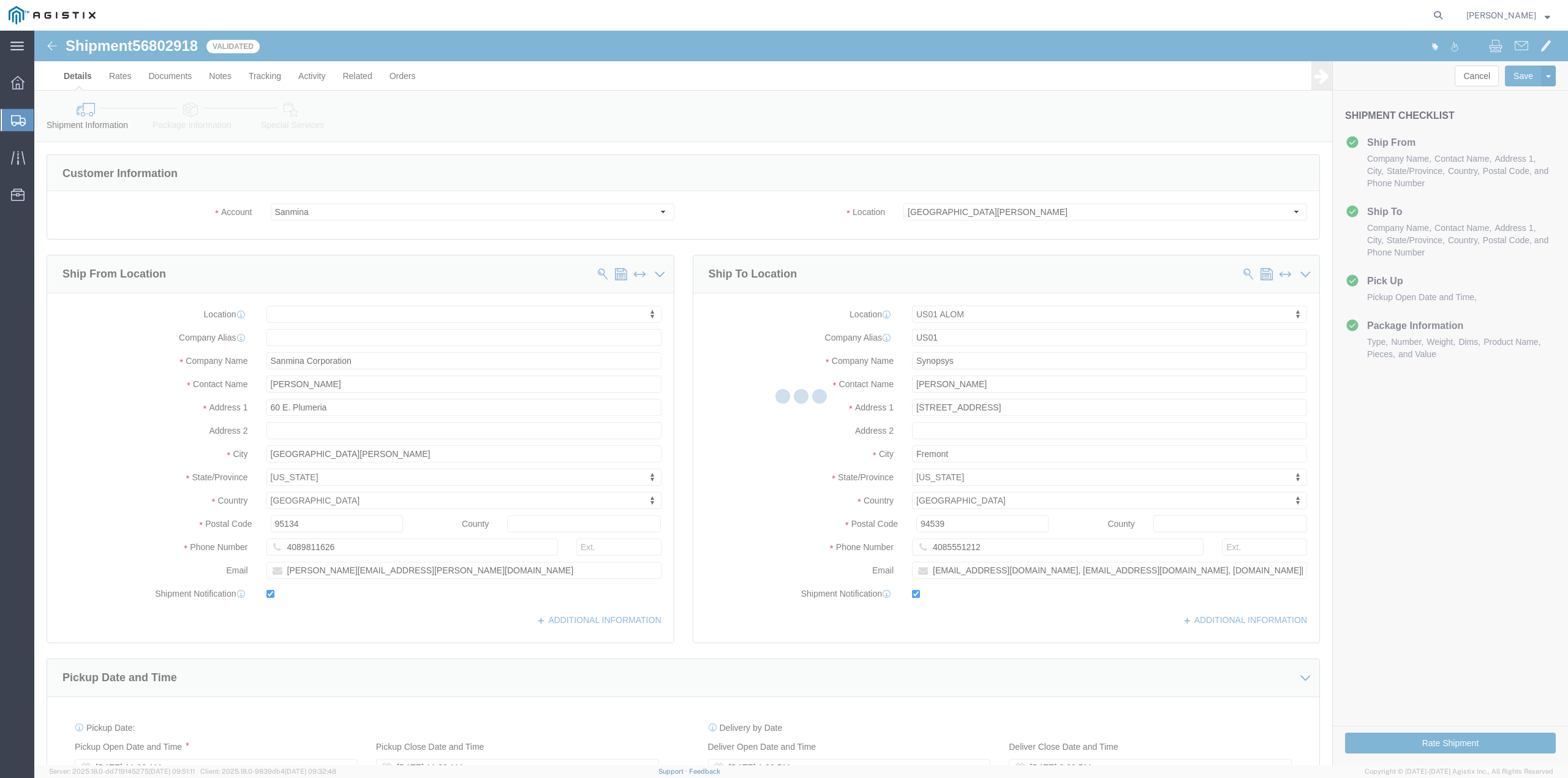
select select
select select "65511"
click at [175, 79] on div at bounding box center [801, 398] width 1534 height 734
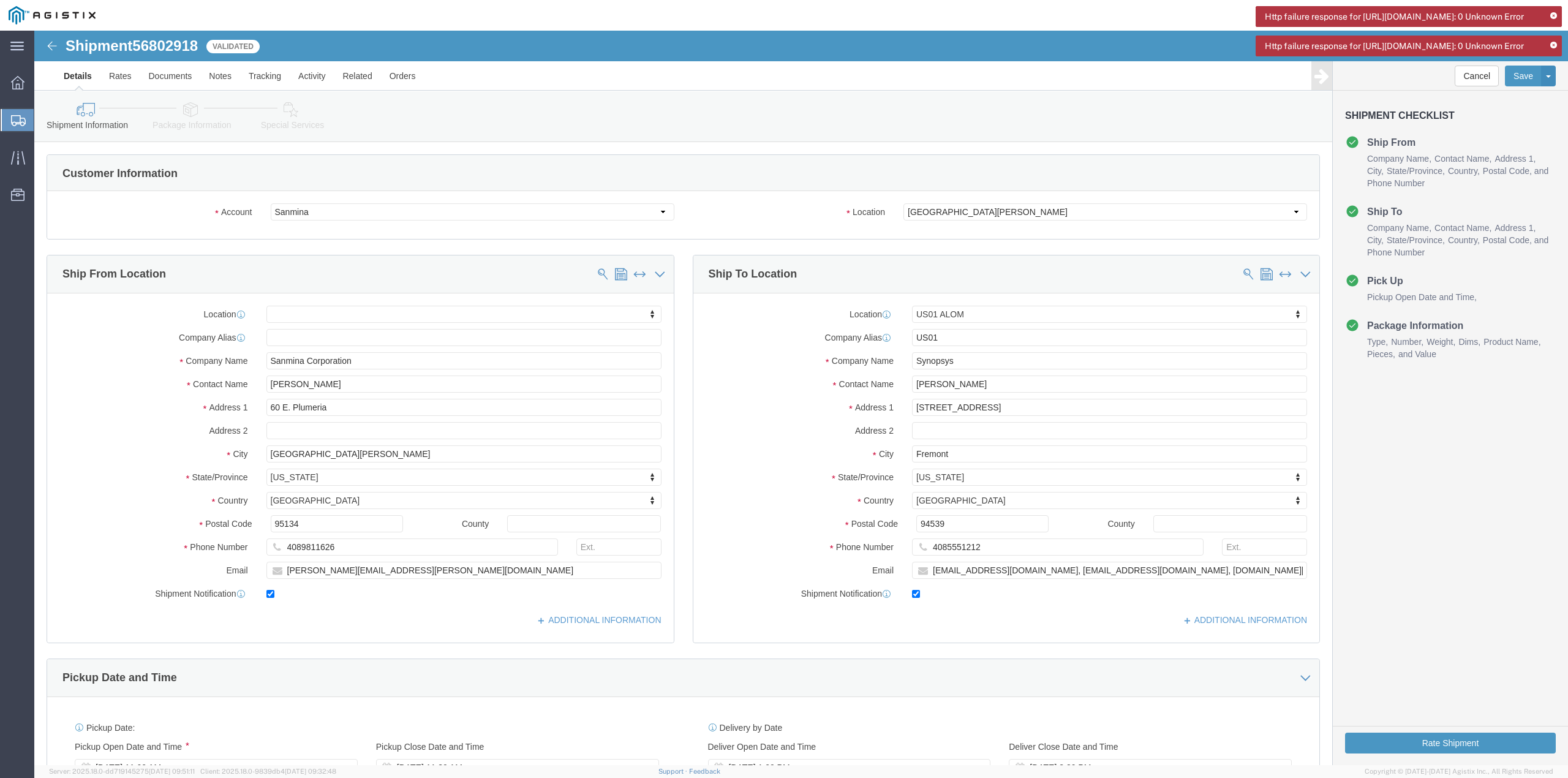
click at [1554, 13] on icon at bounding box center [1553, 16] width 7 height 7
click at [1550, 15] on div "Http failure response for https://app.agistix.com/fs/api/accounts/-/tags: 0 Unk…" at bounding box center [1409, 16] width 306 height 21
click link "Documents"
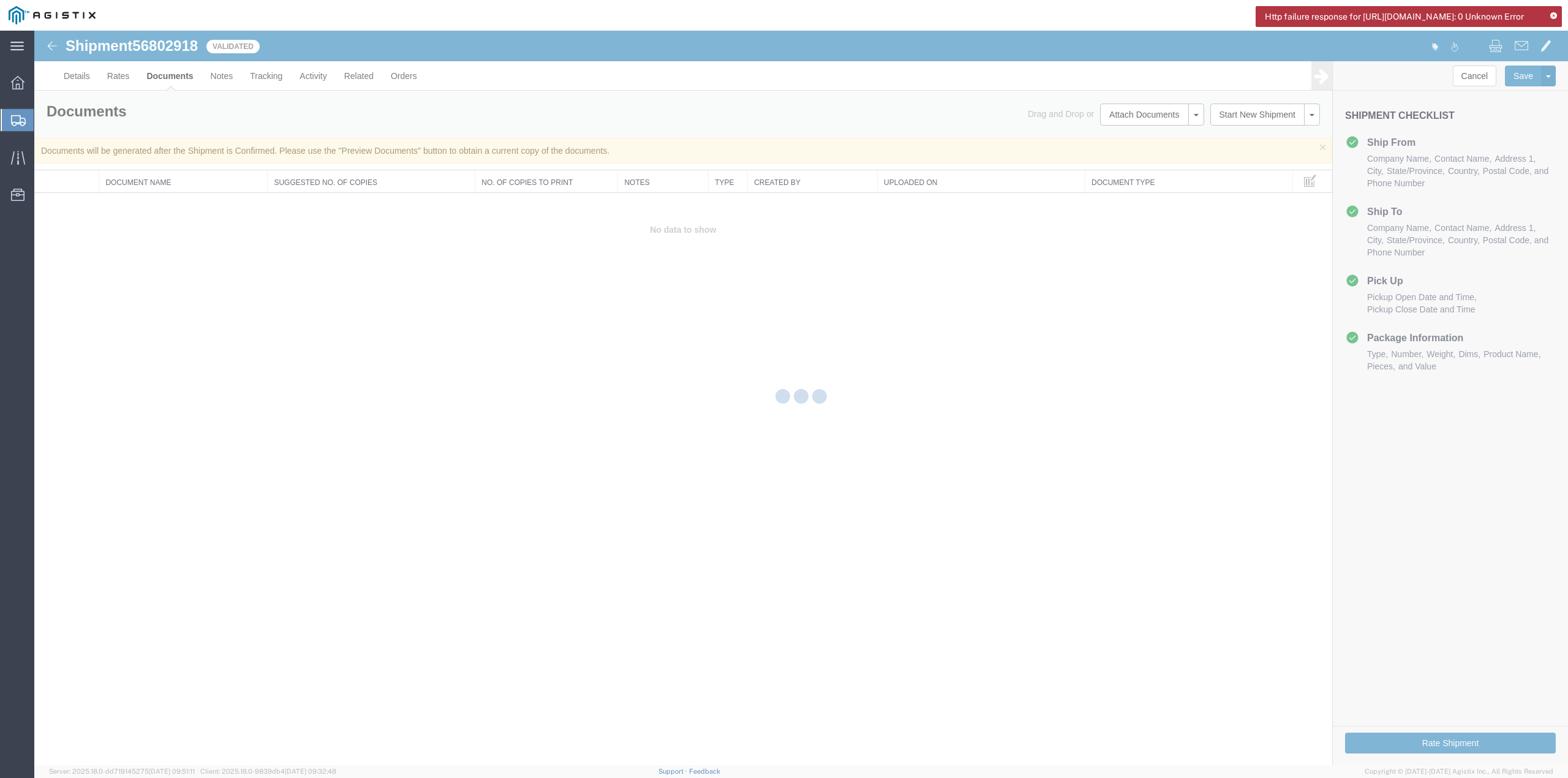
click at [1553, 16] on icon at bounding box center [1553, 16] width 7 height 7
click at [1553, 17] on icon at bounding box center [1553, 16] width 7 height 7
click at [939, 366] on div at bounding box center [801, 398] width 1534 height 734
click at [27, 120] on div at bounding box center [18, 121] width 34 height 22
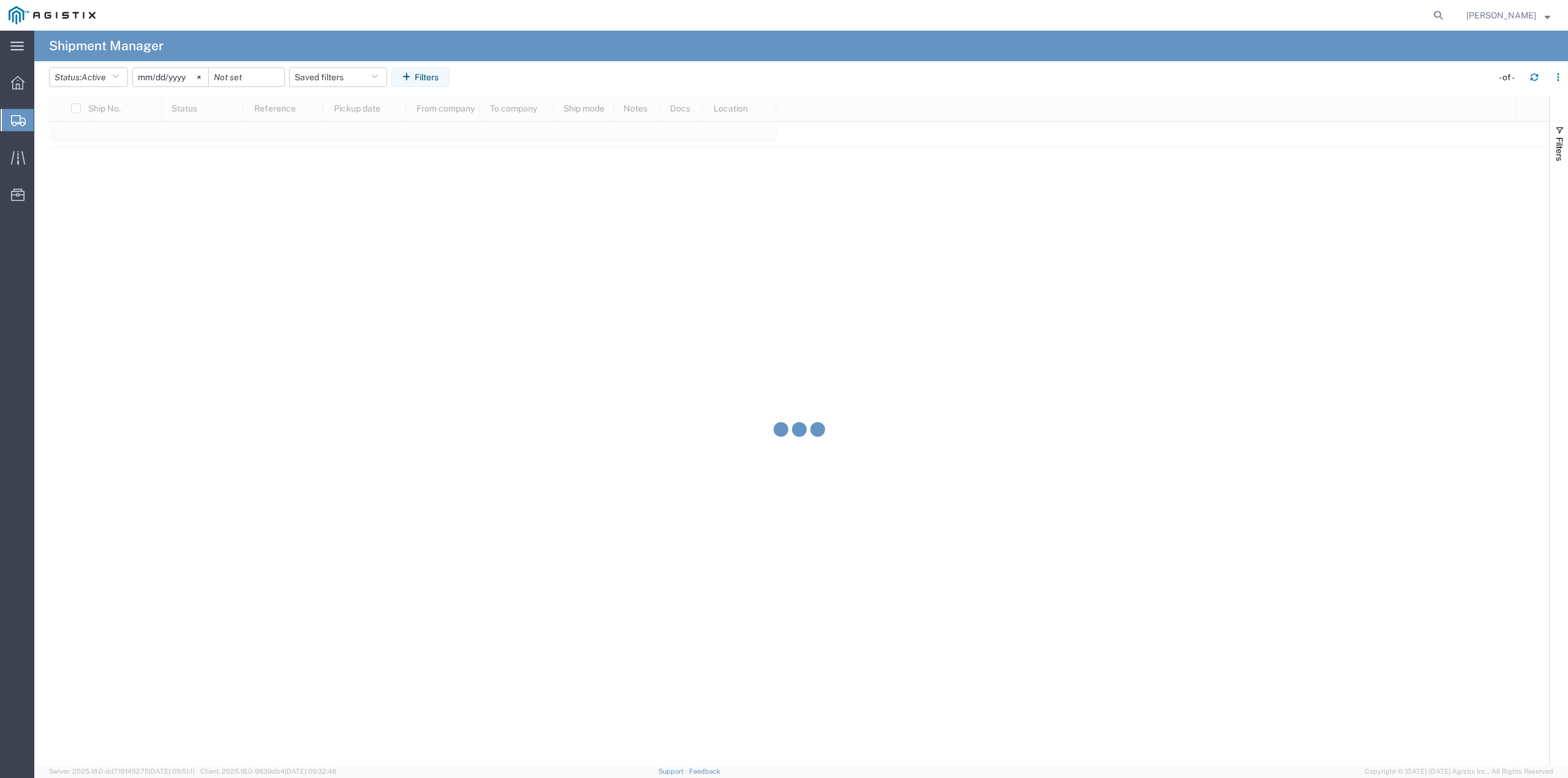
click at [0, 0] on span "Create from Template" at bounding box center [0, 0] width 0 height 0
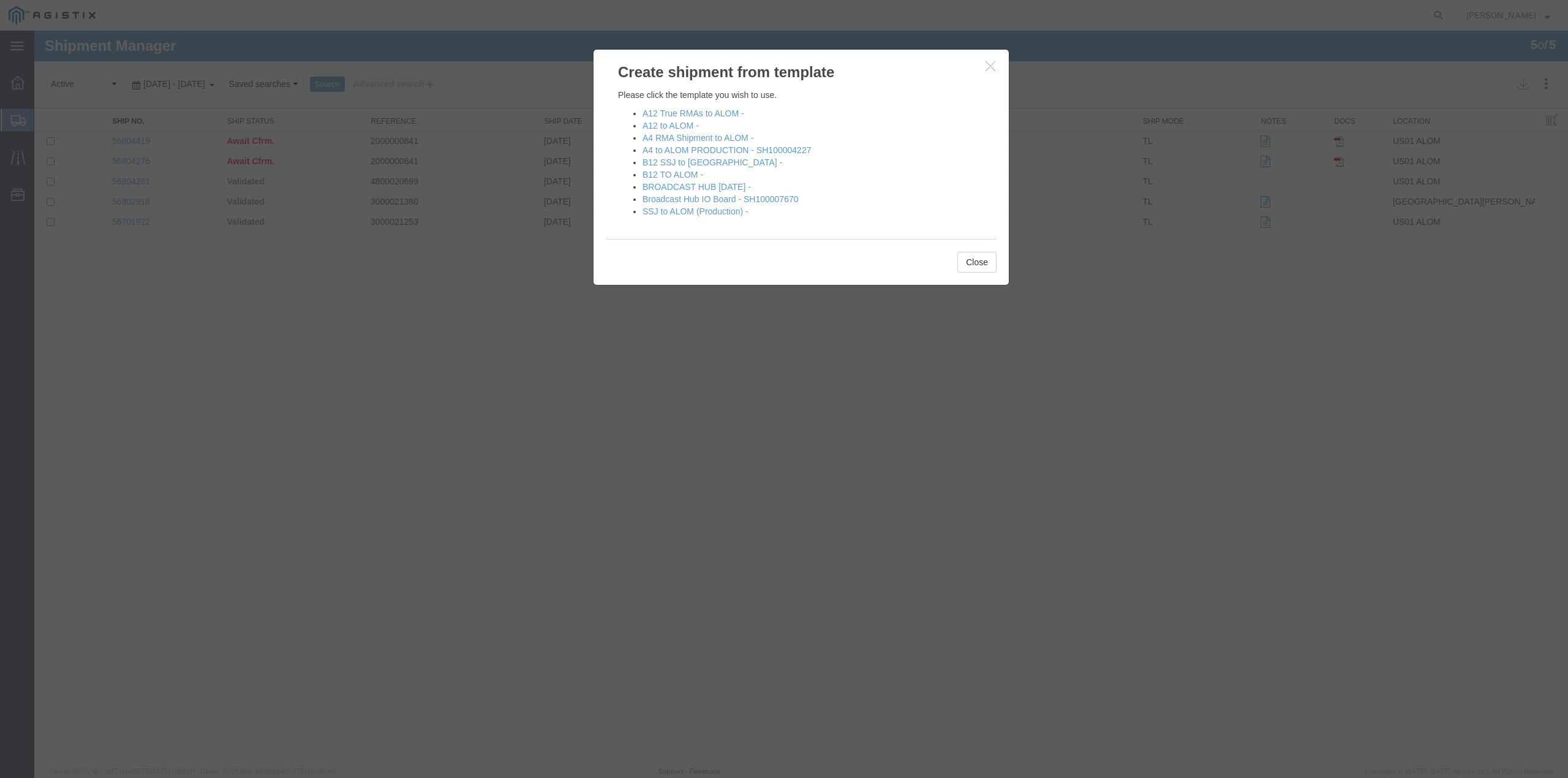
click at [990, 71] on button "button" at bounding box center [992, 67] width 15 height 15
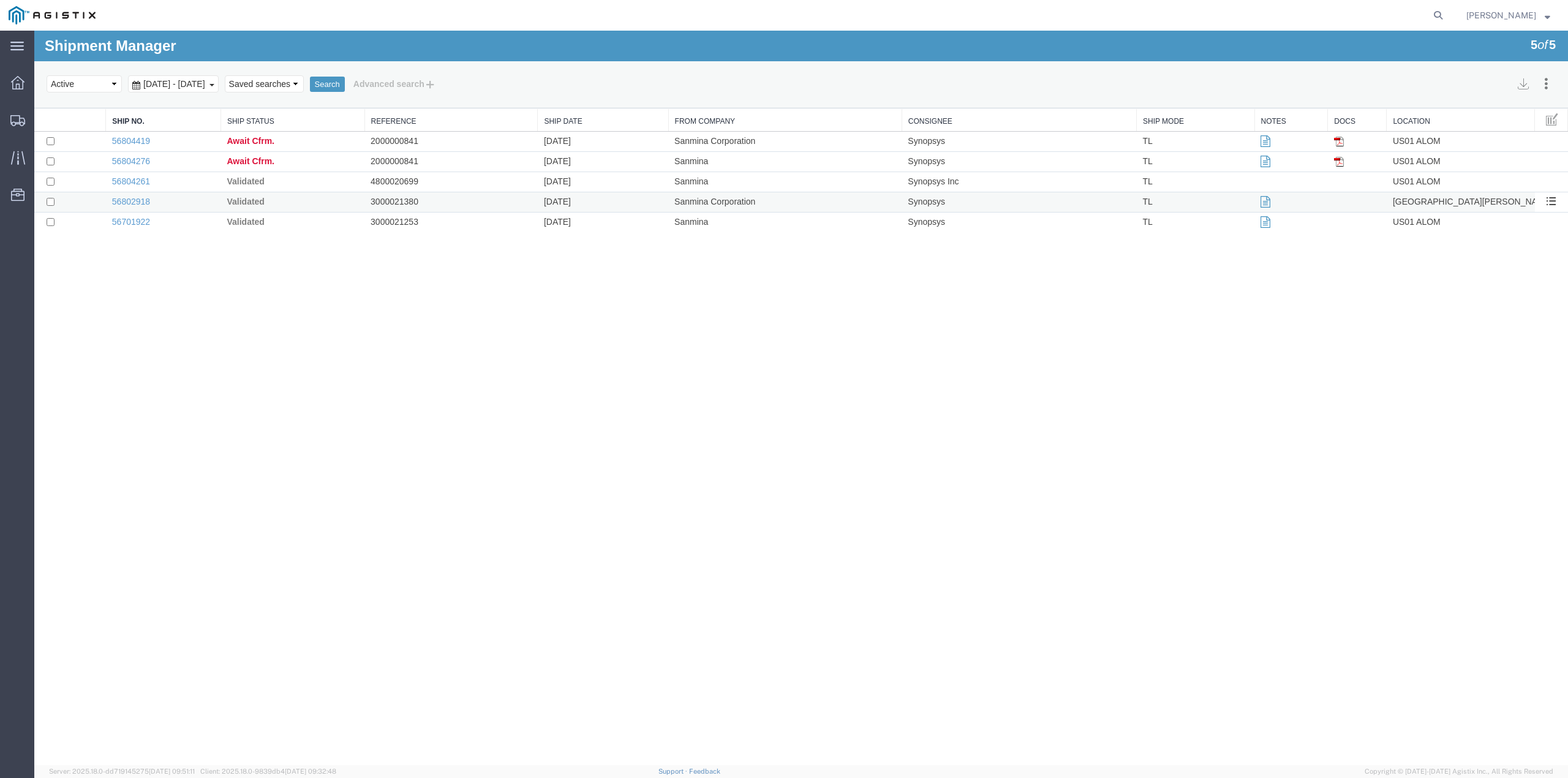
click at [1259, 203] on td at bounding box center [1291, 203] width 74 height 21
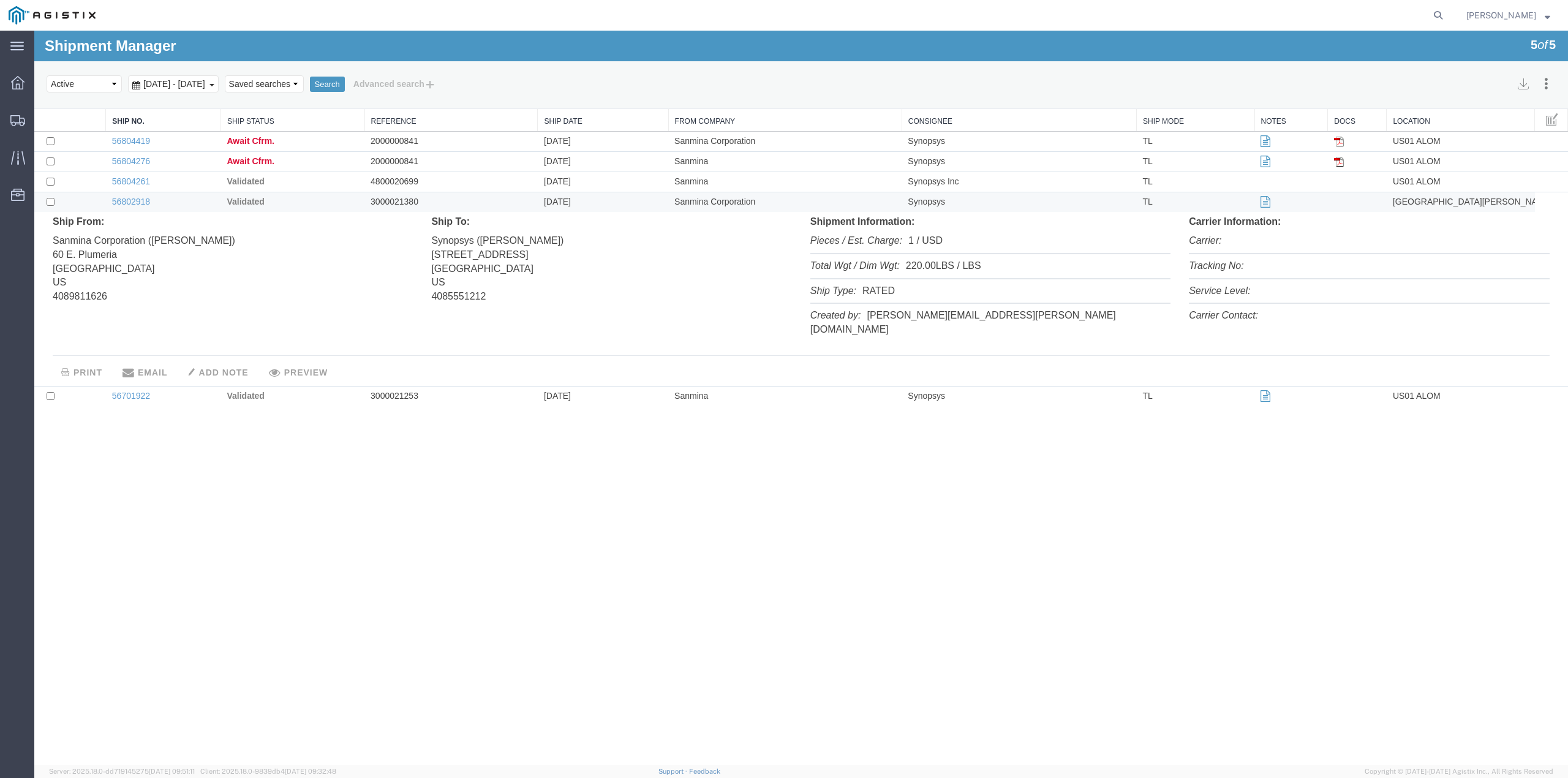
click at [317, 362] on button "PREVIEW" at bounding box center [299, 372] width 77 height 21
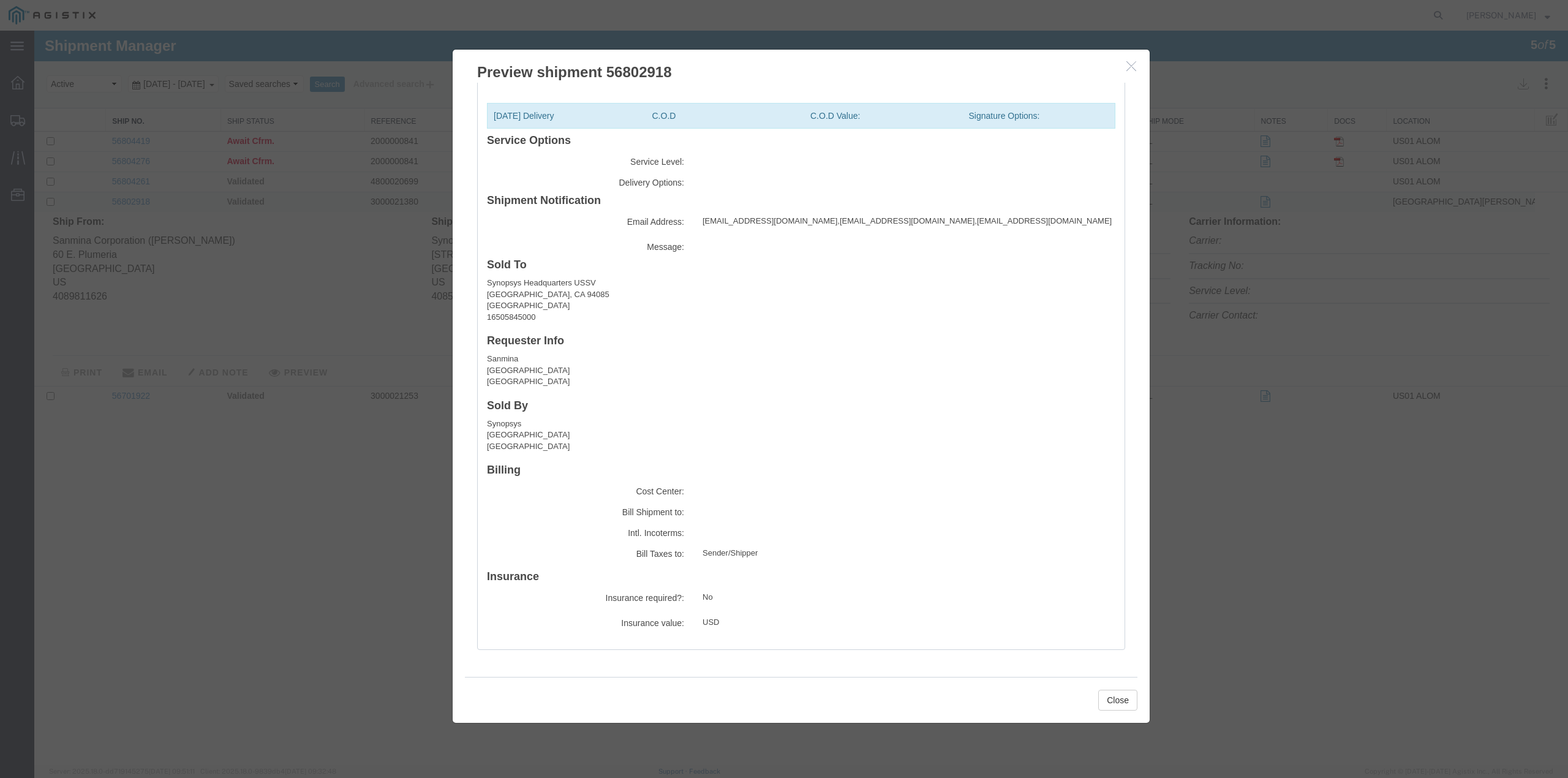
scroll to position [1151, 0]
click at [1111, 704] on button "Close" at bounding box center [1118, 700] width 39 height 21
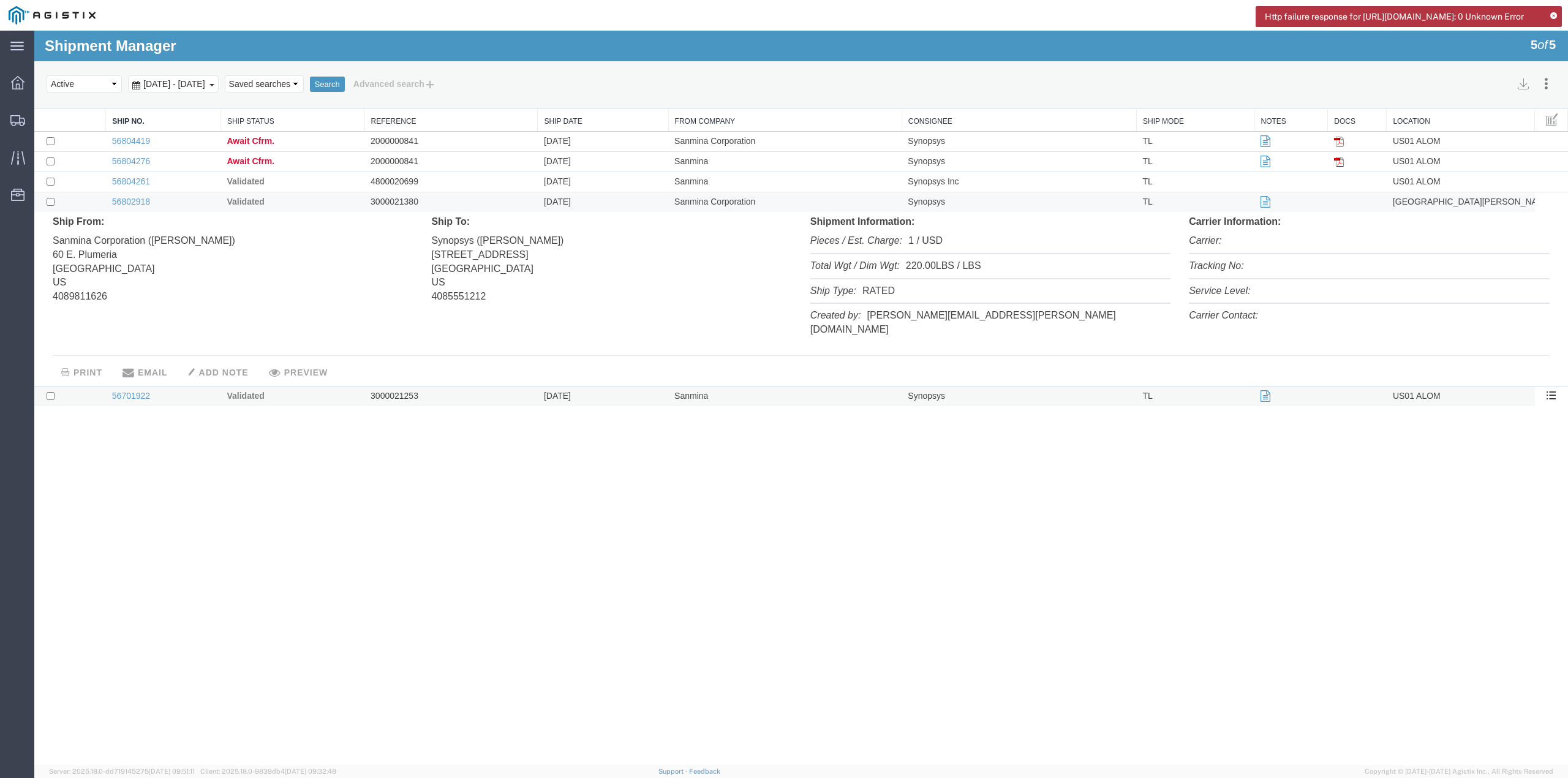
click at [1267, 392] on icon at bounding box center [1265, 397] width 9 height 9
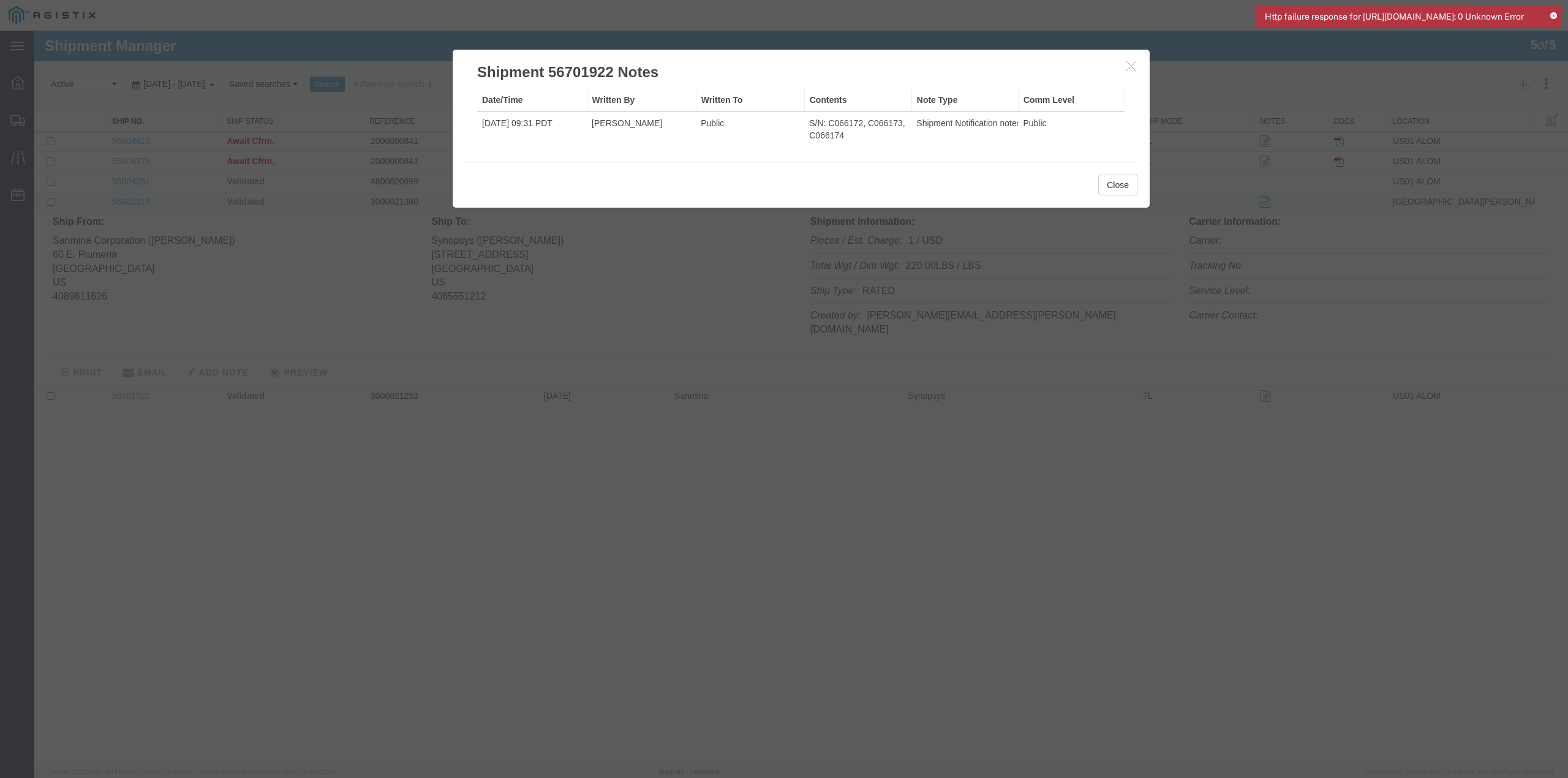
click at [1133, 72] on button "button" at bounding box center [1133, 67] width 15 height 15
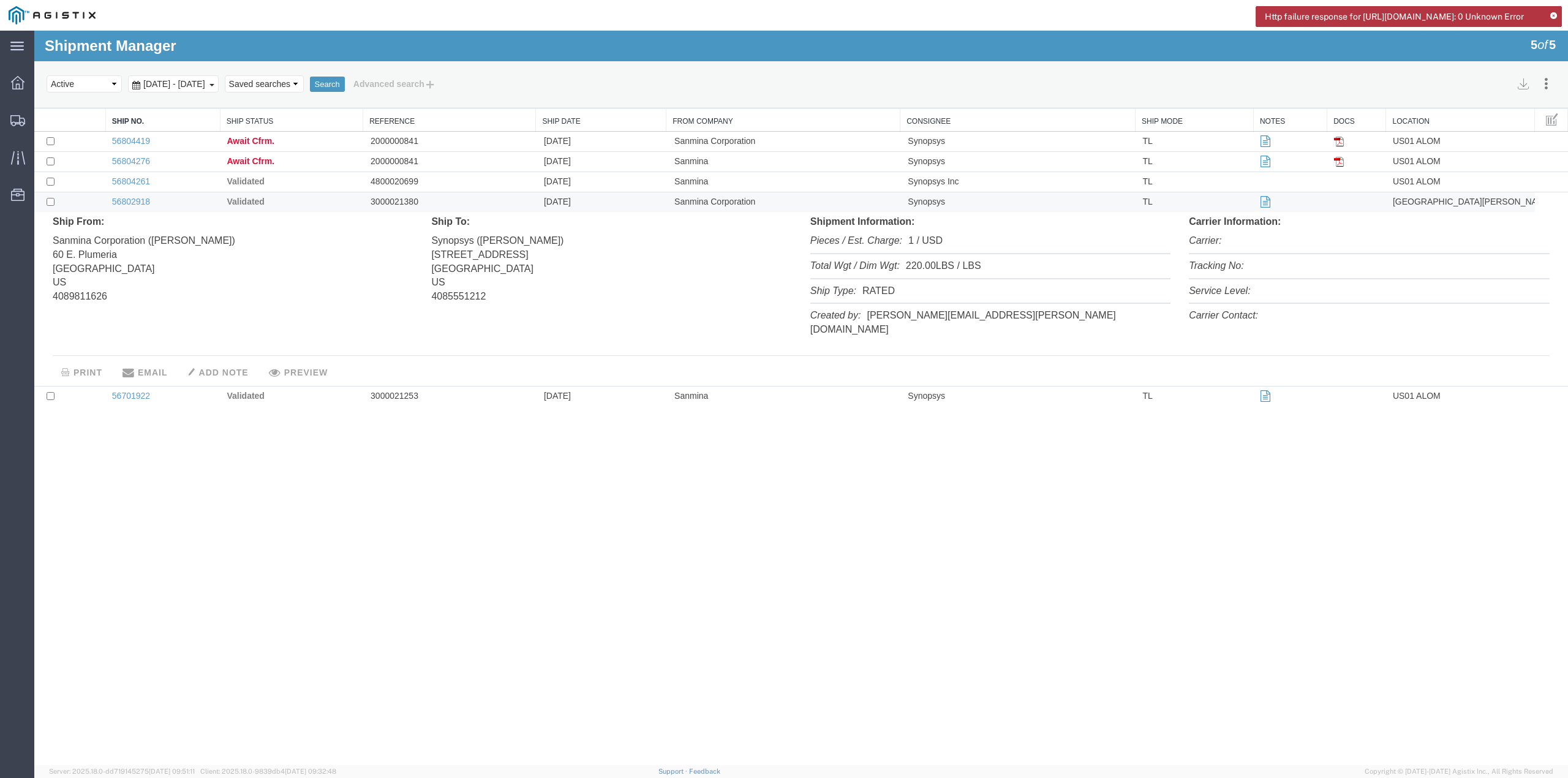
click at [1267, 204] on icon at bounding box center [1265, 202] width 9 height 9
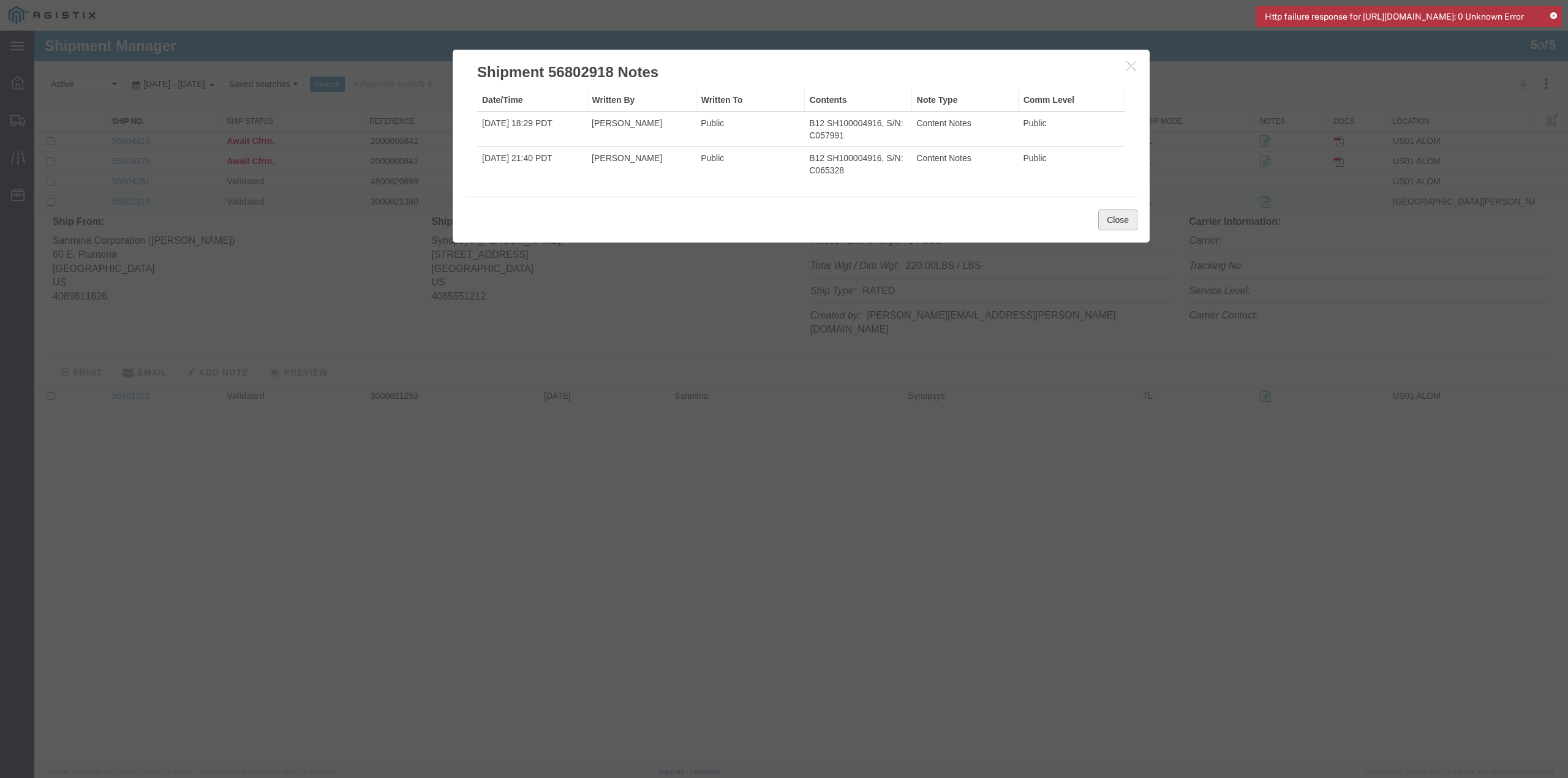
click at [1113, 221] on button "Close" at bounding box center [1118, 220] width 39 height 21
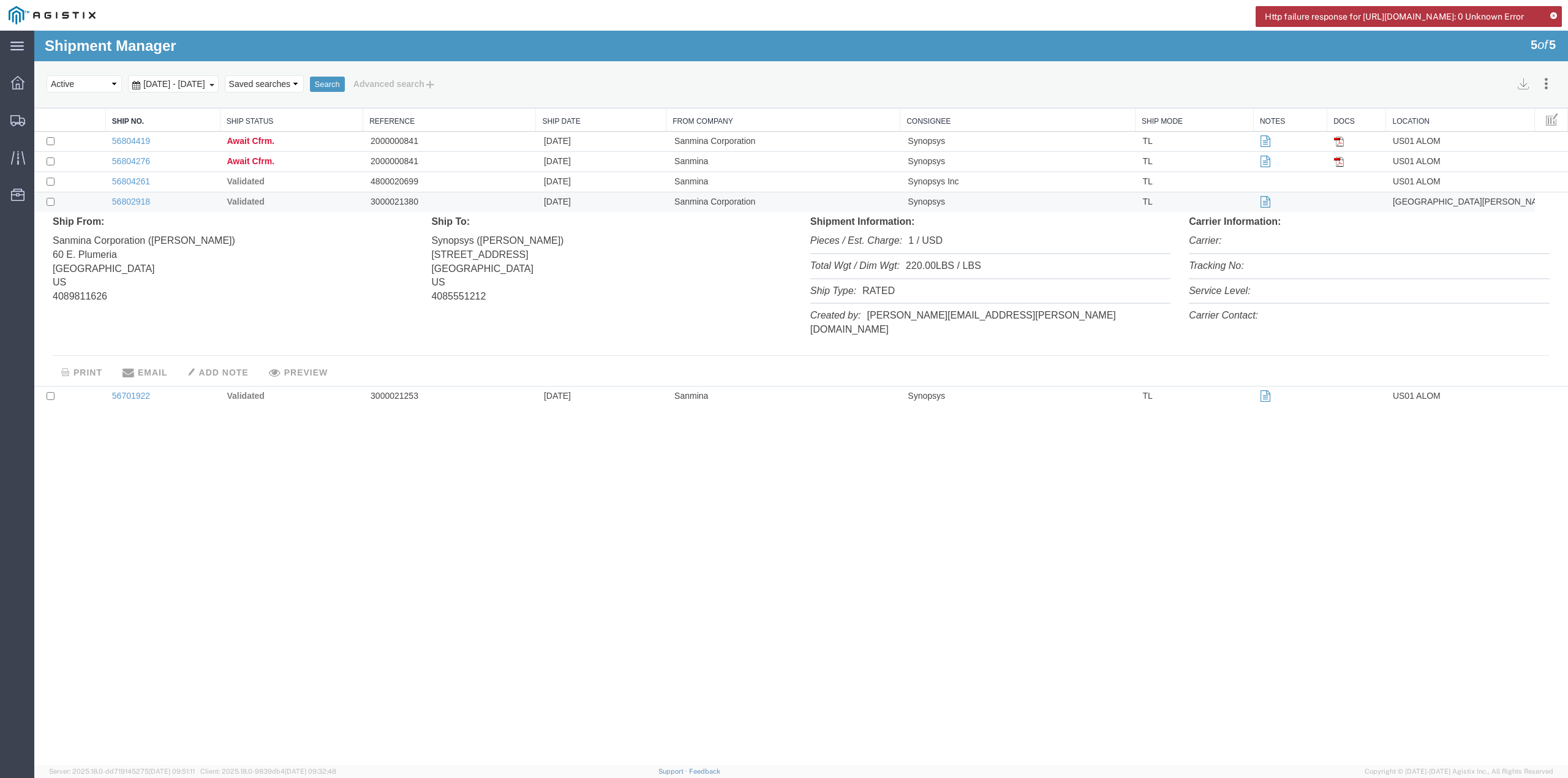
drag, startPoint x: 1553, startPoint y: 15, endPoint x: 1540, endPoint y: 27, distance: 17.7
click at [1554, 15] on icon at bounding box center [1553, 16] width 7 height 7
click at [1264, 204] on icon at bounding box center [1265, 202] width 9 height 9
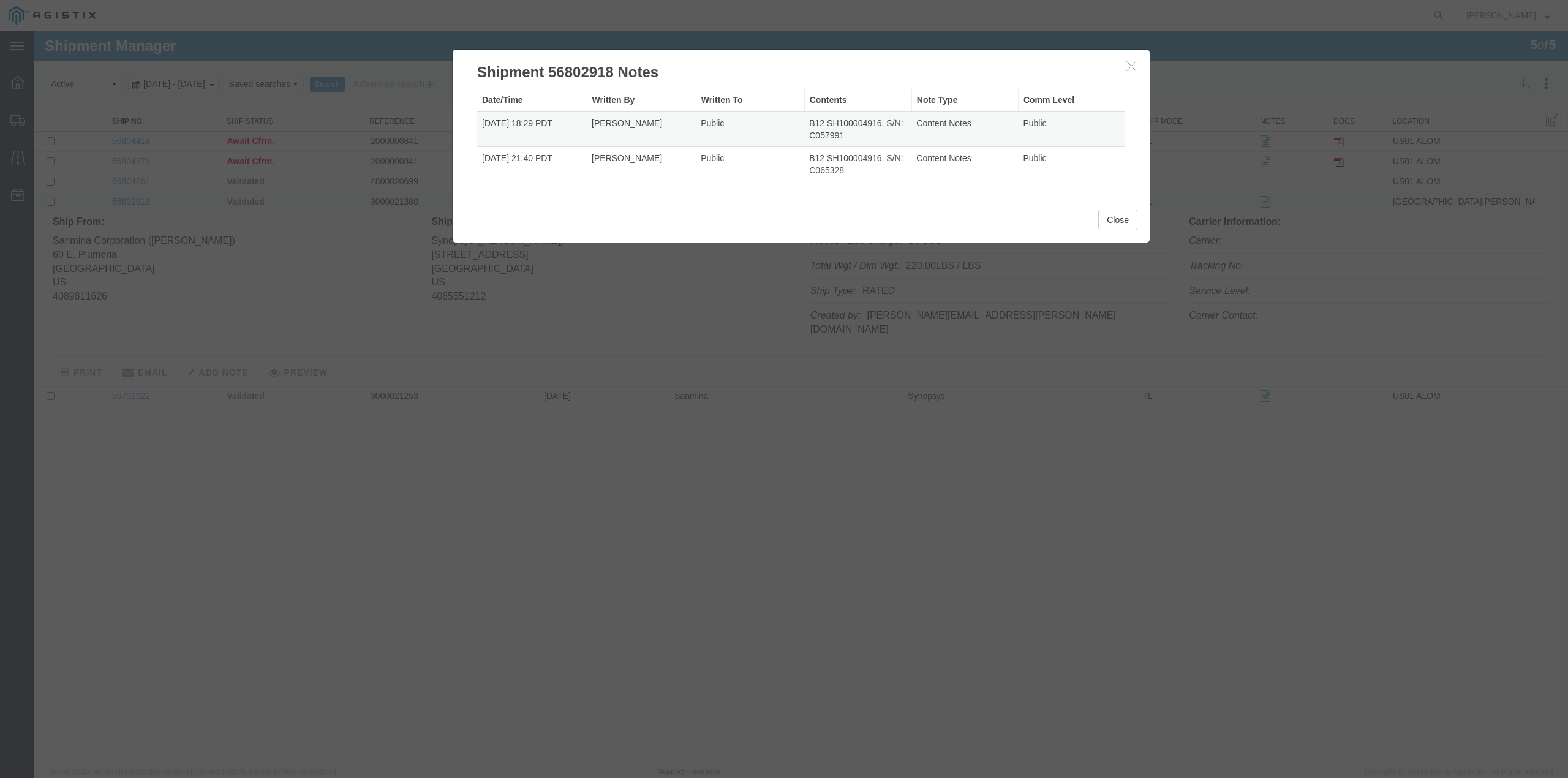
click at [934, 124] on td "Content Notes" at bounding box center [964, 129] width 107 height 36
click at [1129, 69] on icon "button" at bounding box center [1131, 66] width 9 height 10
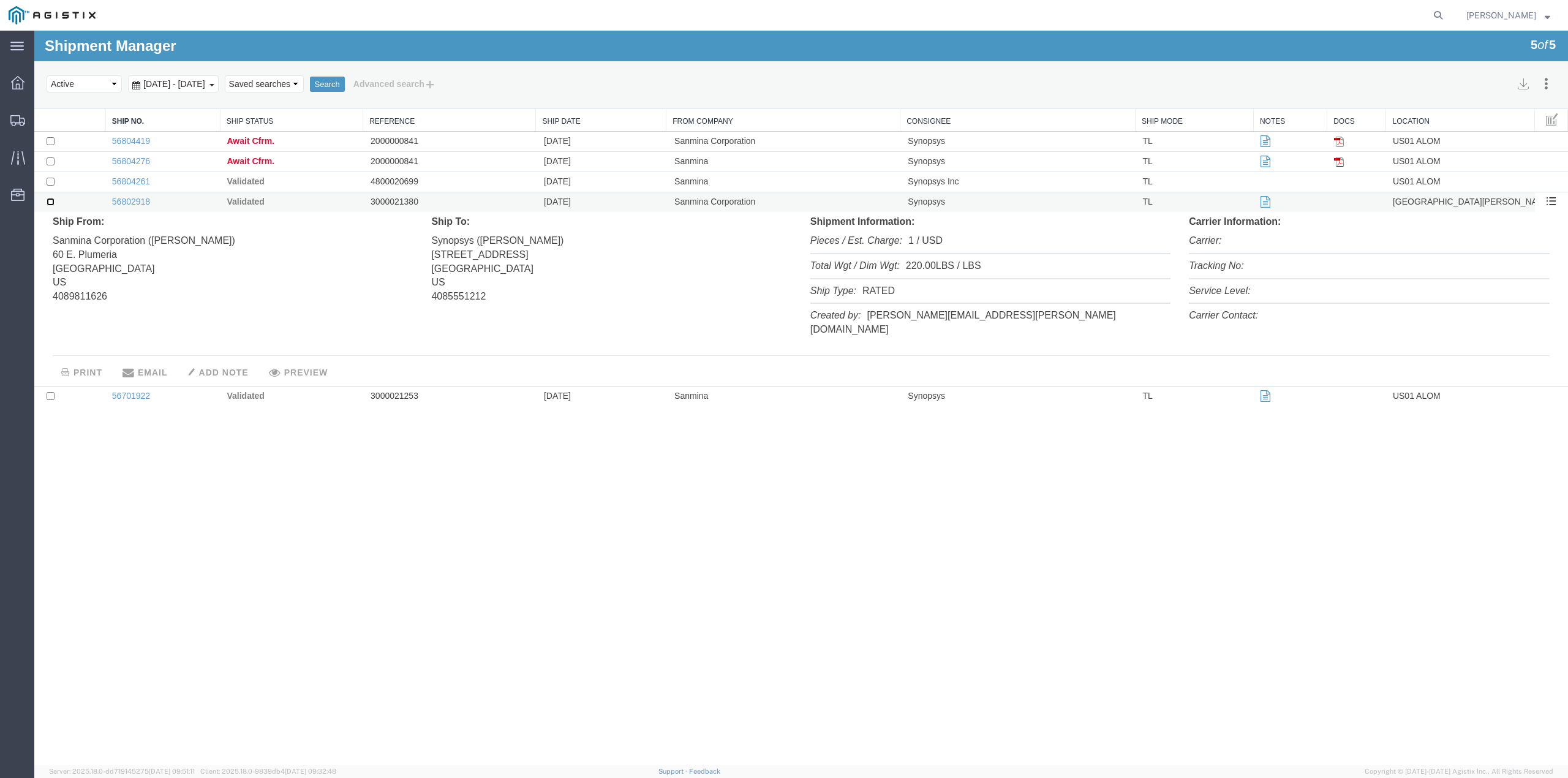
click at [52, 204] on input "checkbox" at bounding box center [50, 201] width 8 height 8
checkbox input "true"
click at [126, 202] on link "56802918" at bounding box center [131, 201] width 38 height 9
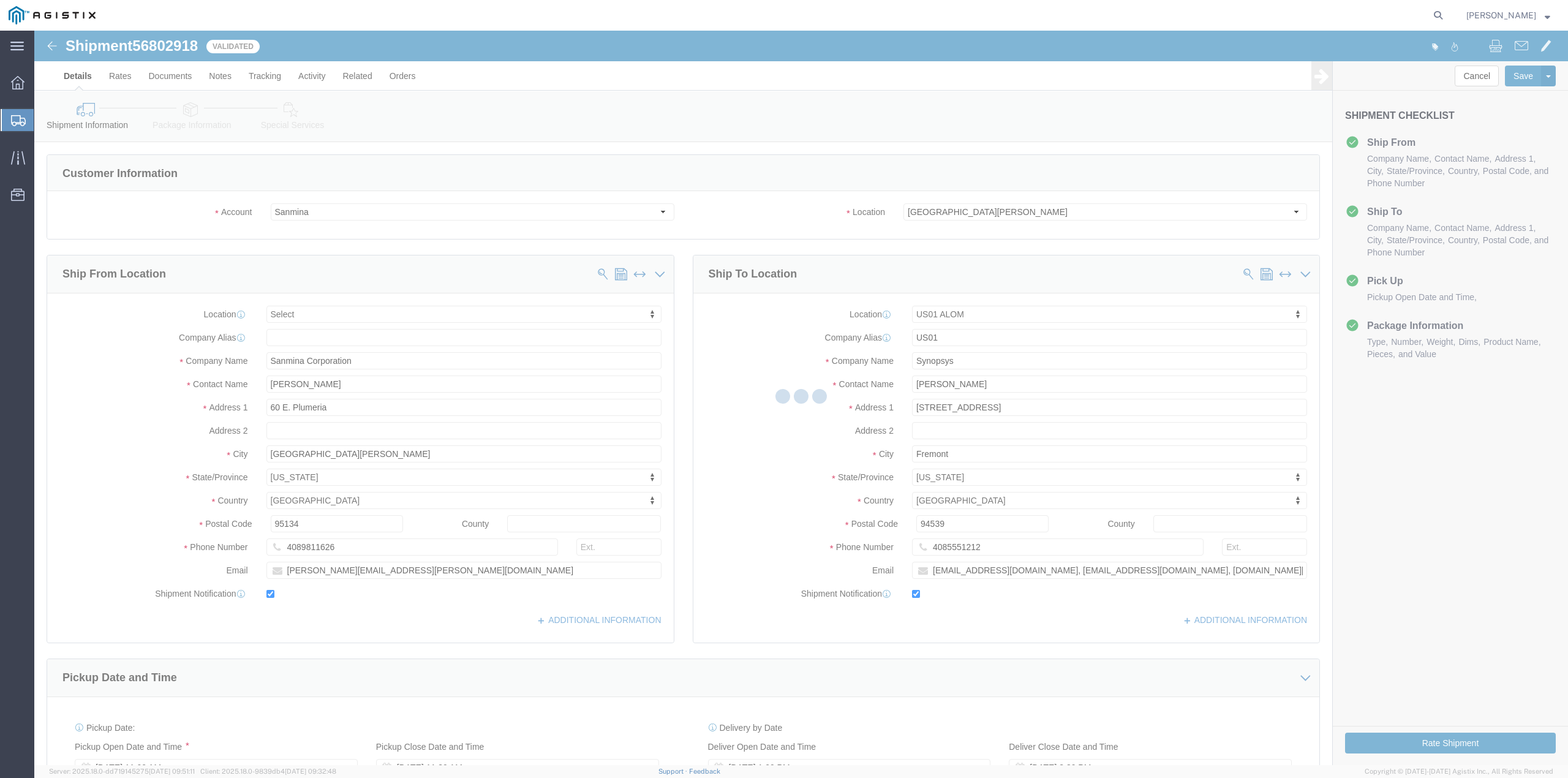
select select
select select "65511"
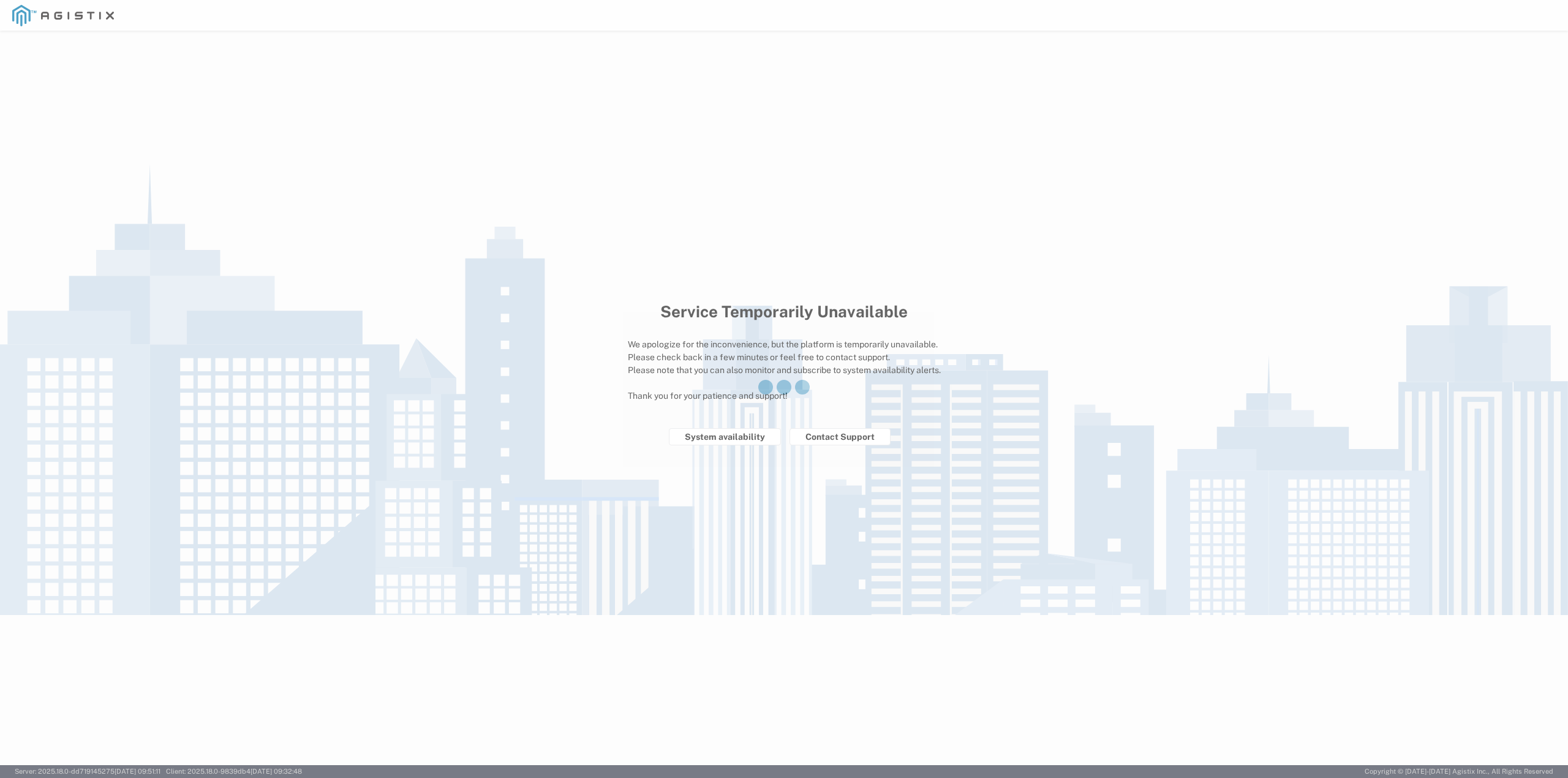
click at [757, 432] on div at bounding box center [784, 389] width 1568 height 778
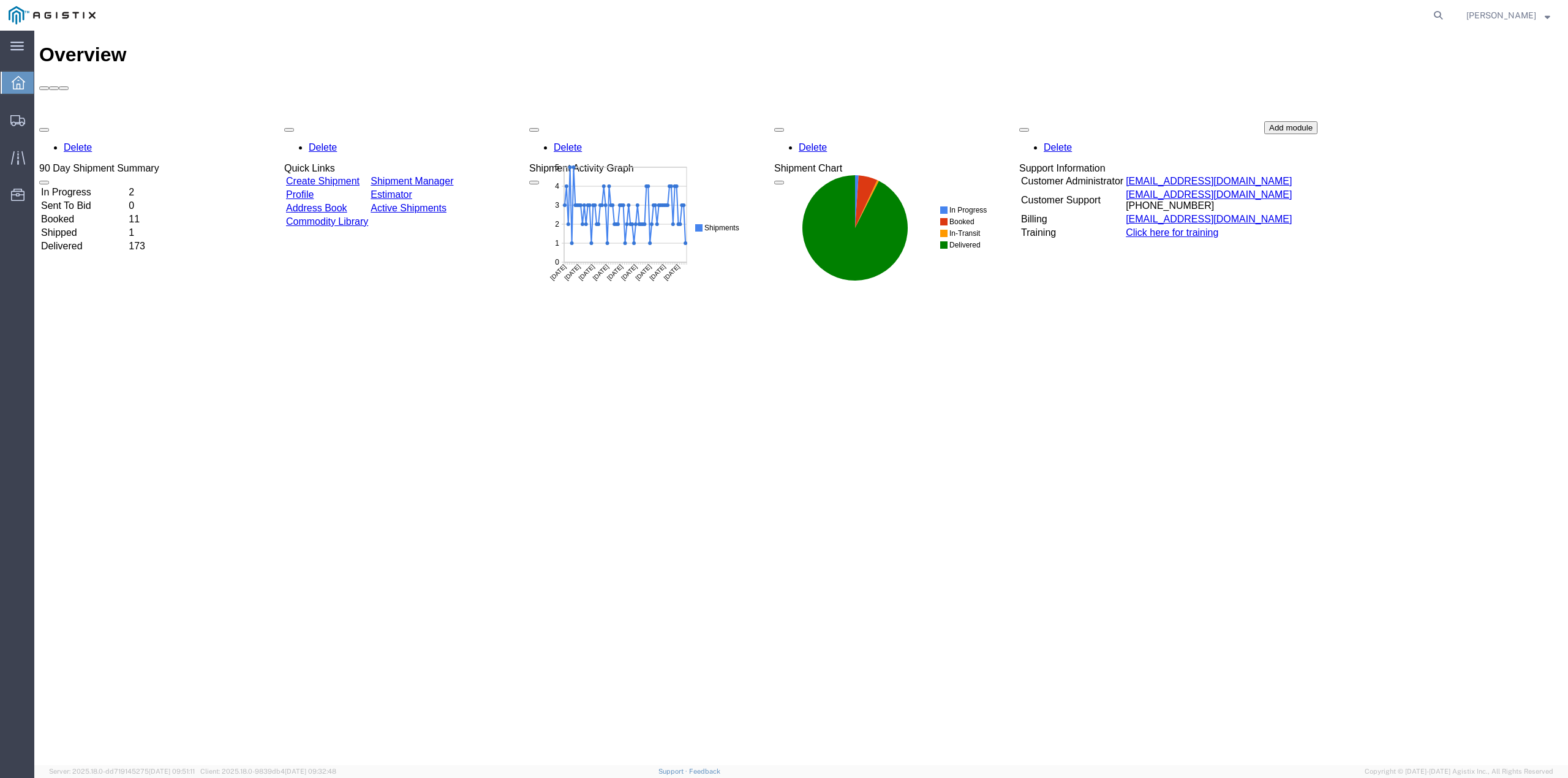
click at [88, 186] on td "In Progress" at bounding box center [83, 192] width 86 height 12
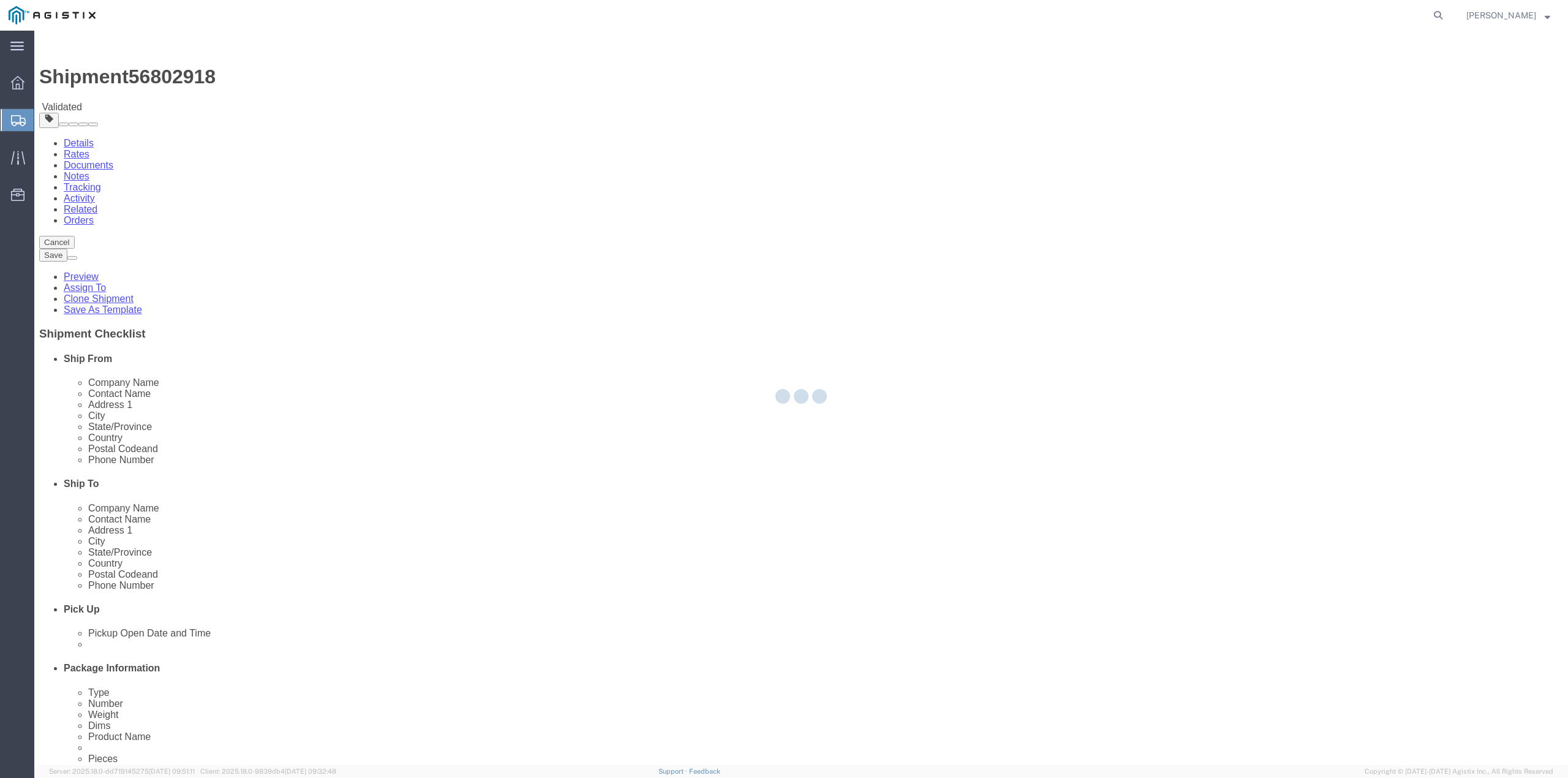
select select
select select "65511"
click at [1474, 80] on div at bounding box center [801, 398] width 1534 height 734
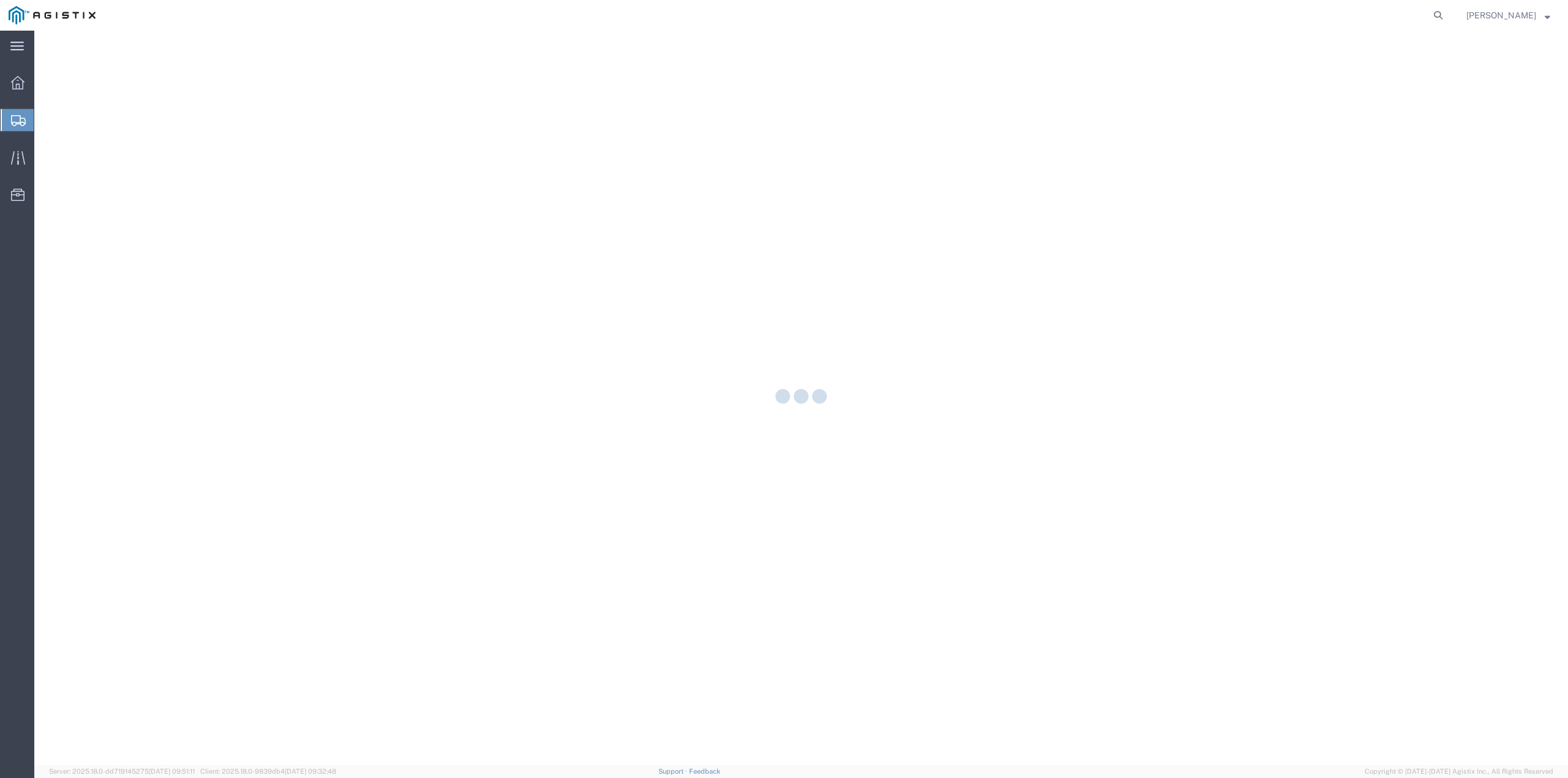
select select
select select "65511"
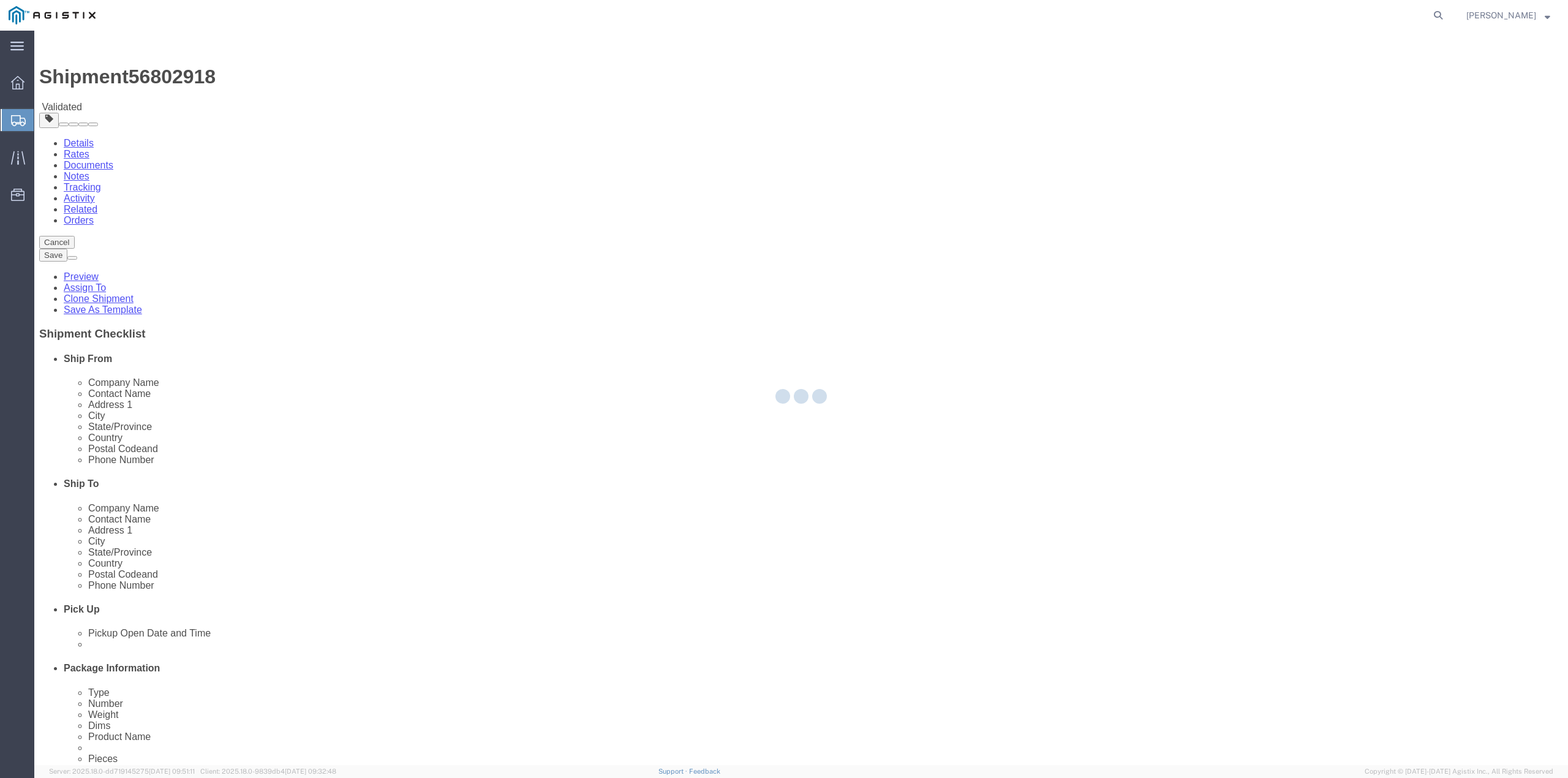
click at [54, 150] on div at bounding box center [801, 398] width 1534 height 734
click at [22, 88] on icon at bounding box center [18, 83] width 14 height 14
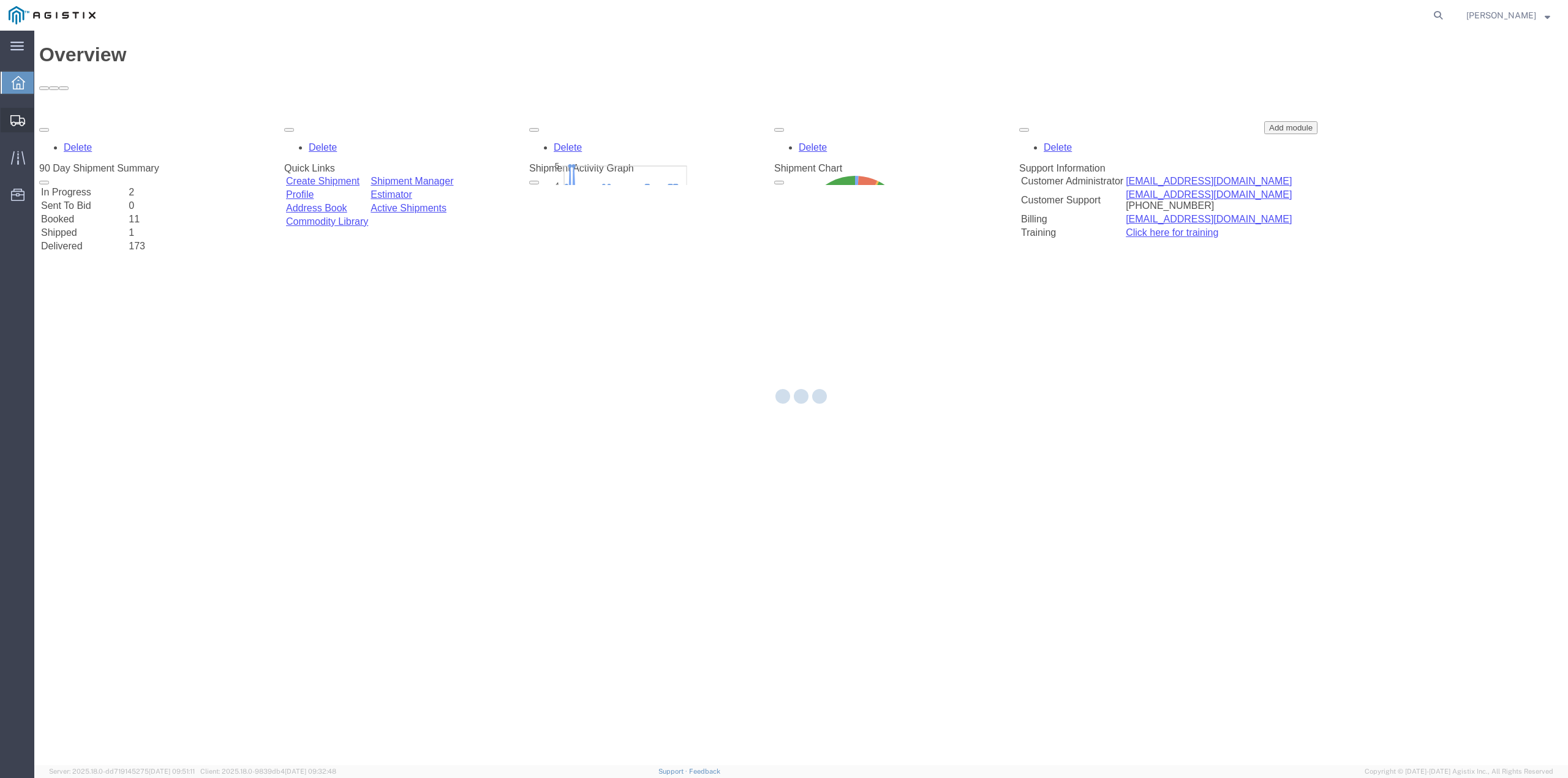
click at [21, 121] on icon at bounding box center [17, 121] width 15 height 11
click at [1550, 13] on icon at bounding box center [1553, 16] width 7 height 7
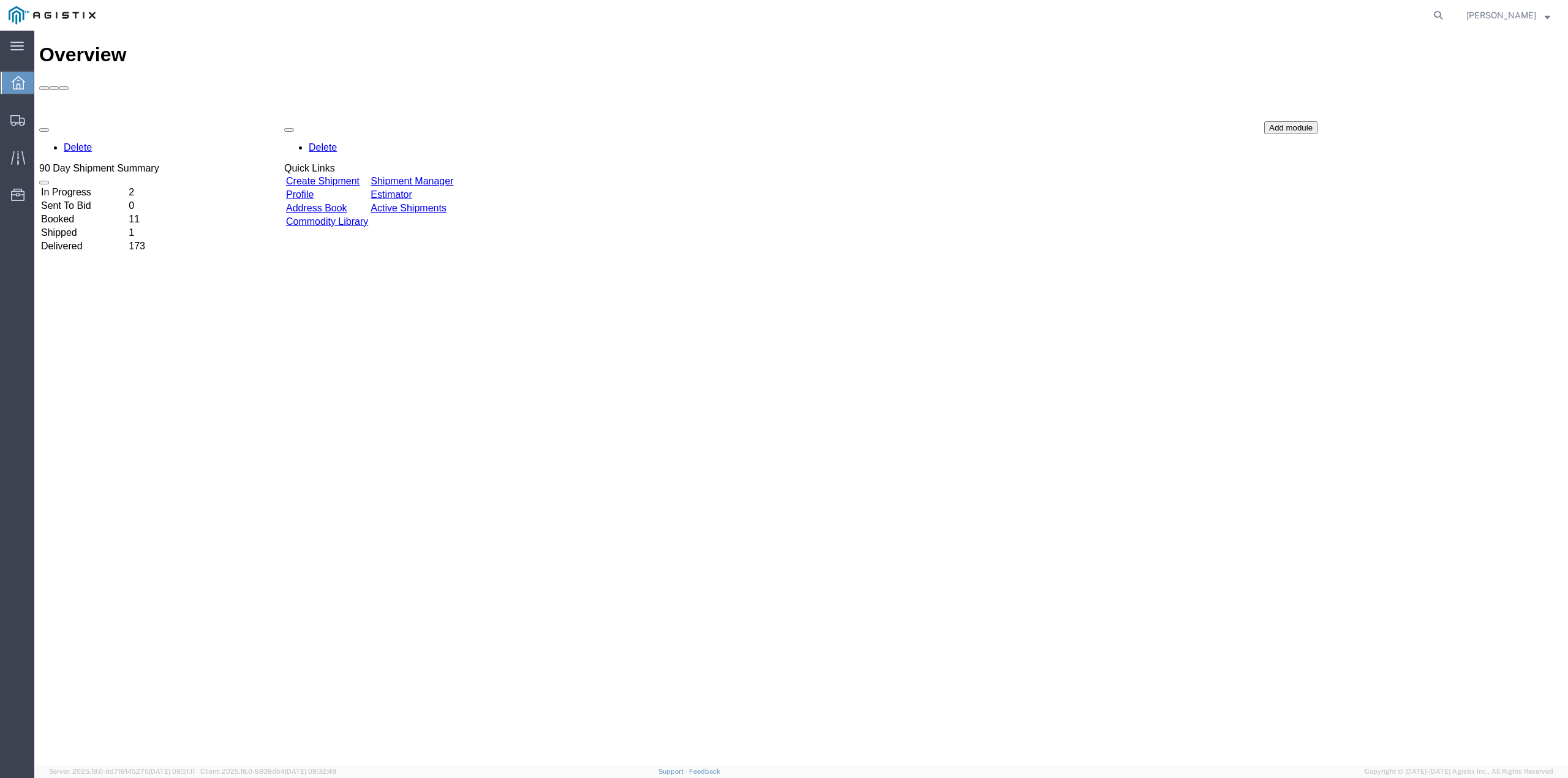
click at [98, 186] on td "In Progress" at bounding box center [83, 192] width 86 height 12
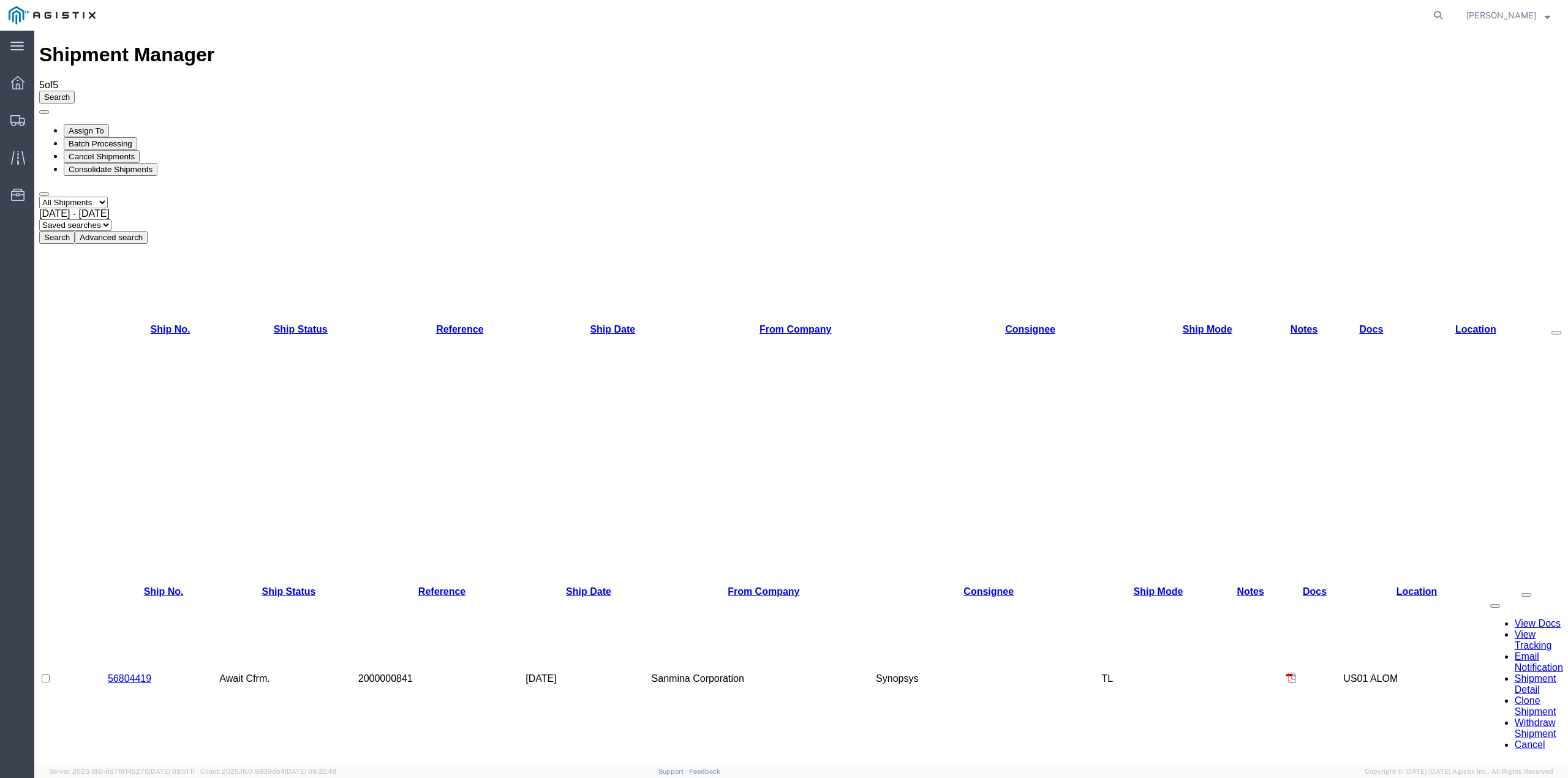
checkbox input "true"
drag, startPoint x: 124, startPoint y: 204, endPoint x: 131, endPoint y: 200, distance: 8.1
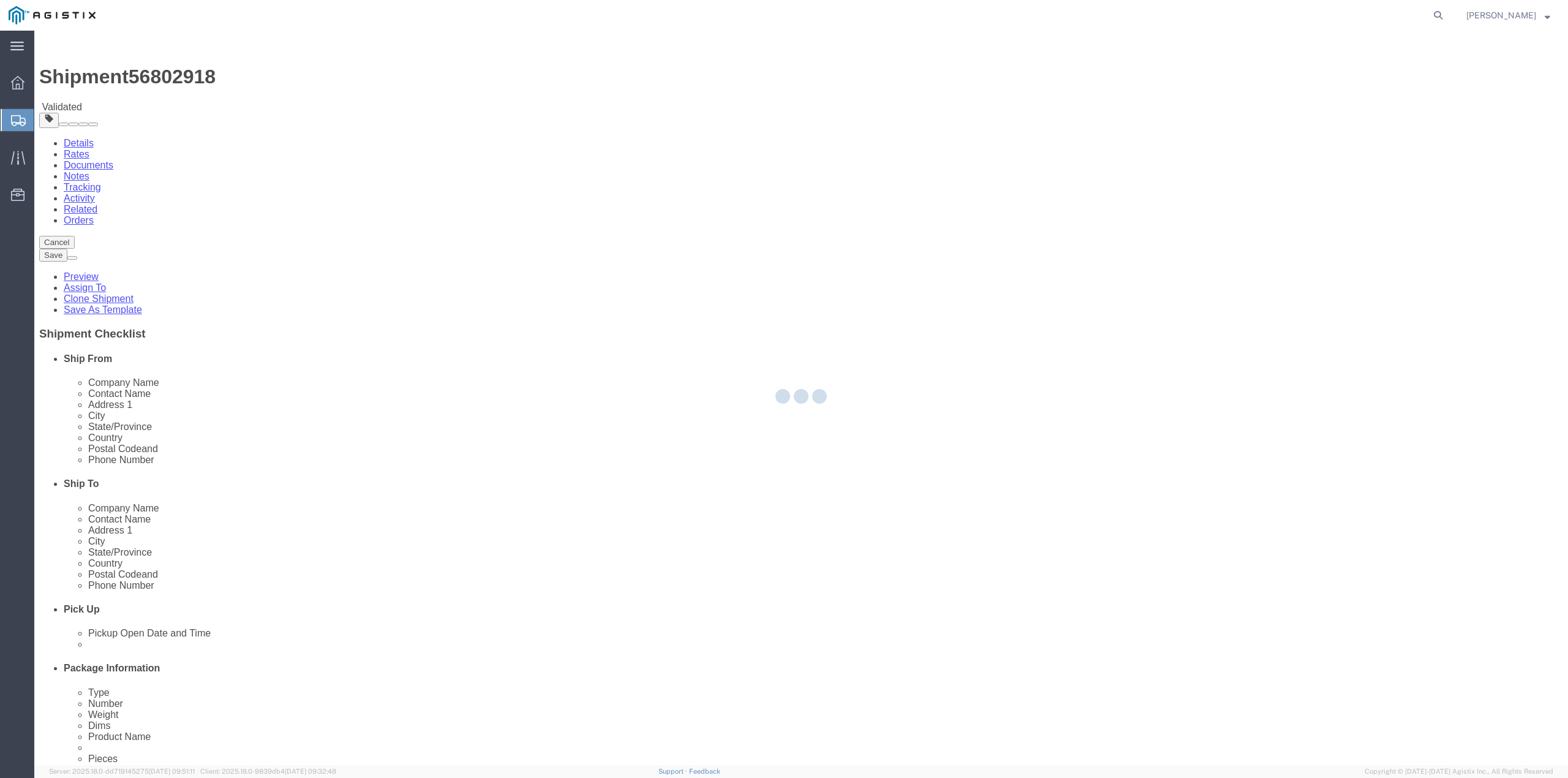
select select
select select "65511"
click at [1468, 80] on div at bounding box center [801, 398] width 1534 height 734
click at [1469, 77] on div at bounding box center [801, 398] width 1534 height 734
click at [1465, 77] on div at bounding box center [801, 398] width 1534 height 734
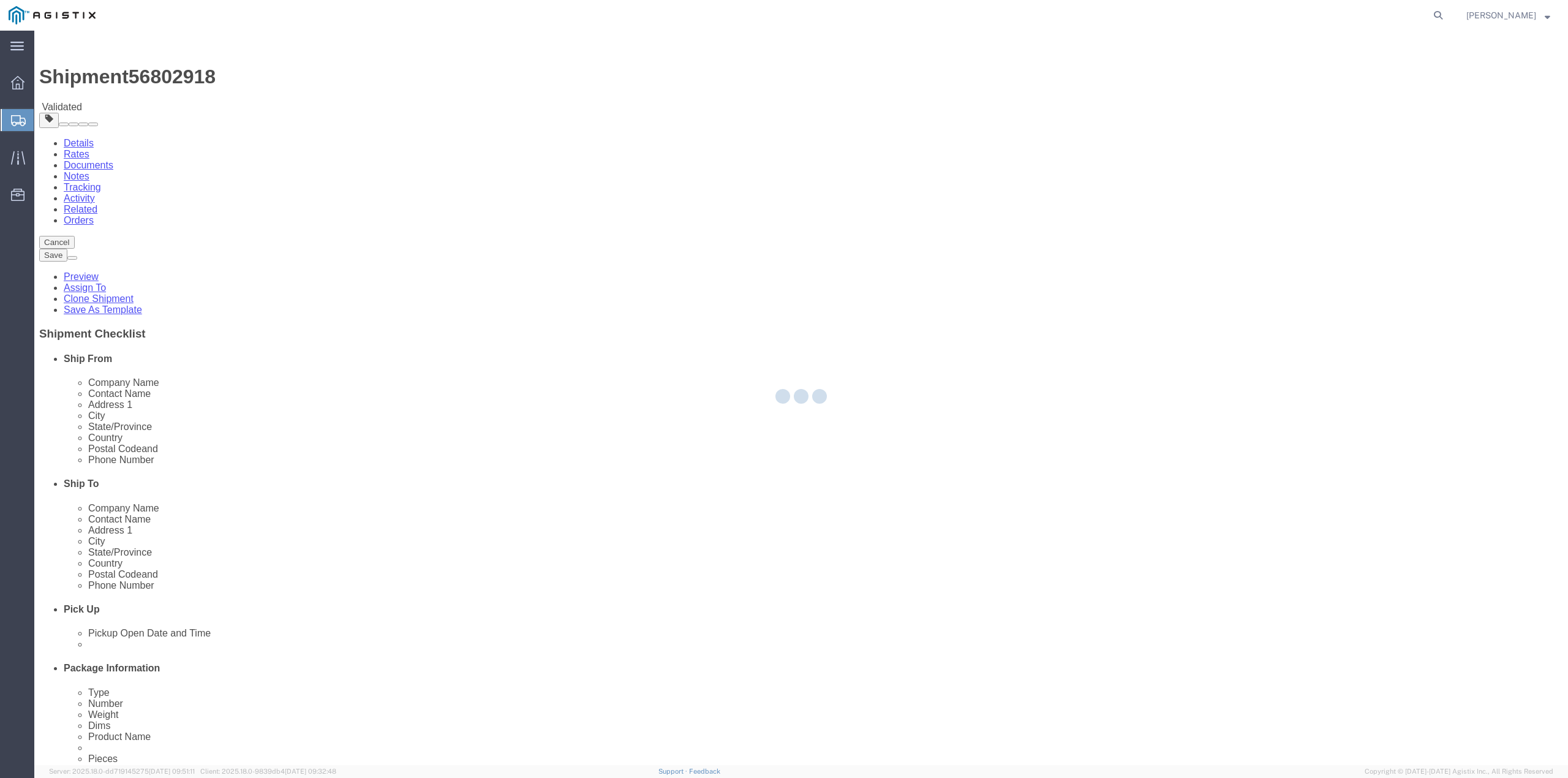
click at [1471, 77] on div at bounding box center [801, 398] width 1534 height 734
click at [1461, 76] on div at bounding box center [801, 398] width 1534 height 734
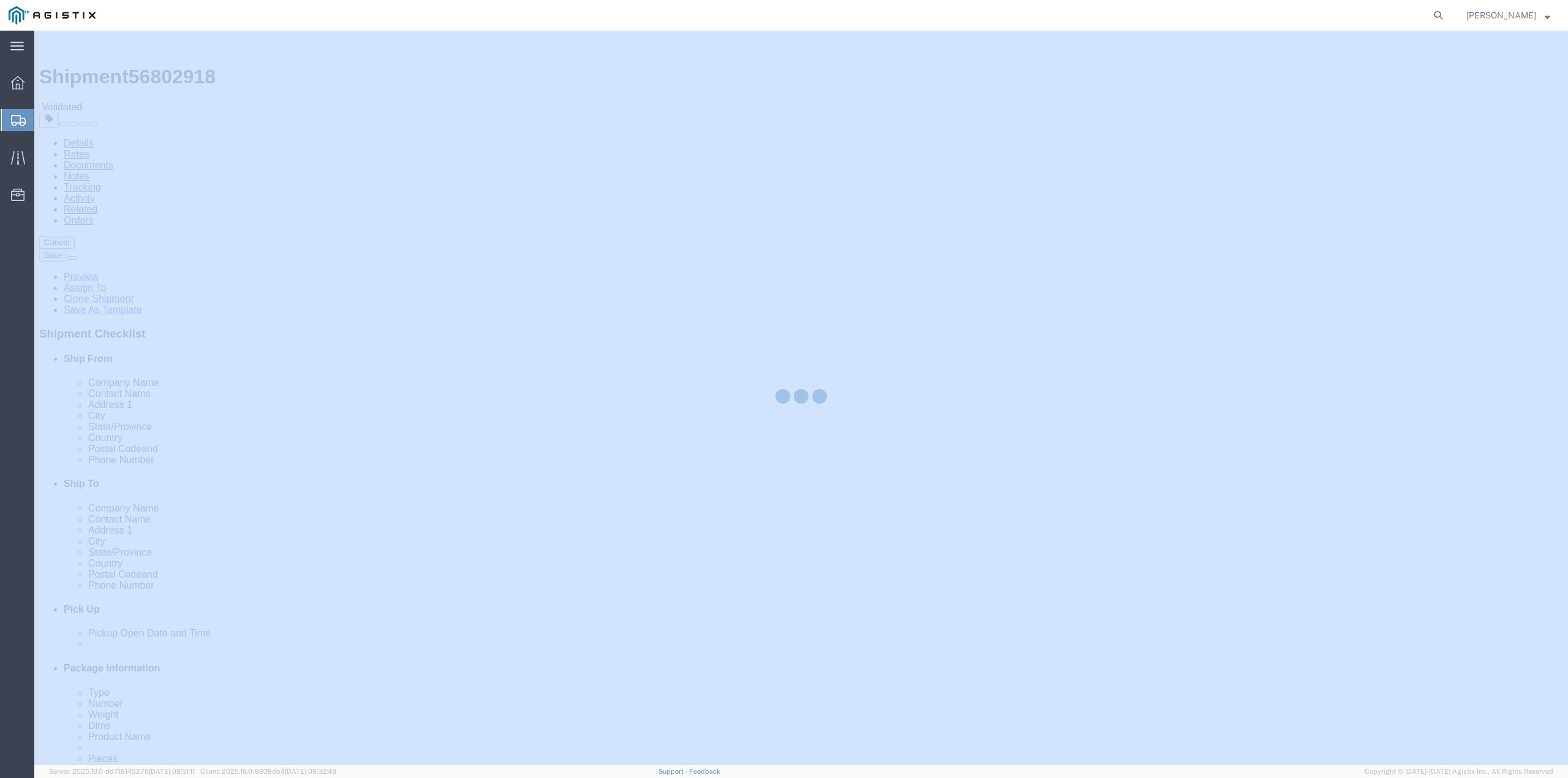
click at [1461, 76] on div at bounding box center [801, 398] width 1534 height 734
click at [1463, 77] on div at bounding box center [801, 398] width 1534 height 734
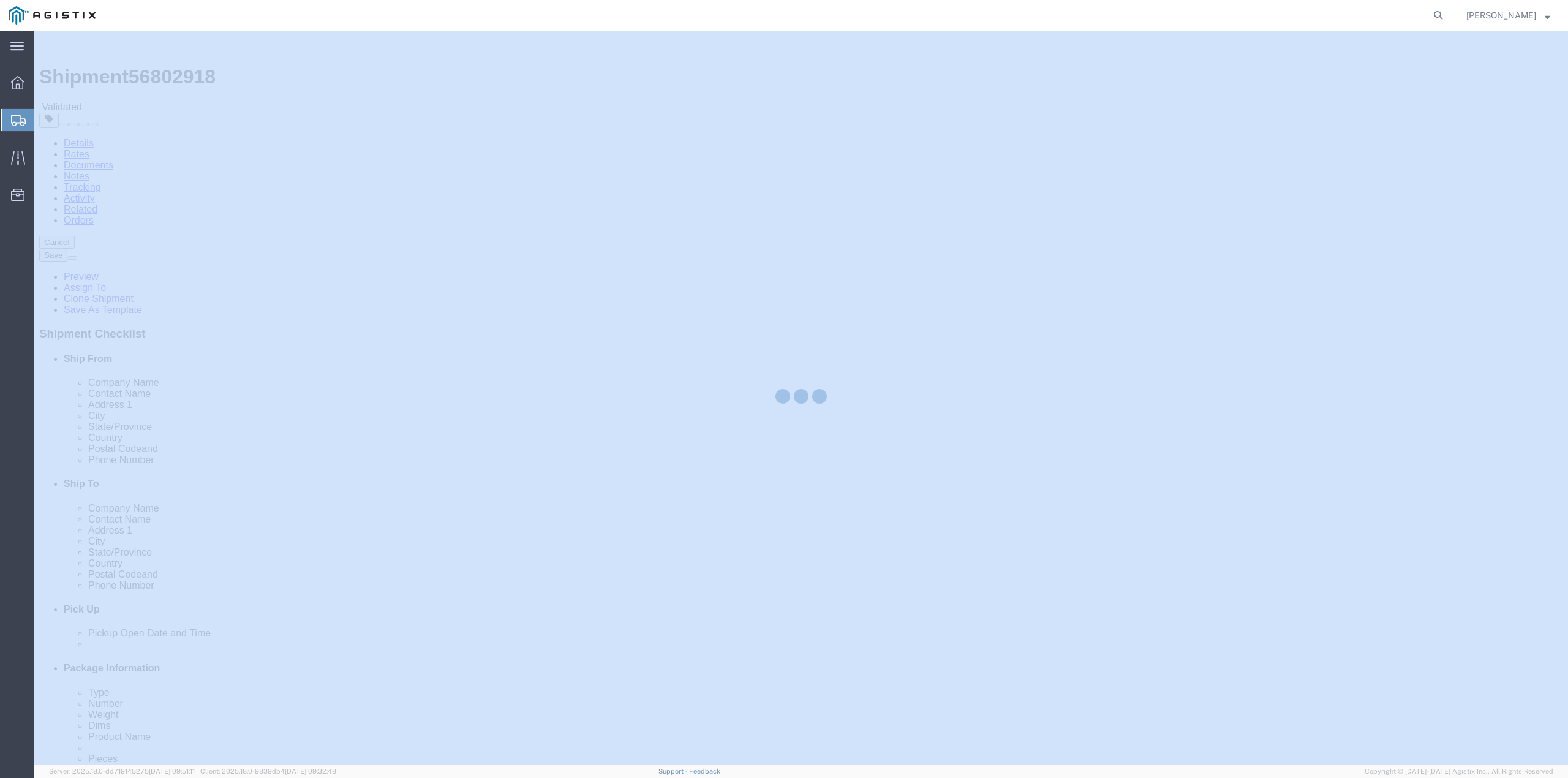
click at [1471, 73] on div at bounding box center [801, 398] width 1534 height 734
click at [1468, 77] on div at bounding box center [801, 398] width 1534 height 734
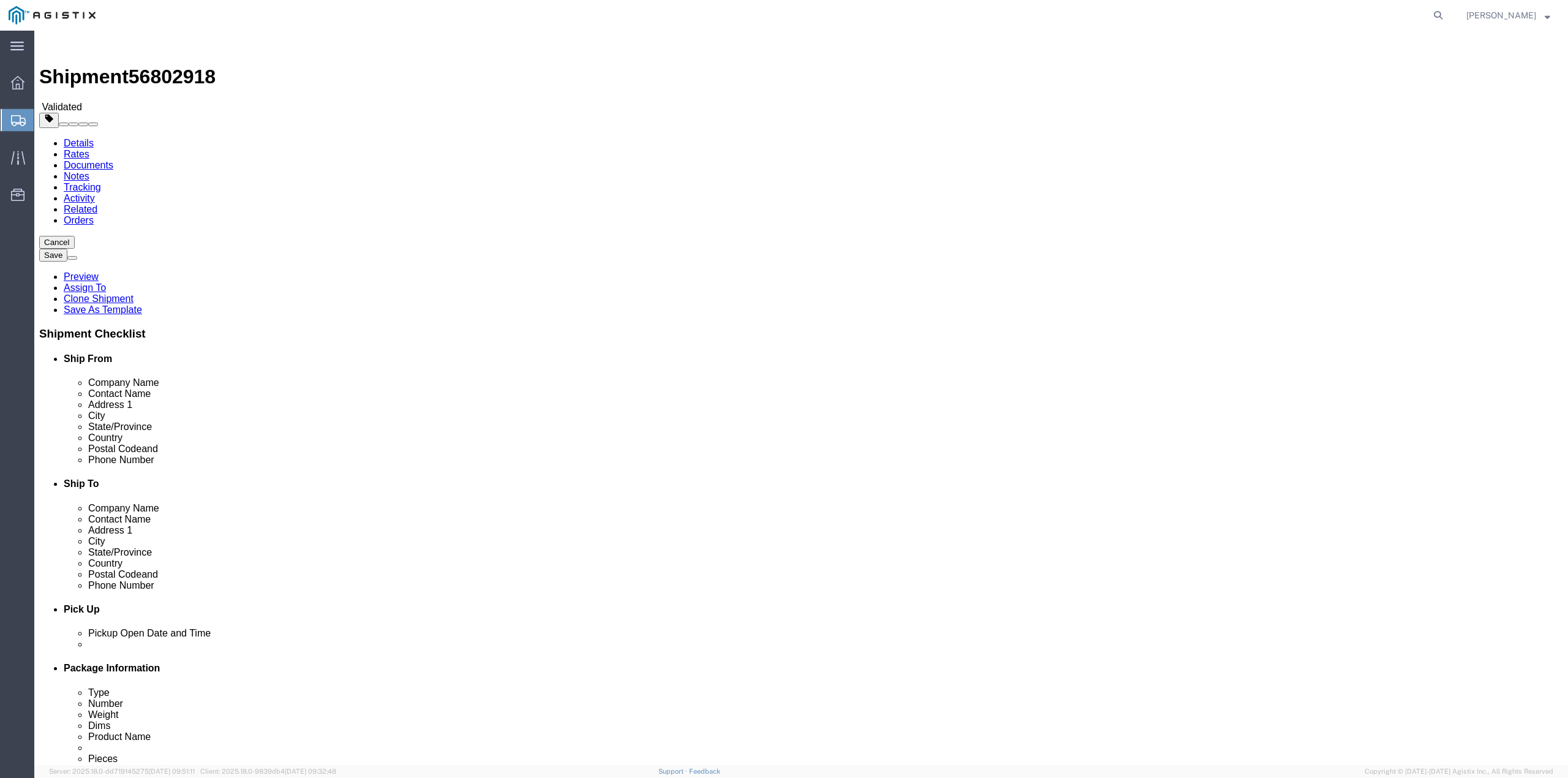
click button "Cancel"
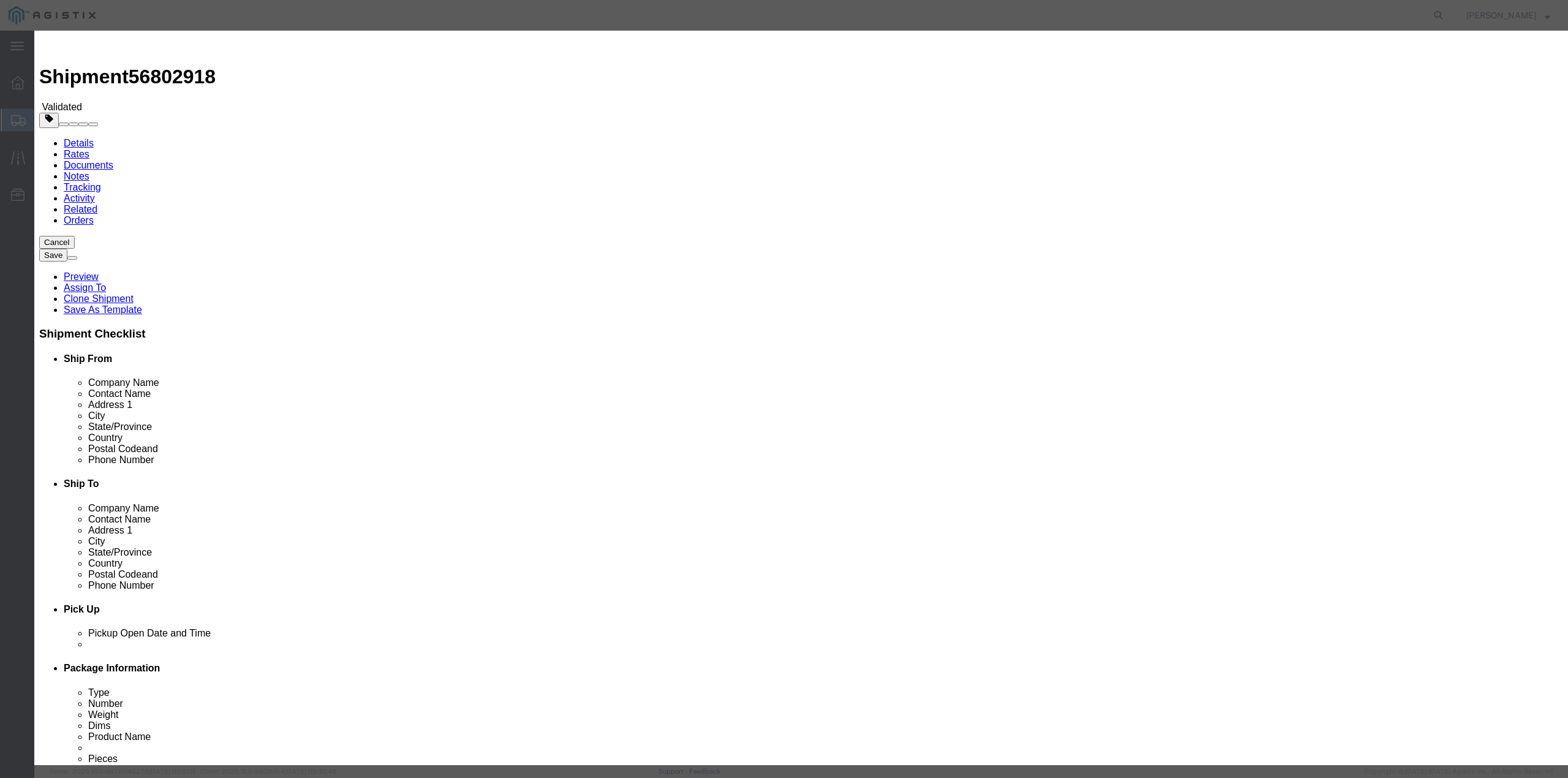
click button "Yes"
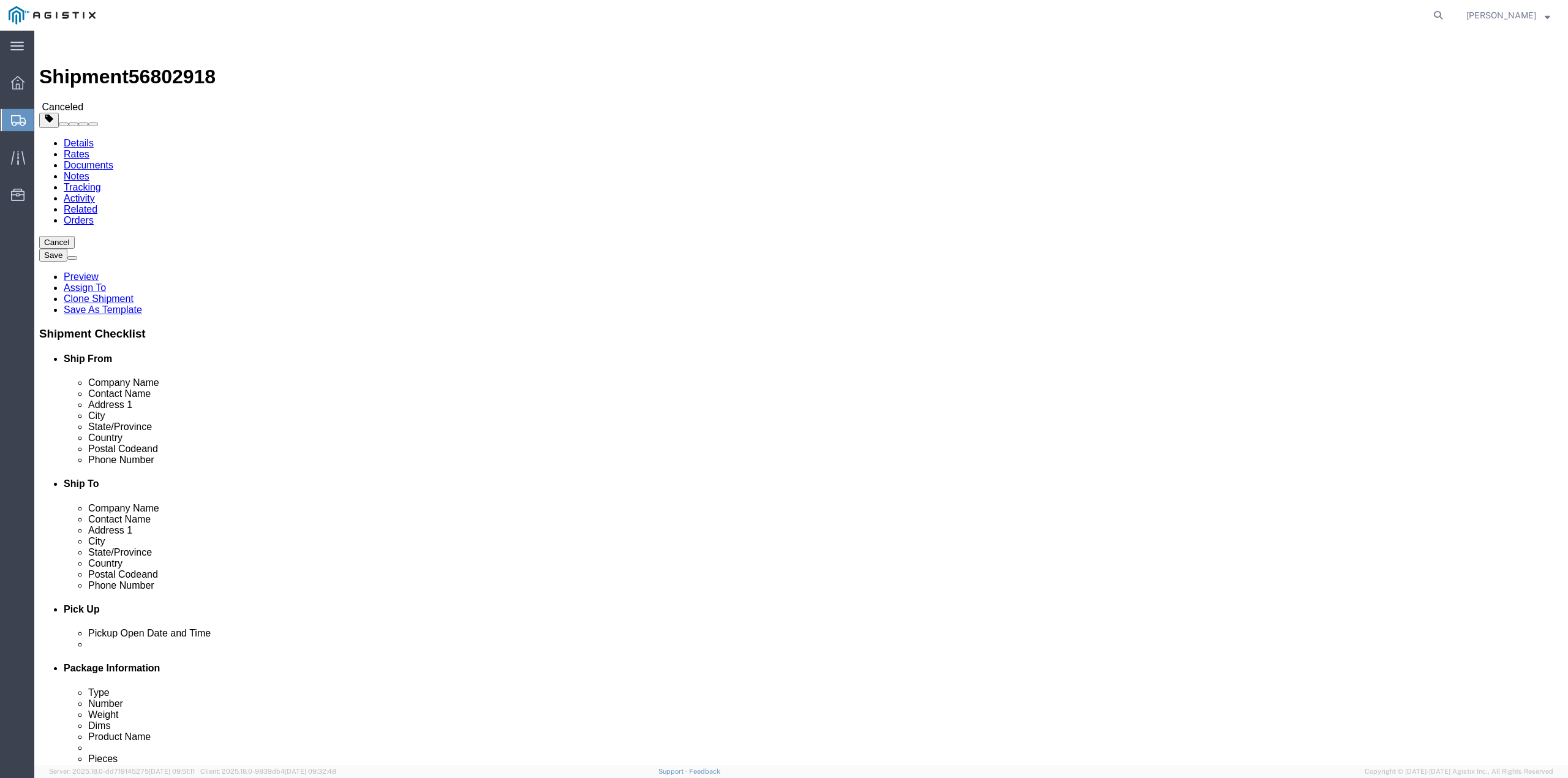
click div
click at [0, 0] on span "Create from Template" at bounding box center [0, 0] width 0 height 0
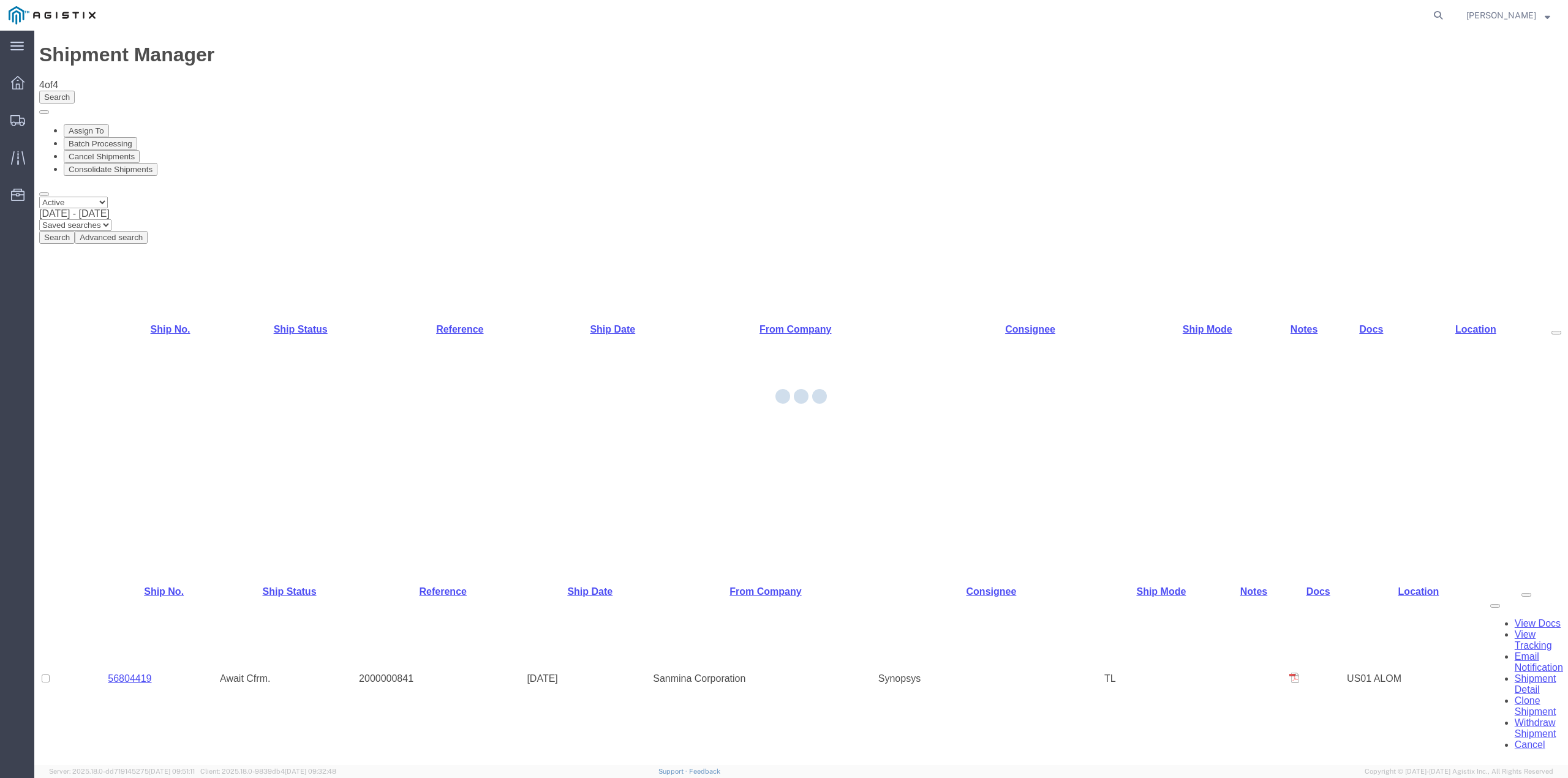
select select "65511"
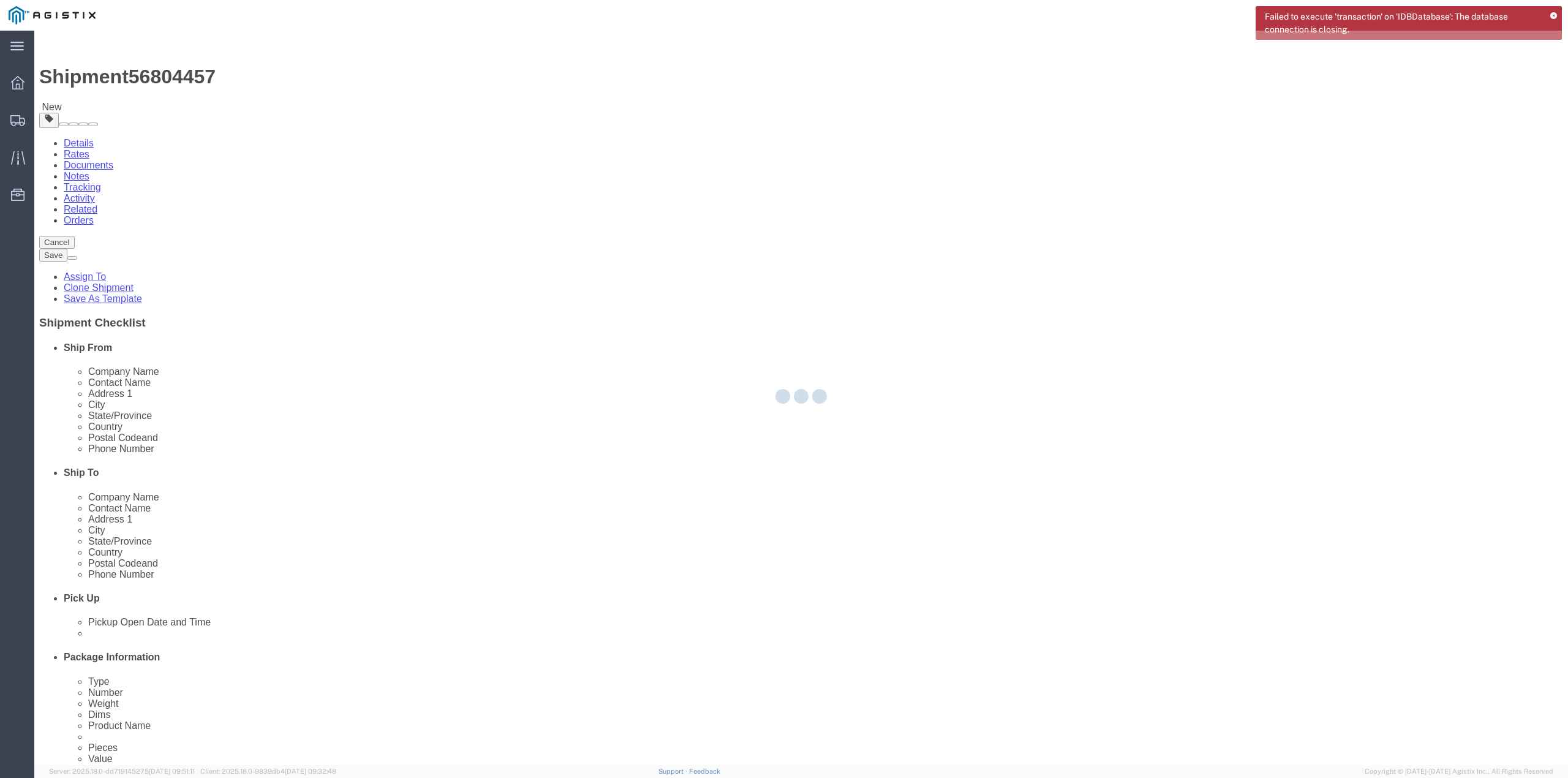
click at [1552, 11] on div "Failed to execute 'transaction' on 'IDBDatabase': The database connection is cl…" at bounding box center [1409, 22] width 306 height 33
click at [1554, 17] on icon at bounding box center [1553, 16] width 7 height 7
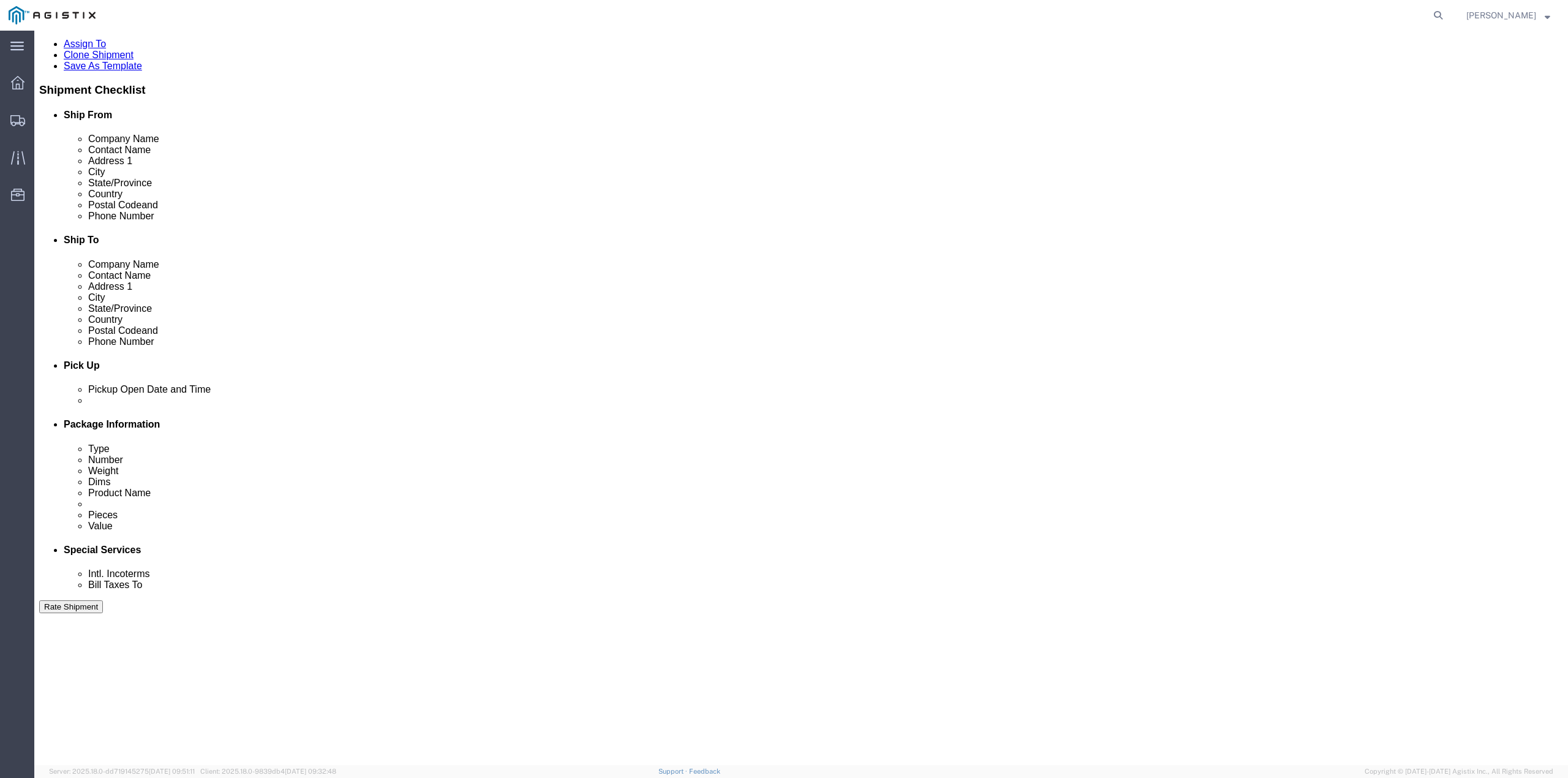
scroll to position [245, 0]
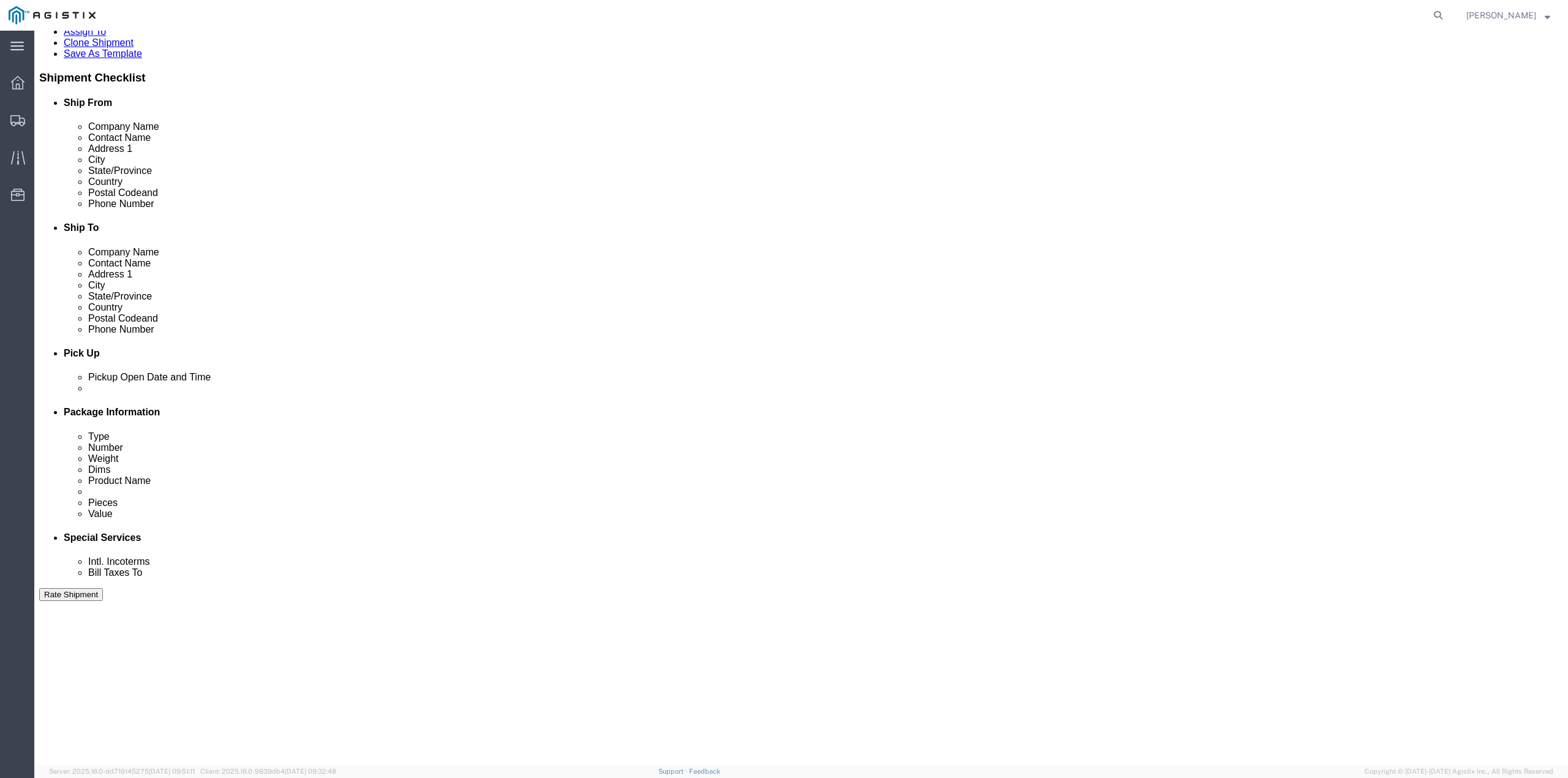
click div "[DATE] 12:50 AM"
type input "11:00 AM"
click button "Apply"
click div "[DATE] 12:00 PM"
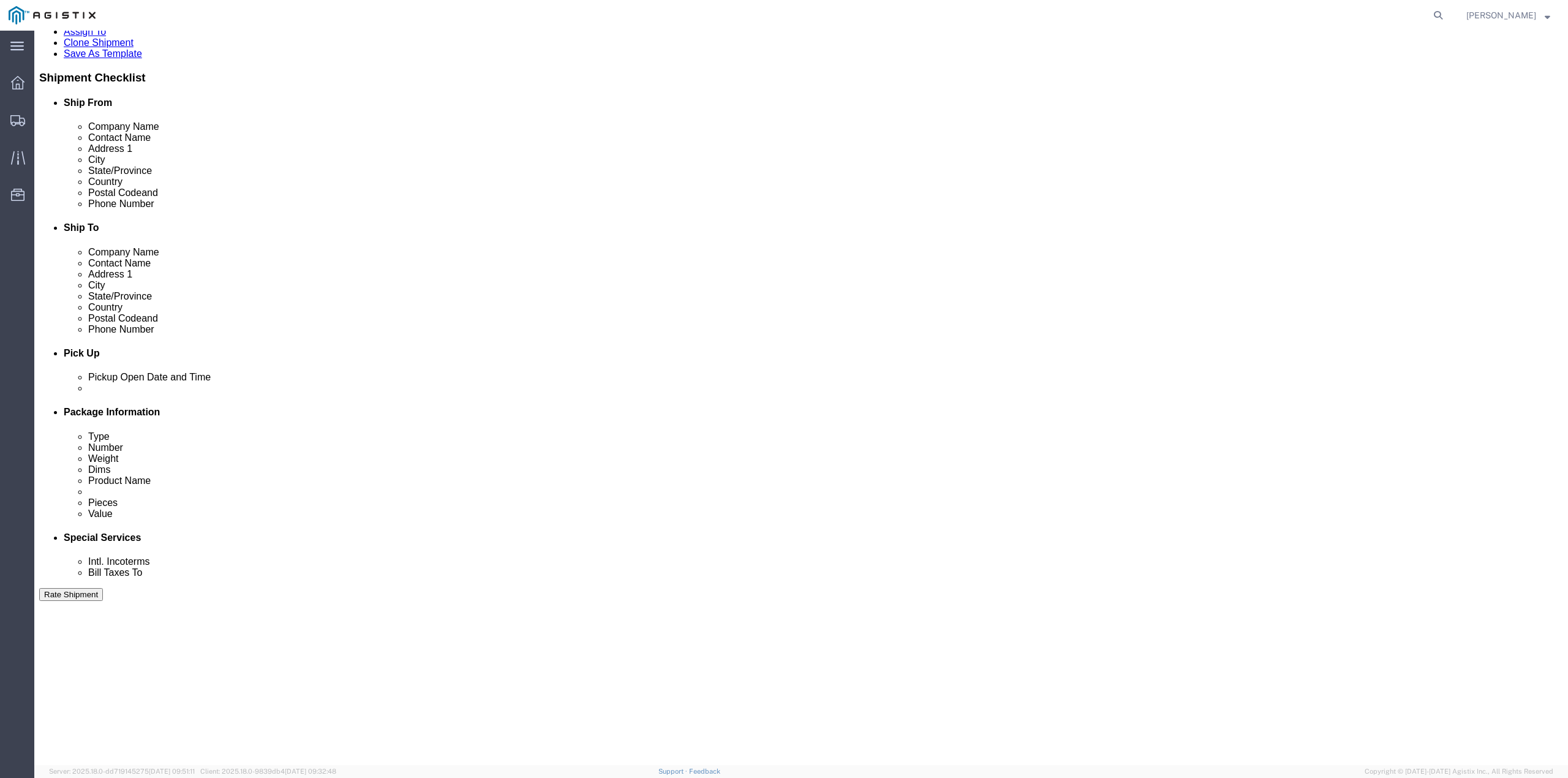
click div "[DATE] 12:00 PM"
click button "Apply"
drag, startPoint x: 435, startPoint y: 499, endPoint x: 444, endPoint y: 495, distance: 9.8
click div "[DATE] 11:30 PM"
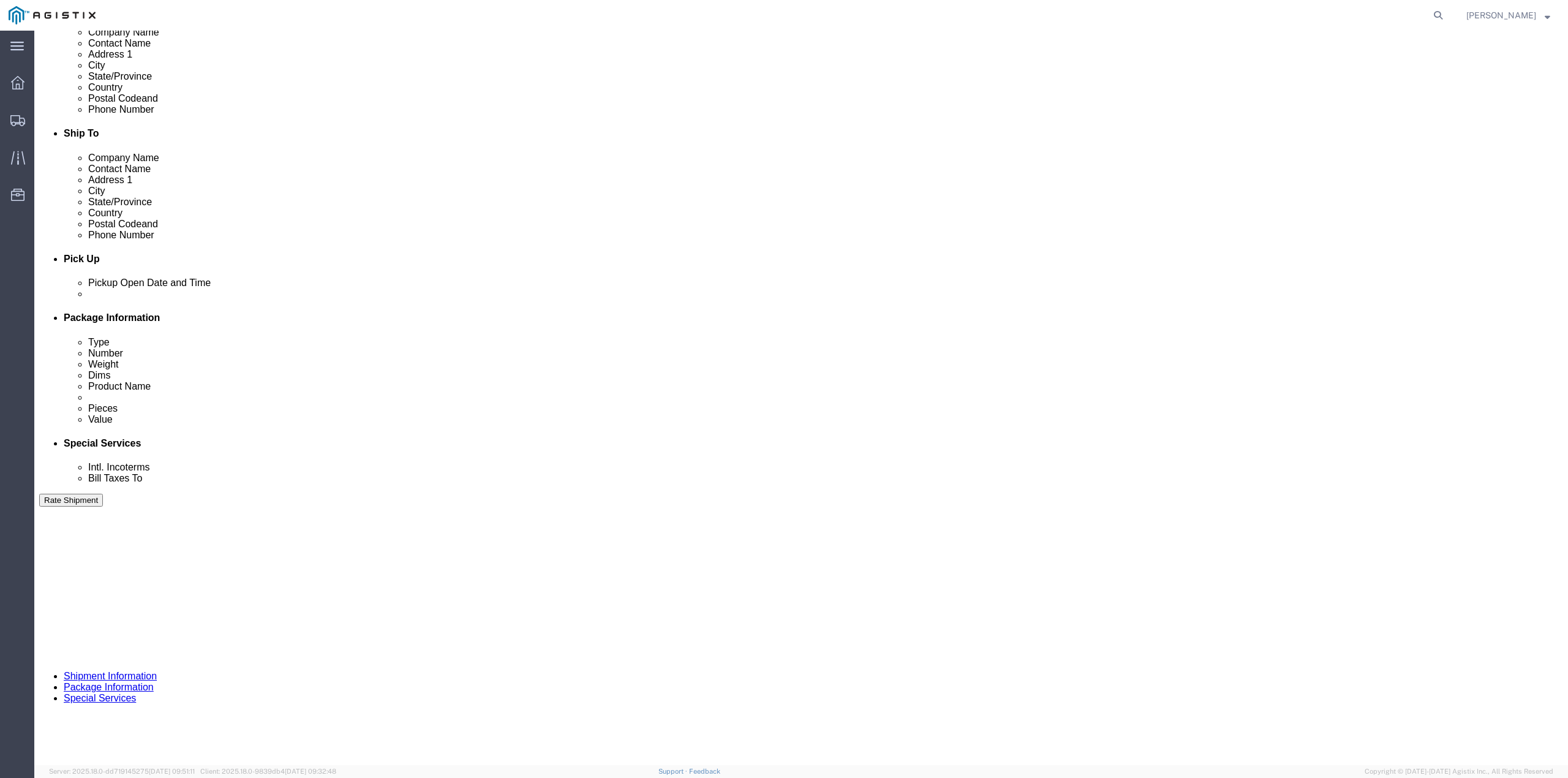
scroll to position [351, 0]
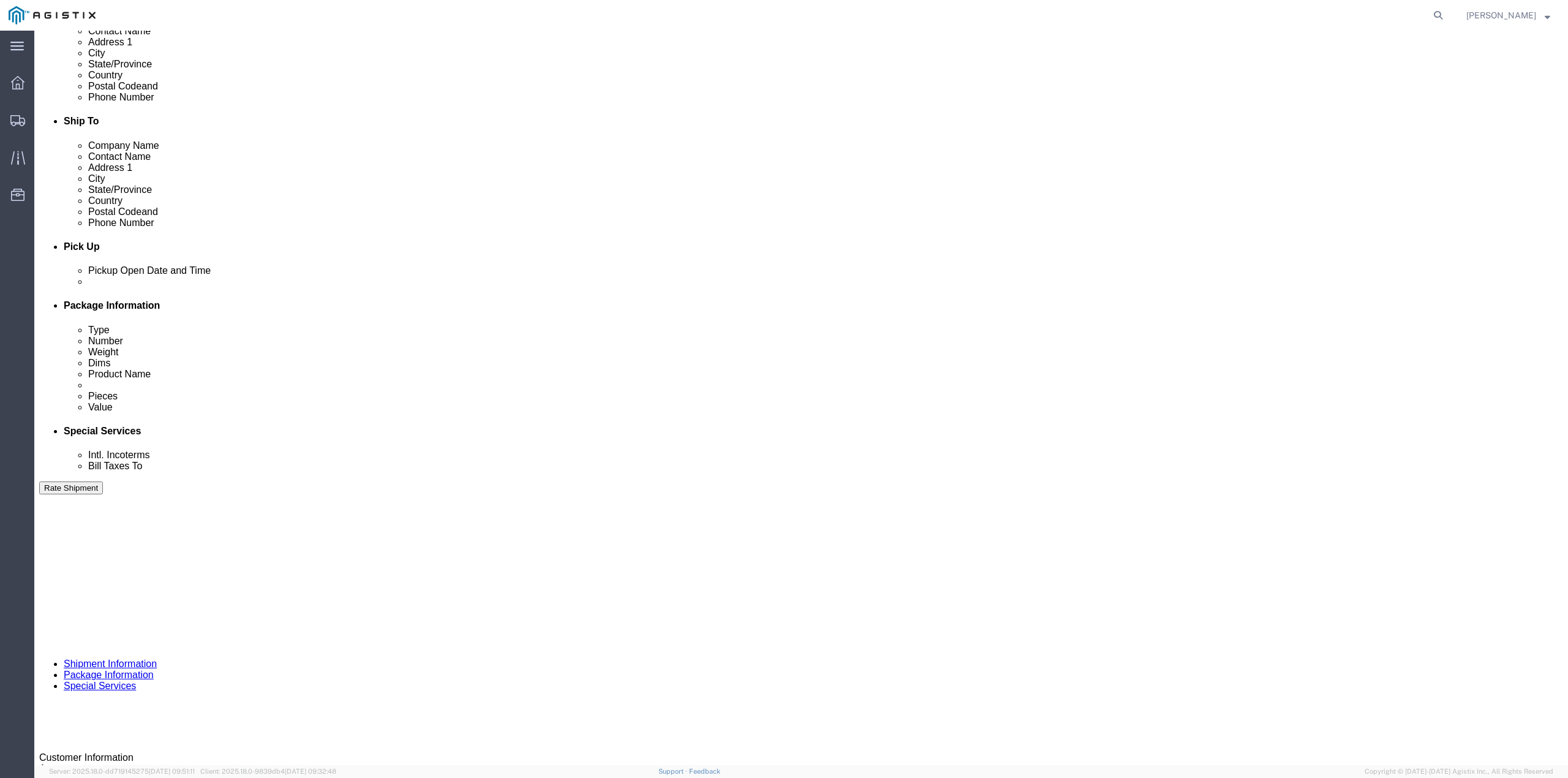
drag, startPoint x: 410, startPoint y: 716, endPoint x: 398, endPoint y: 632, distance: 84.9
click div "Close Time 11:30 PM [DATE] 11:30 PM - [DATE] 11:30 PM Cancel Apply"
type input "11:30 am"
click button "Apply"
click icon
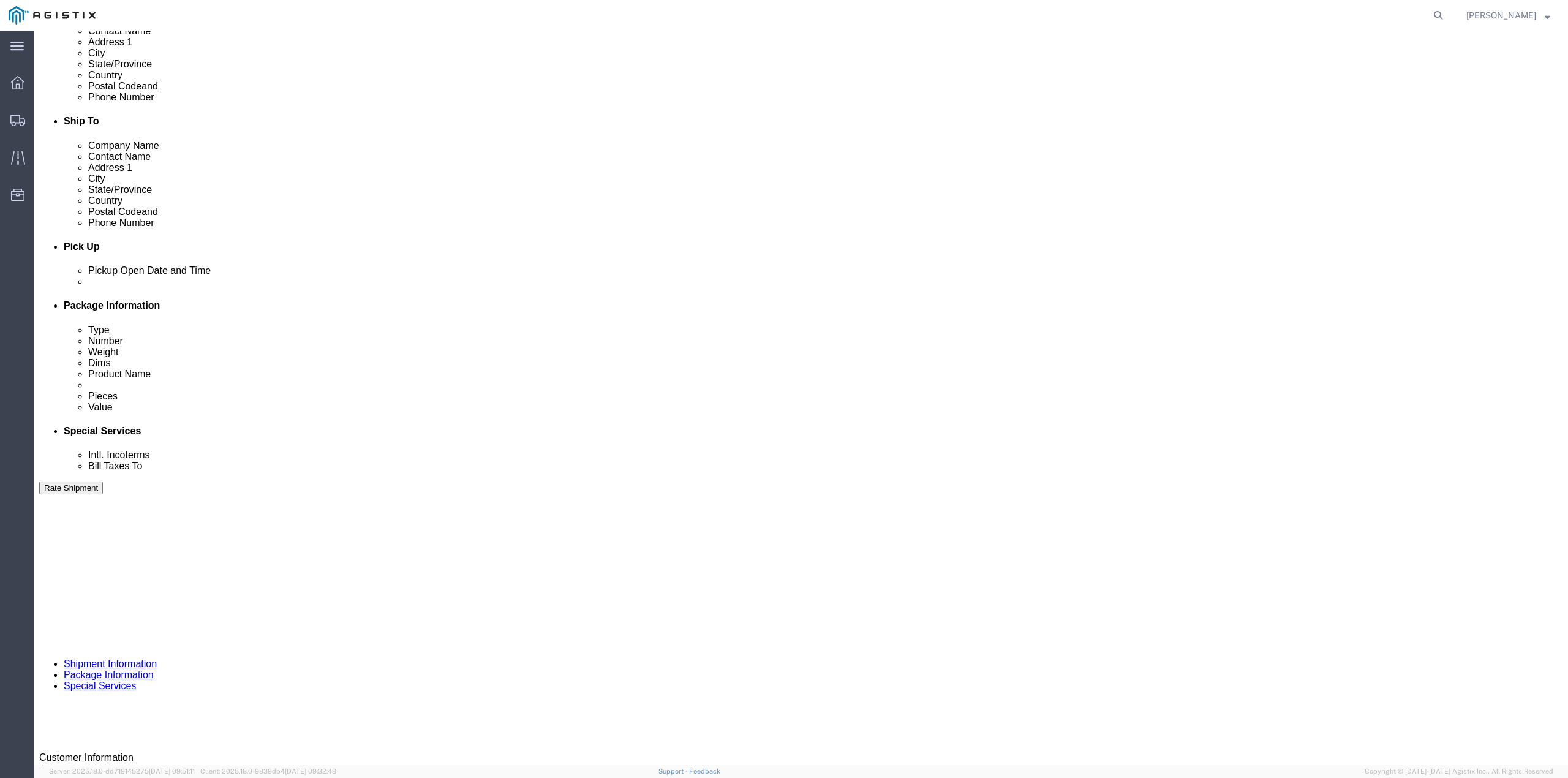
click div
click input "12:30 AM"
click input "1:00 AM"
type input "1:00 pm"
click button "Apply"
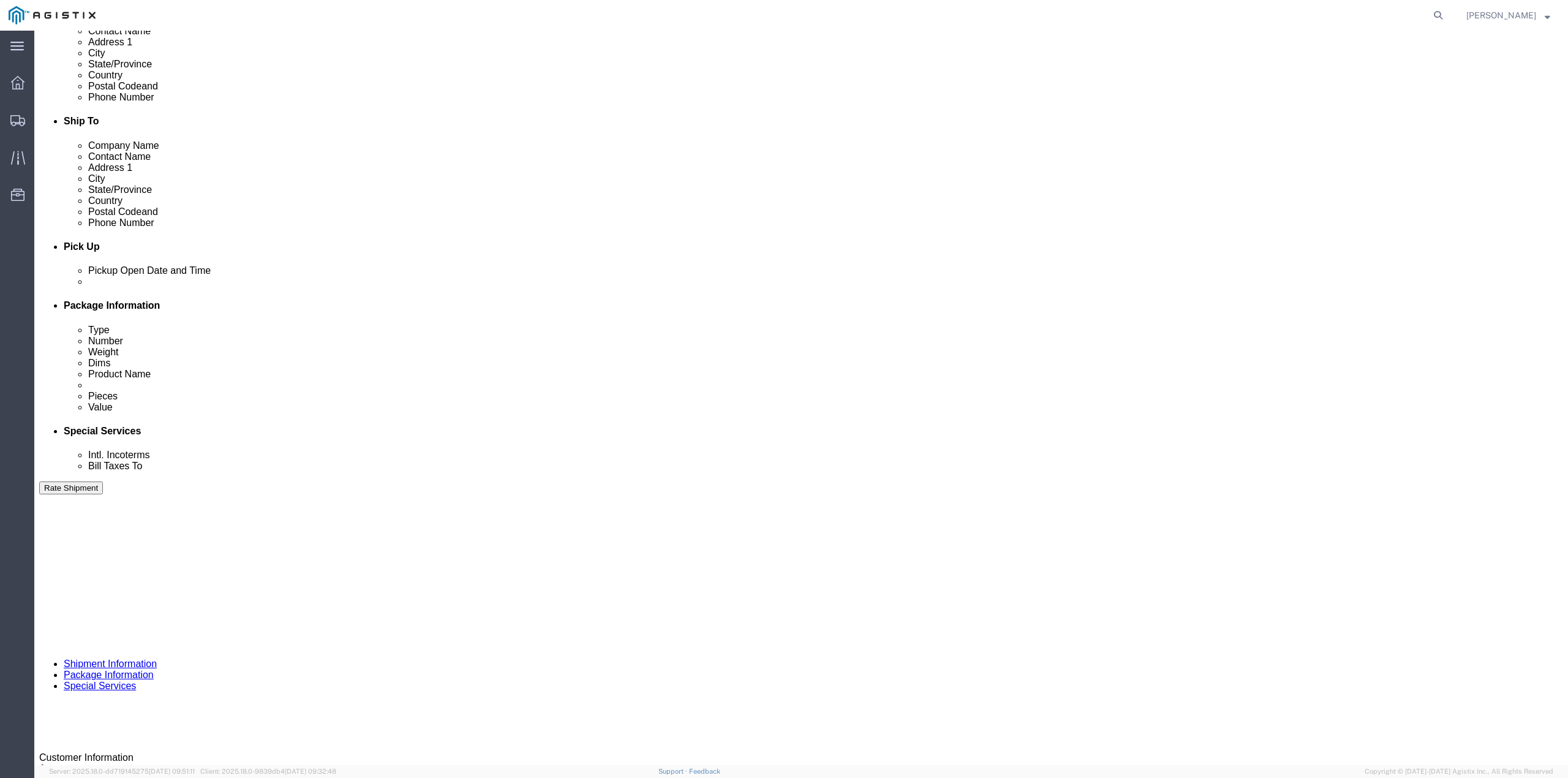
click div
type input "3:30 PM"
click button "Apply"
click button "button"
click icon "button"
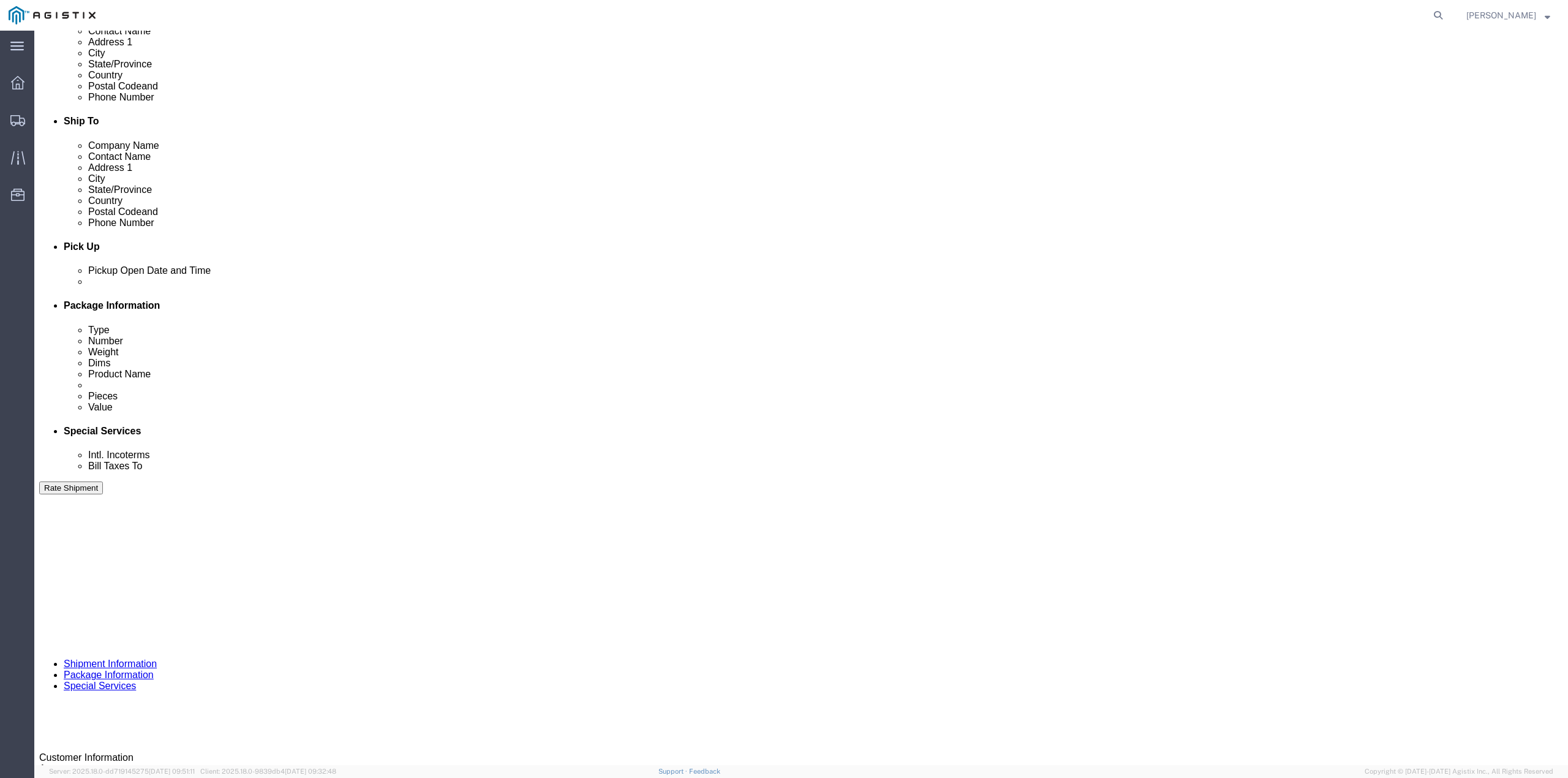
click button "Add reference"
click select "Select Account Type Activity ID Airline Appointment Number ASN Batch Request # …"
select select "SERLNUM"
click select "Select Account Type Activity ID Airline Appointment Number ASN Batch Request # …"
click input "text"
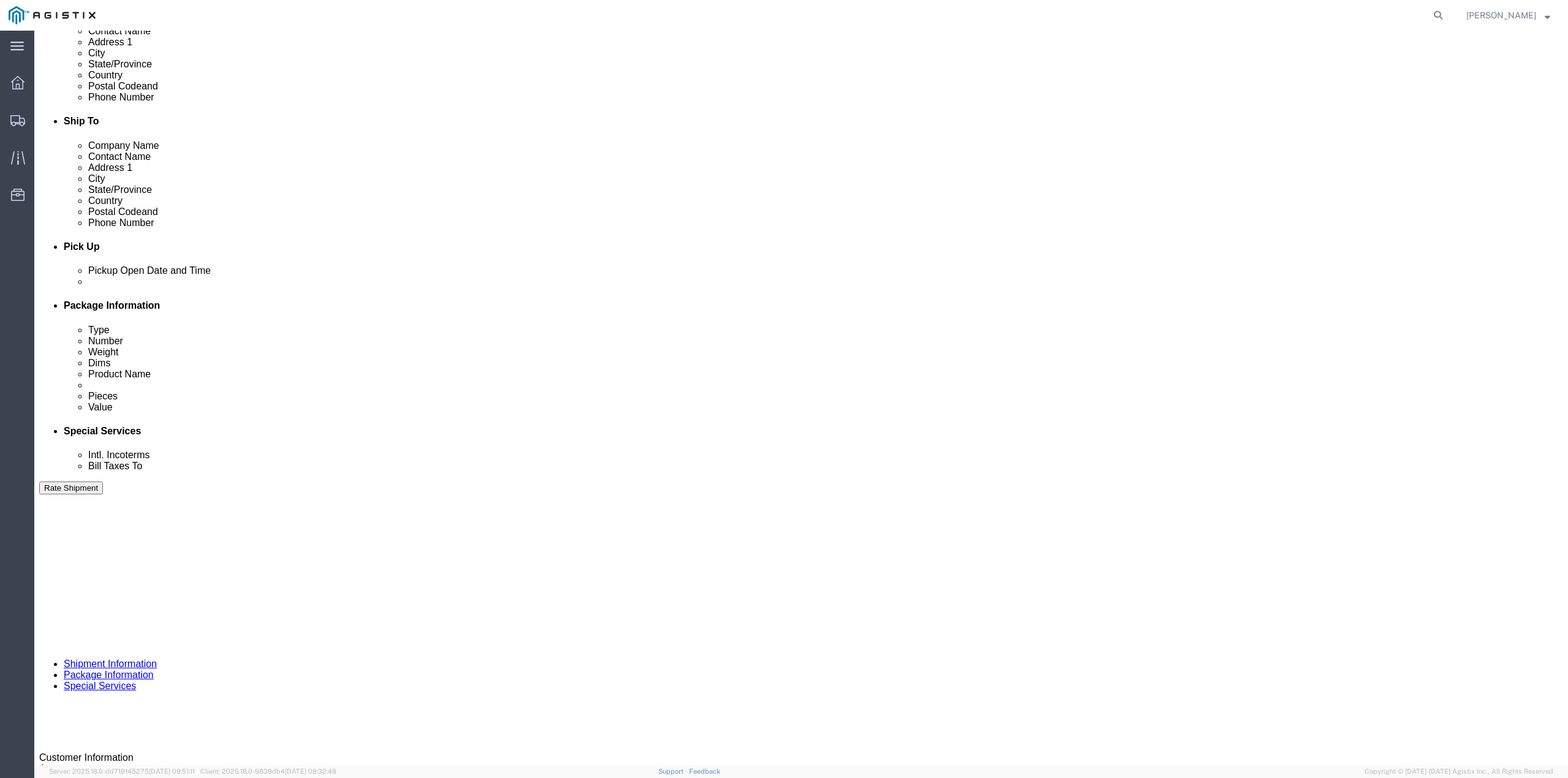
paste input "C065328"
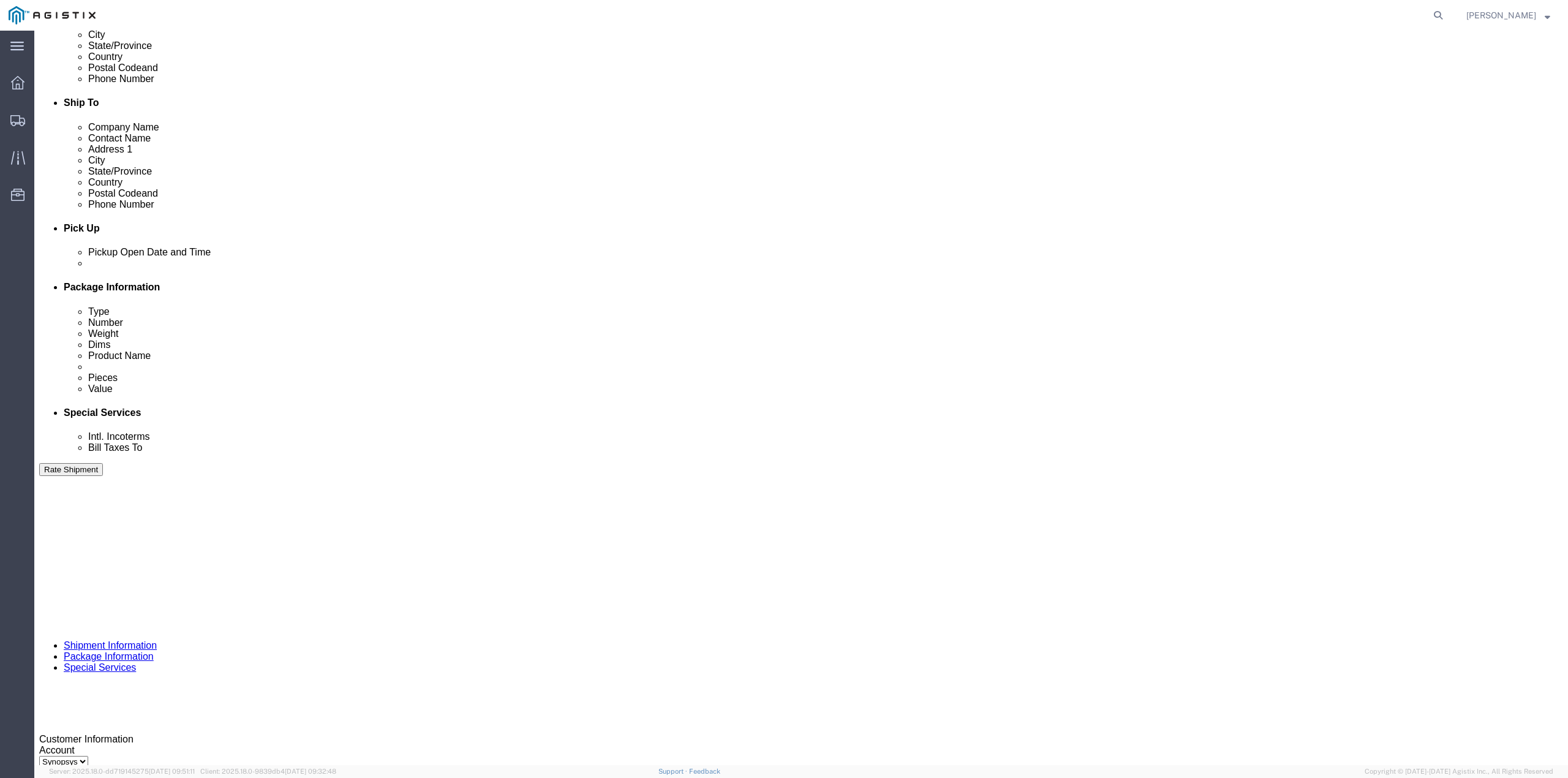
scroll to position [408, 0]
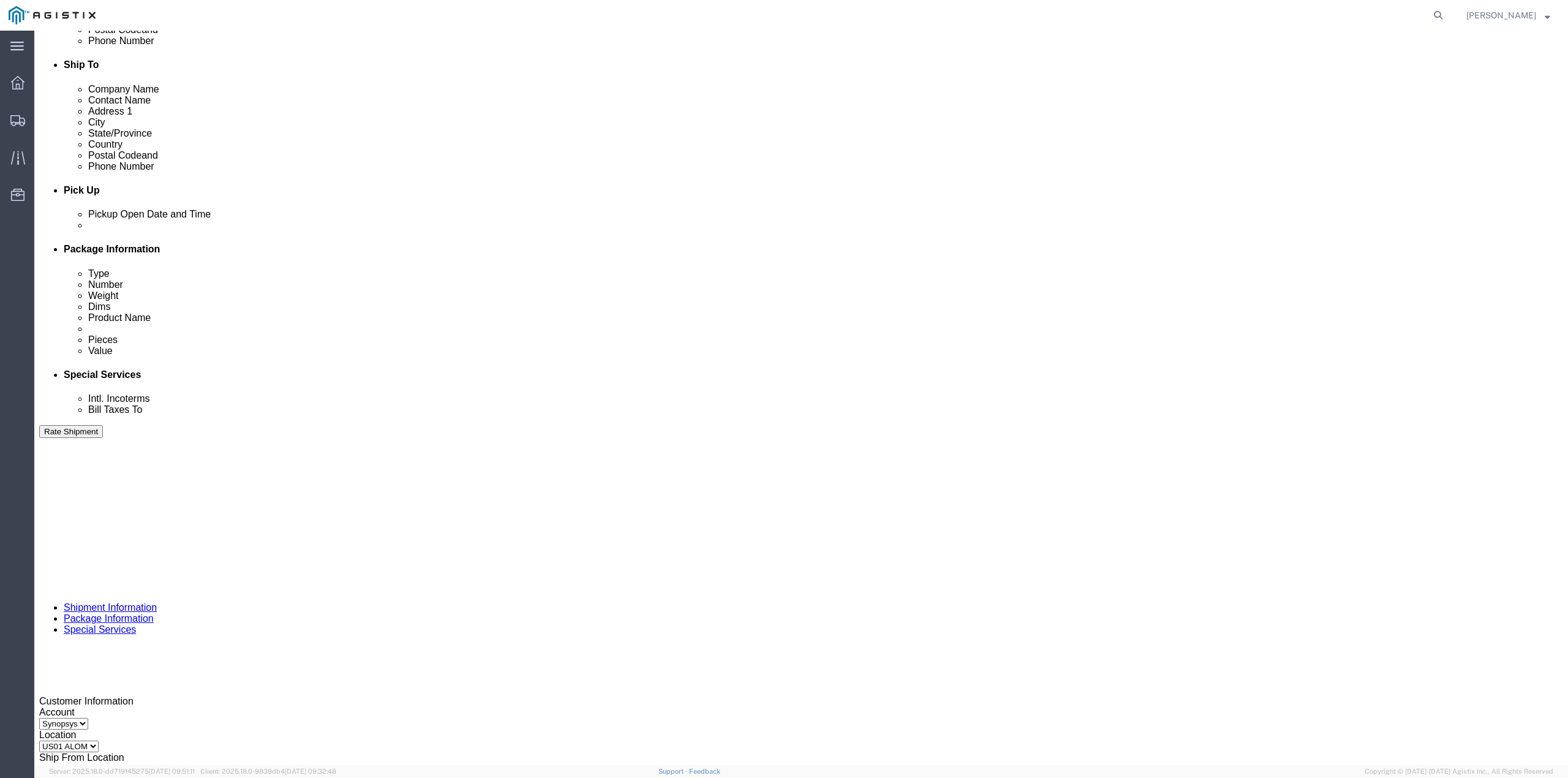
type input "C065328"
click button "Continue"
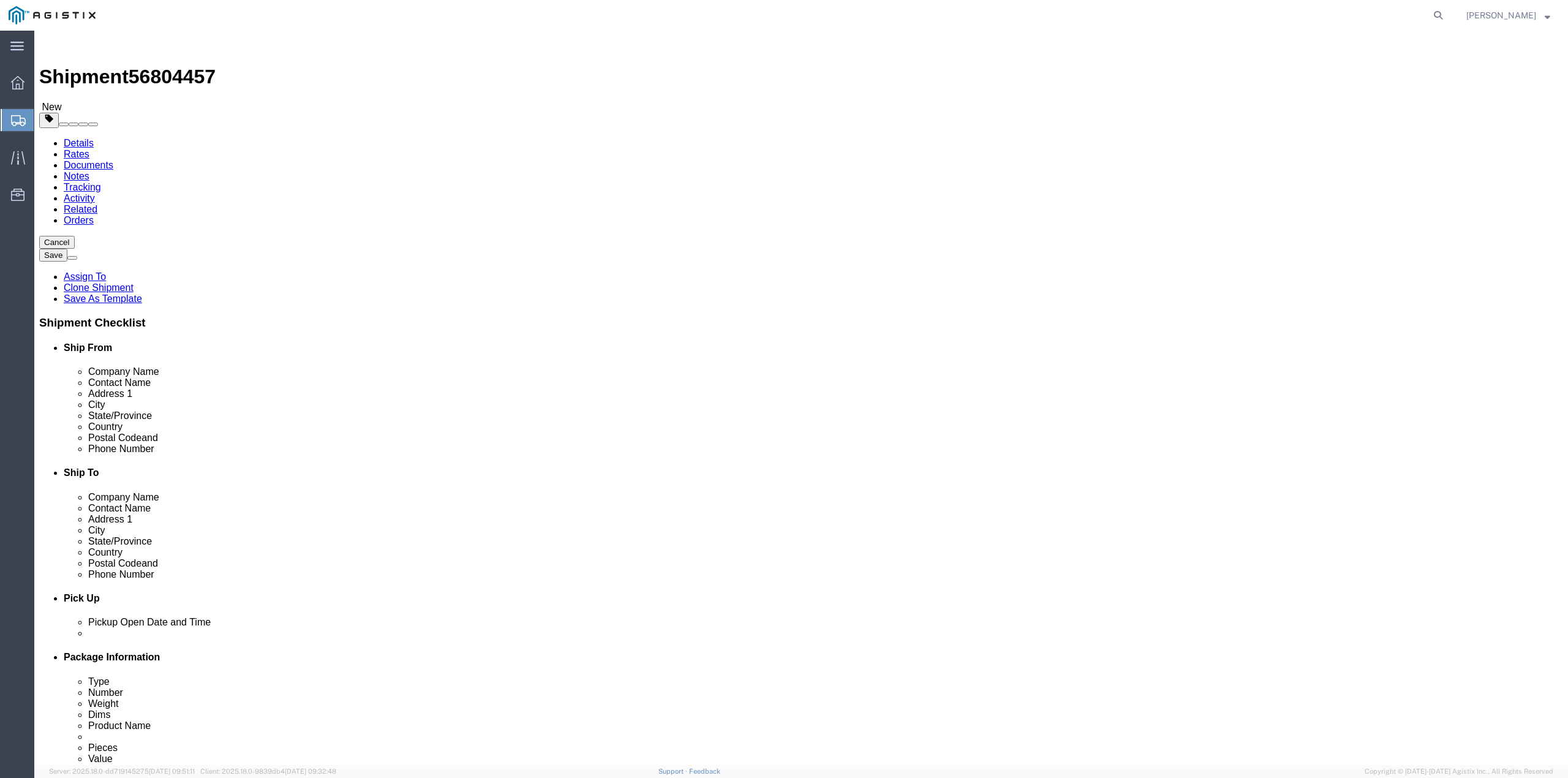
click dd "1.00 USD"
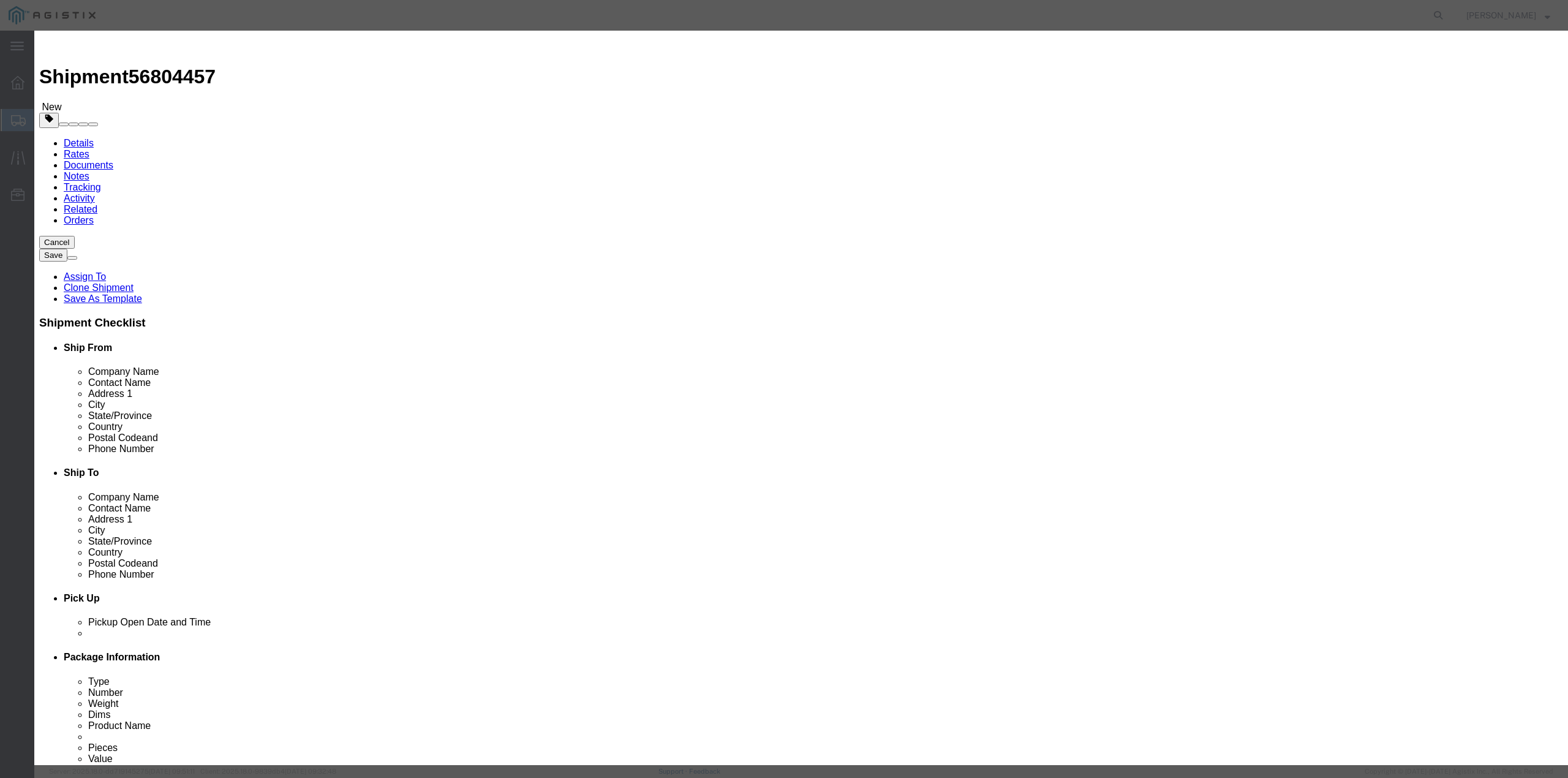
drag, startPoint x: 709, startPoint y: 292, endPoint x: 656, endPoint y: 293, distance: 53.0
click textarea "B12 SH100004916, S/N: C057991"
paste textarea "65328"
type textarea "B12 SH100004916, S/N: C065328"
drag, startPoint x: 942, startPoint y: 178, endPoint x: 936, endPoint y: 180, distance: 6.3
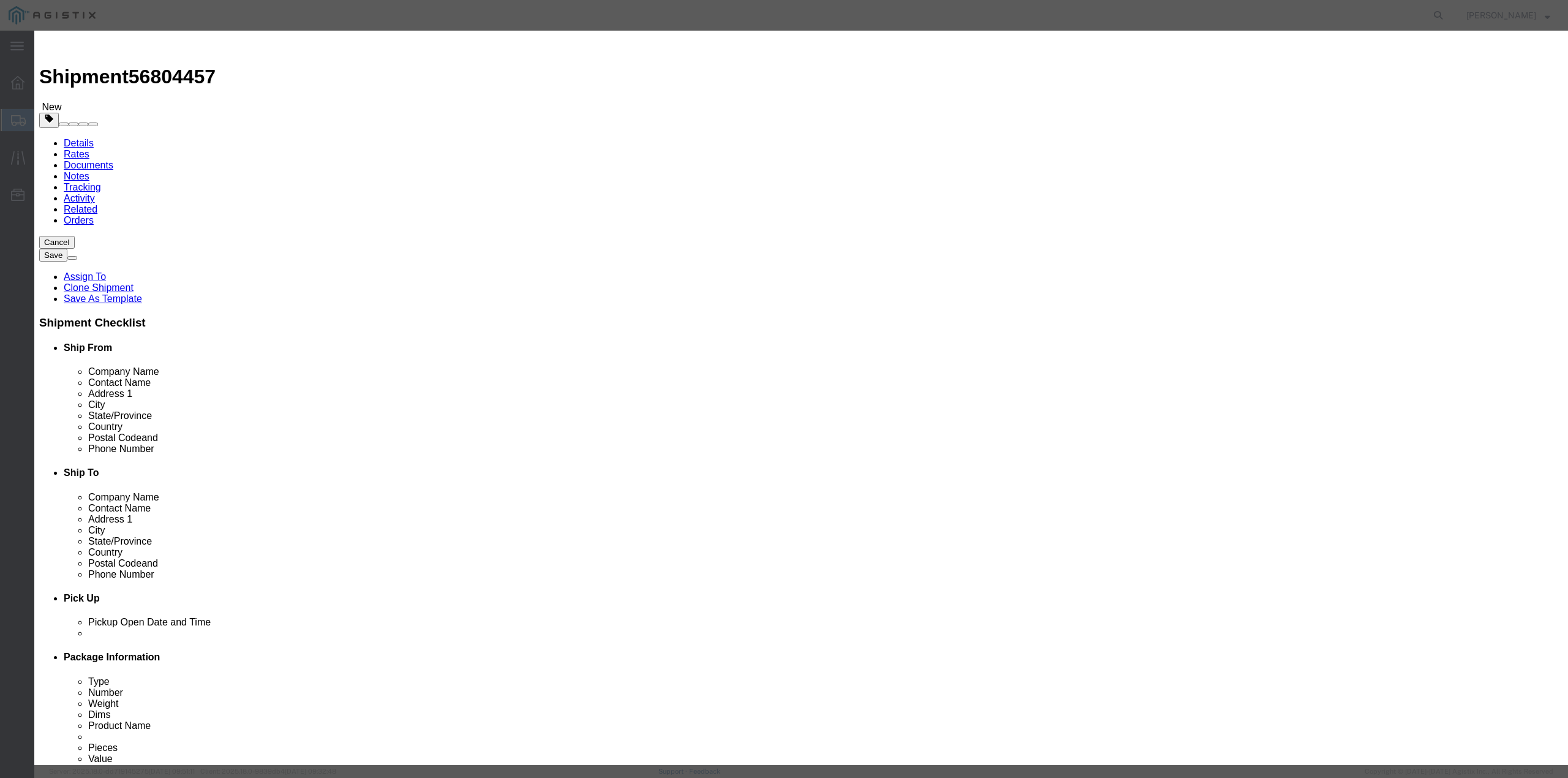
click input "C057991"
drag, startPoint x: 932, startPoint y: 179, endPoint x: 883, endPoint y: 180, distance: 49.0
click div "C057991"
paste input "65328"
type input "C065328"
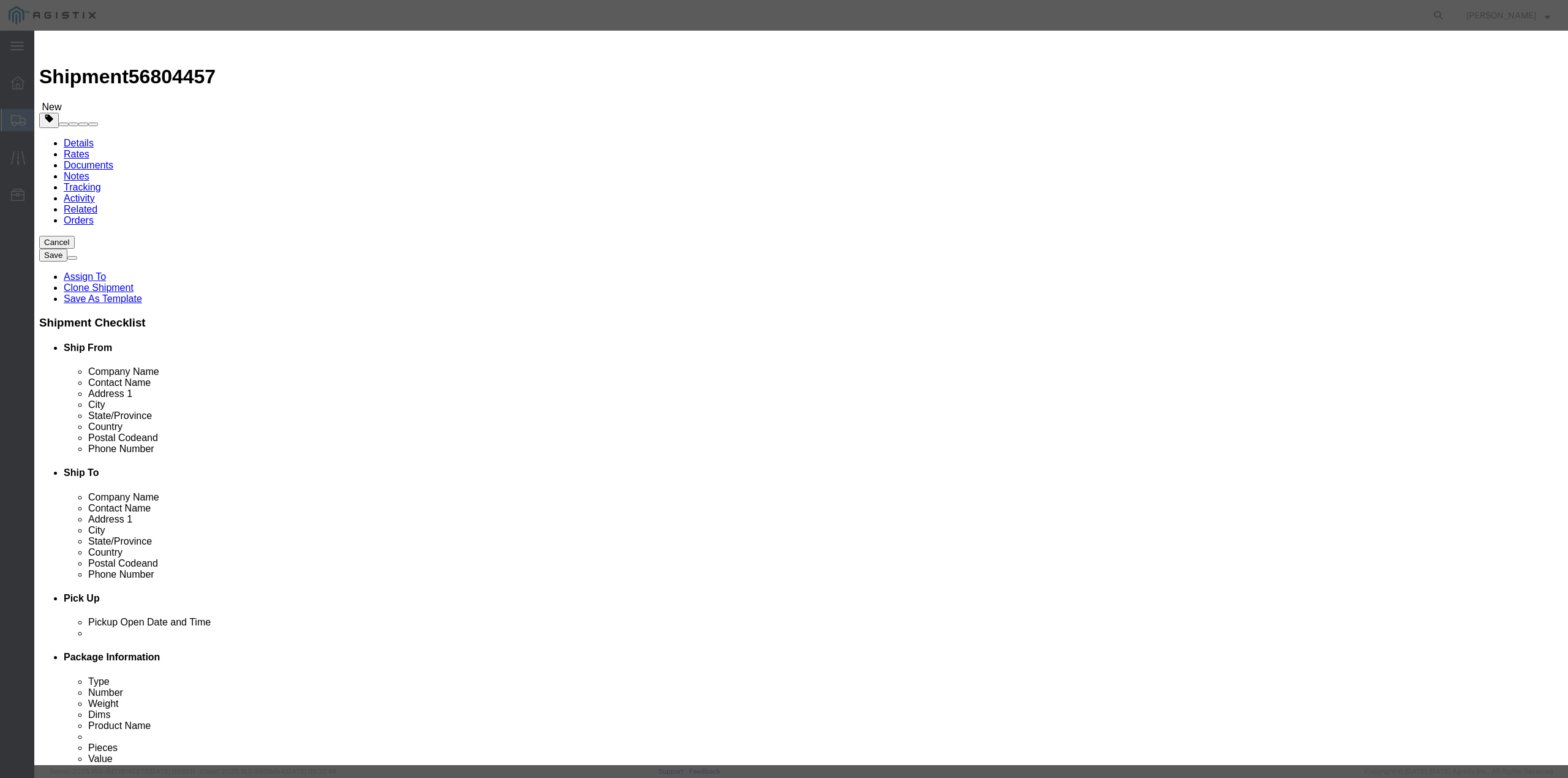
click textarea "B12 - SH100004916"
paste textarea "PO# 3000021380"
type textarea "B12 - SH100004916 , PO# 3000021380"
click button "Save & Close"
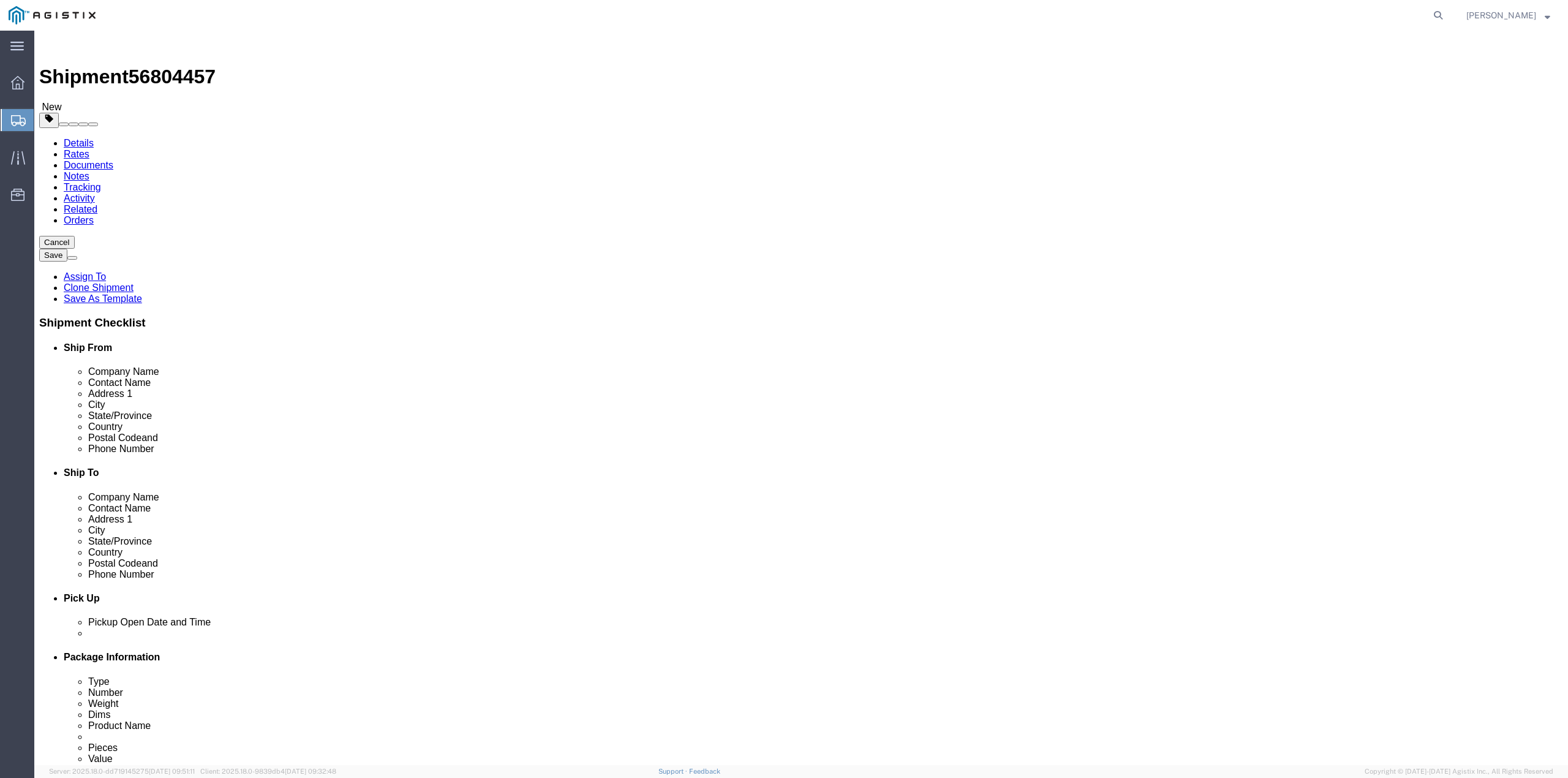
click button "Rate Shipment"
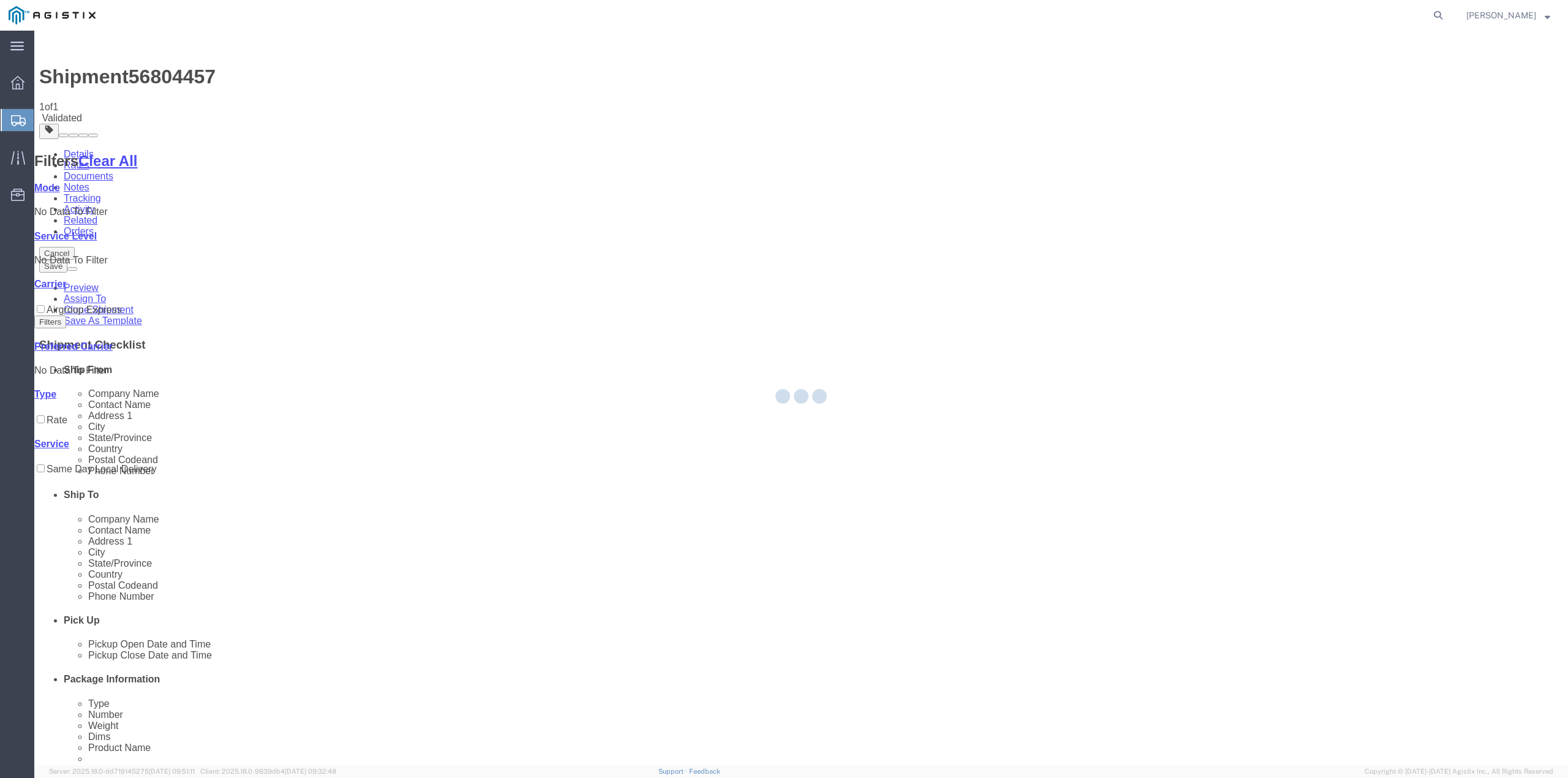
click at [1089, 181] on div at bounding box center [801, 398] width 1534 height 734
